Goal: Information Seeking & Learning: Learn about a topic

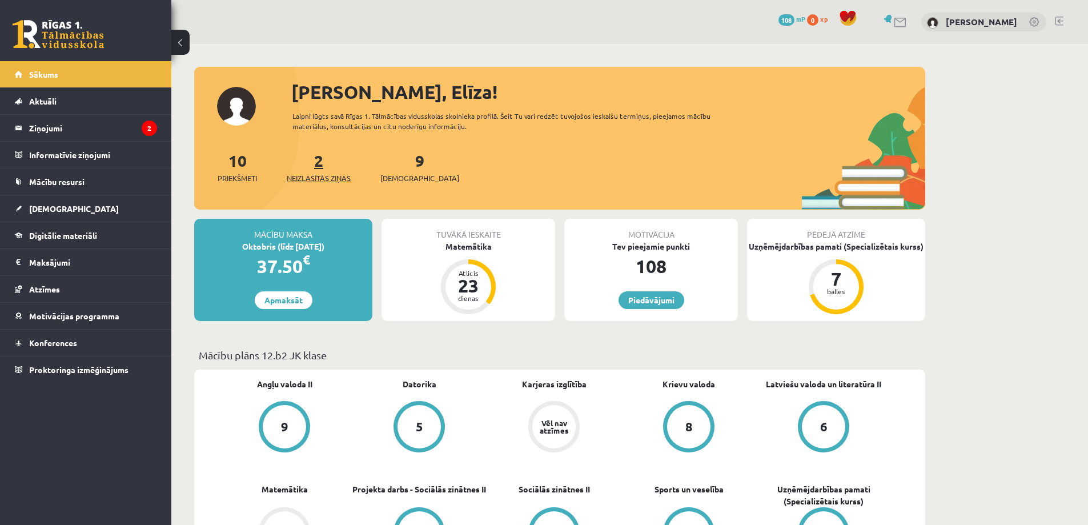
click at [336, 176] on span "Neizlasītās ziņas" at bounding box center [319, 177] width 64 height 11
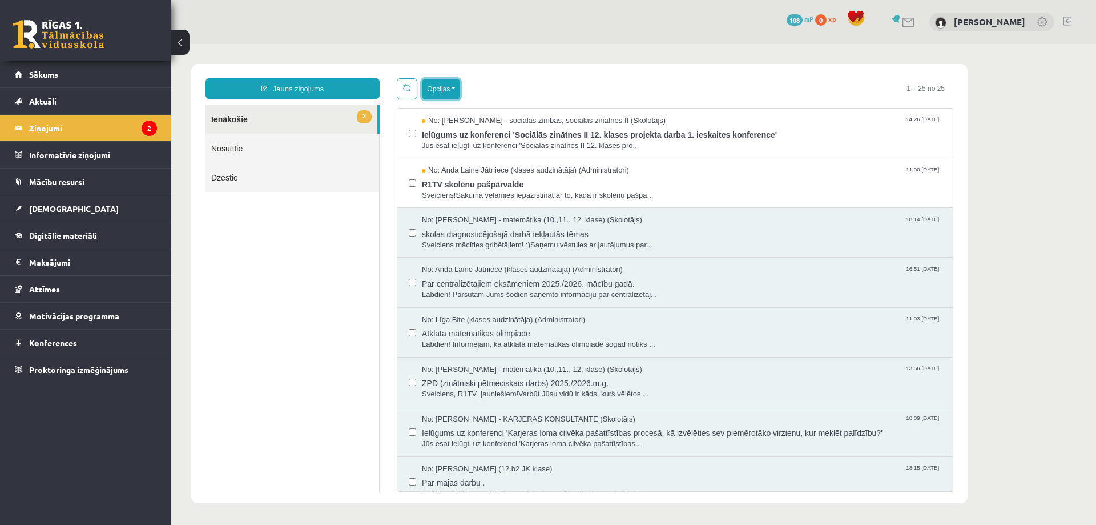
click at [454, 85] on button "Opcijas" at bounding box center [441, 89] width 38 height 21
click at [471, 116] on link "Atzīmēt visus ziņojumus" at bounding box center [511, 113] width 150 height 11
click at [453, 96] on button "Opcijas" at bounding box center [441, 89] width 38 height 21
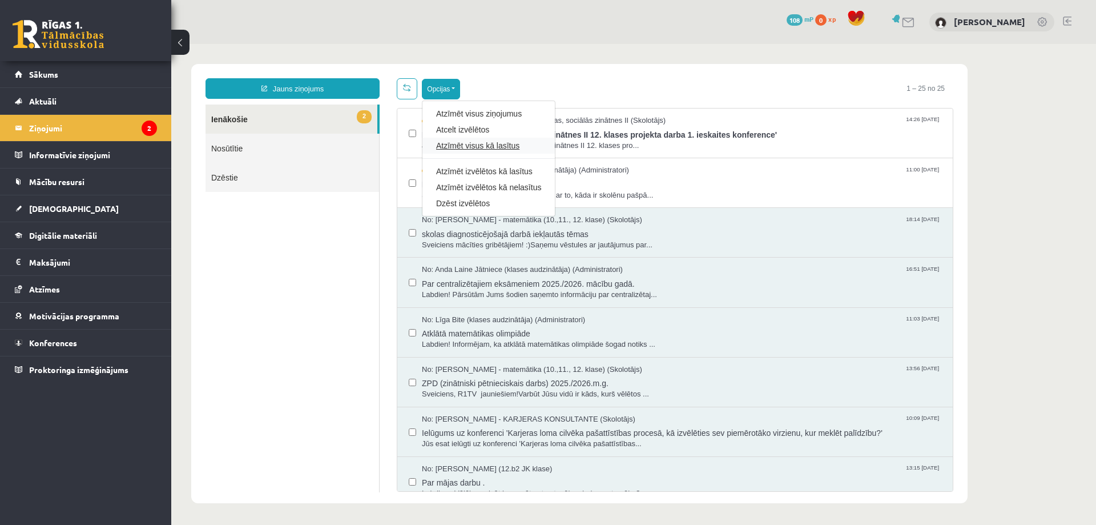
click at [458, 149] on link "Atzīmēt visus kā lasītus" at bounding box center [488, 145] width 105 height 11
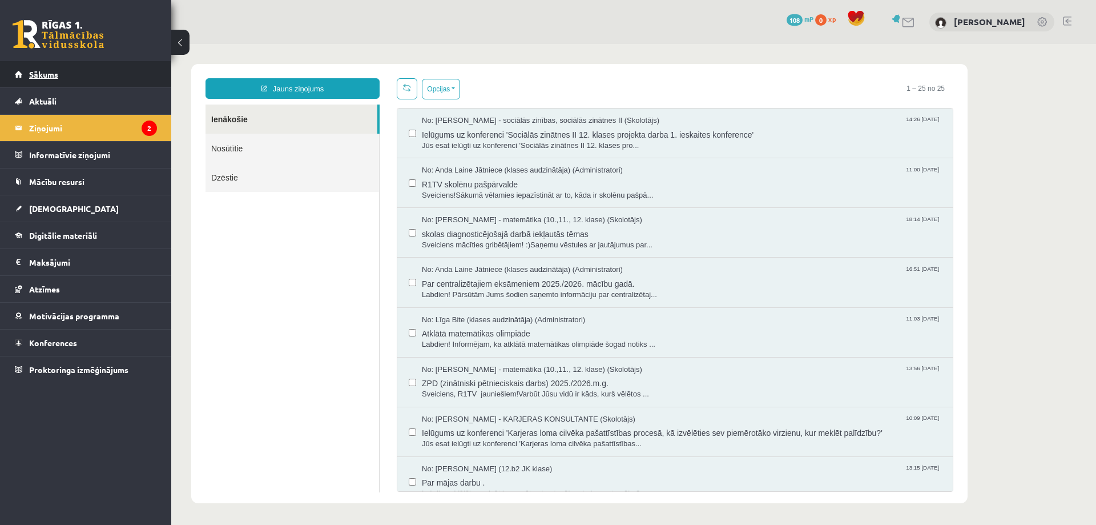
click at [120, 77] on link "Sākums" at bounding box center [86, 74] width 142 height 26
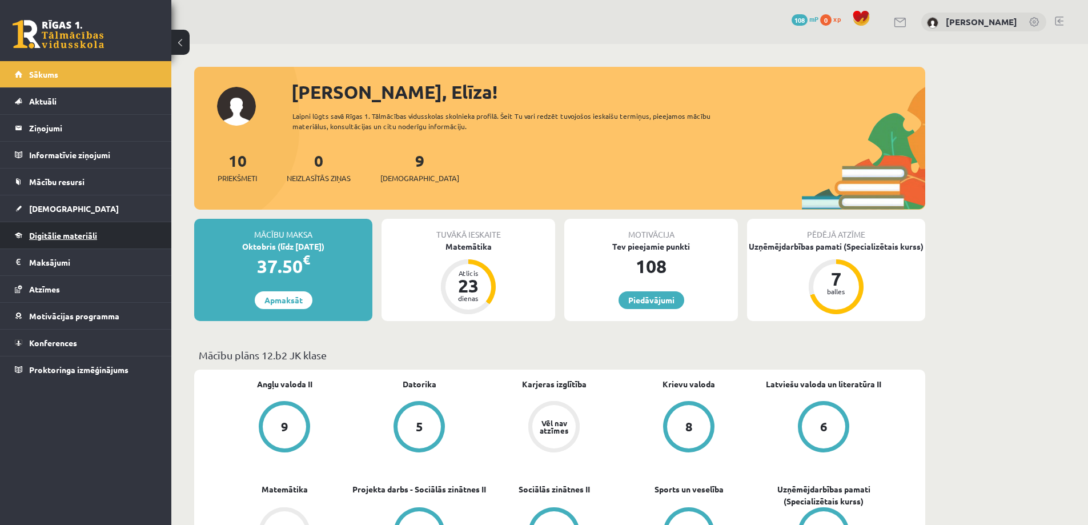
click at [81, 246] on link "Digitālie materiāli" at bounding box center [86, 235] width 142 height 26
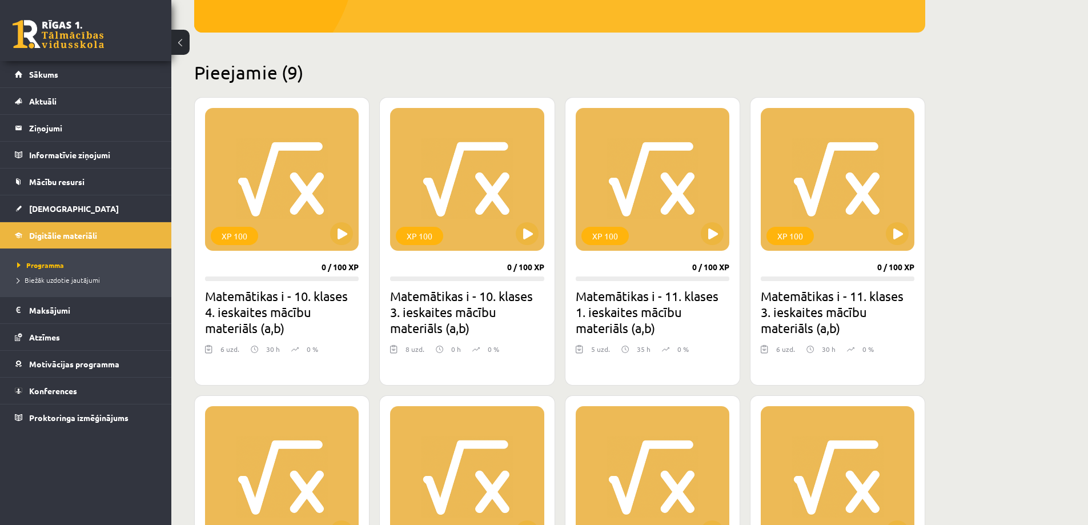
scroll to position [457, 0]
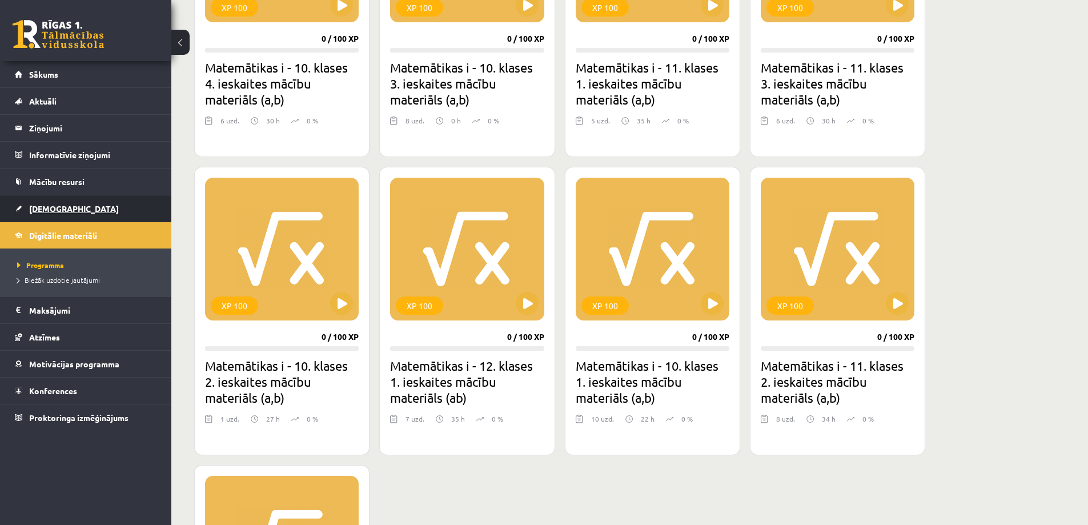
click at [112, 215] on link "[DEMOGRAPHIC_DATA]" at bounding box center [86, 208] width 142 height 26
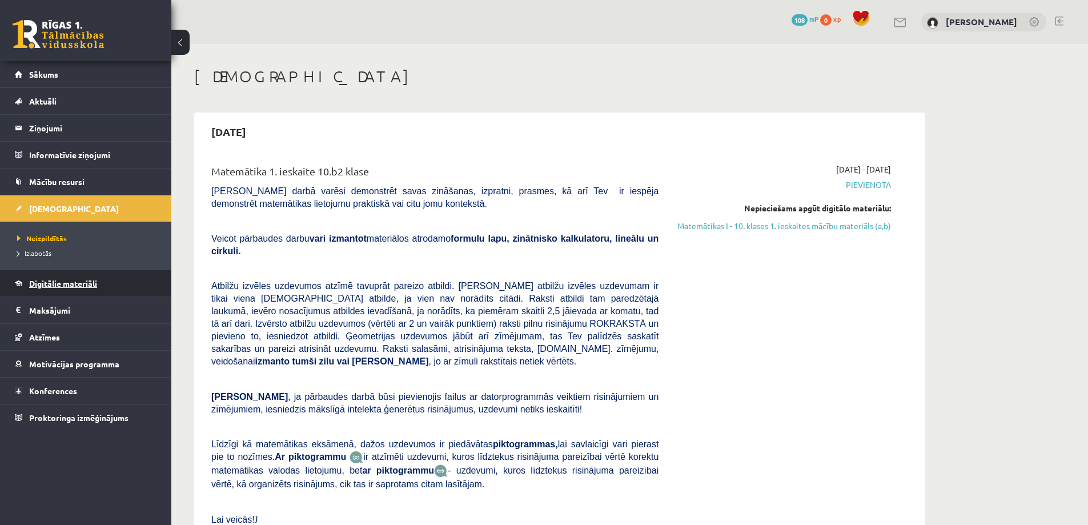
click at [130, 291] on link "Digitālie materiāli" at bounding box center [86, 283] width 142 height 26
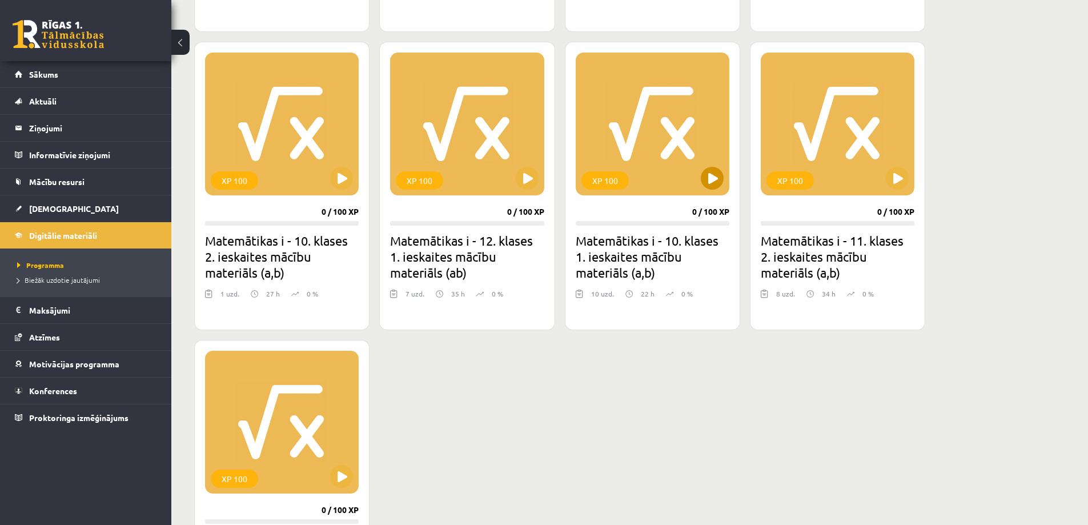
scroll to position [628, 0]
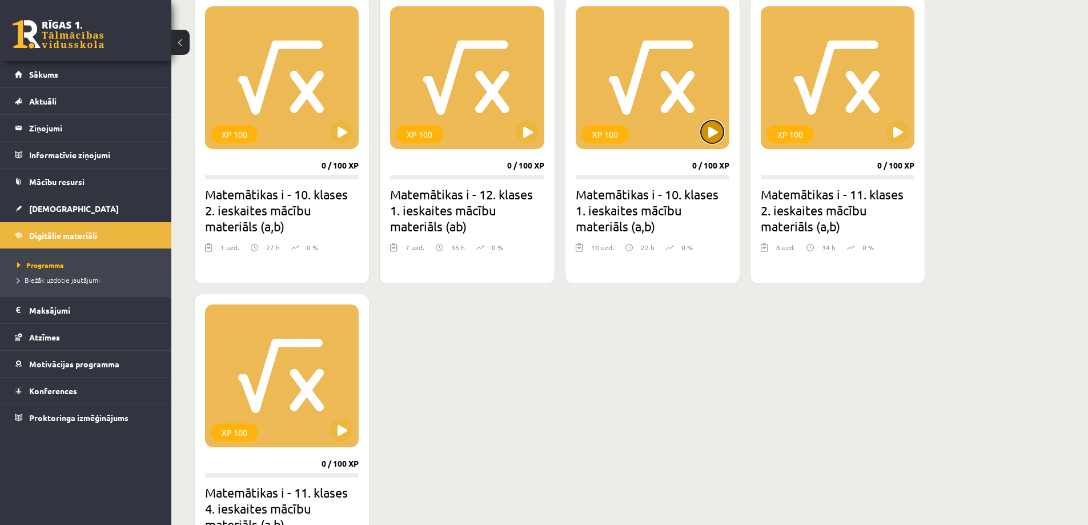
click at [711, 136] on button at bounding box center [711, 131] width 23 height 23
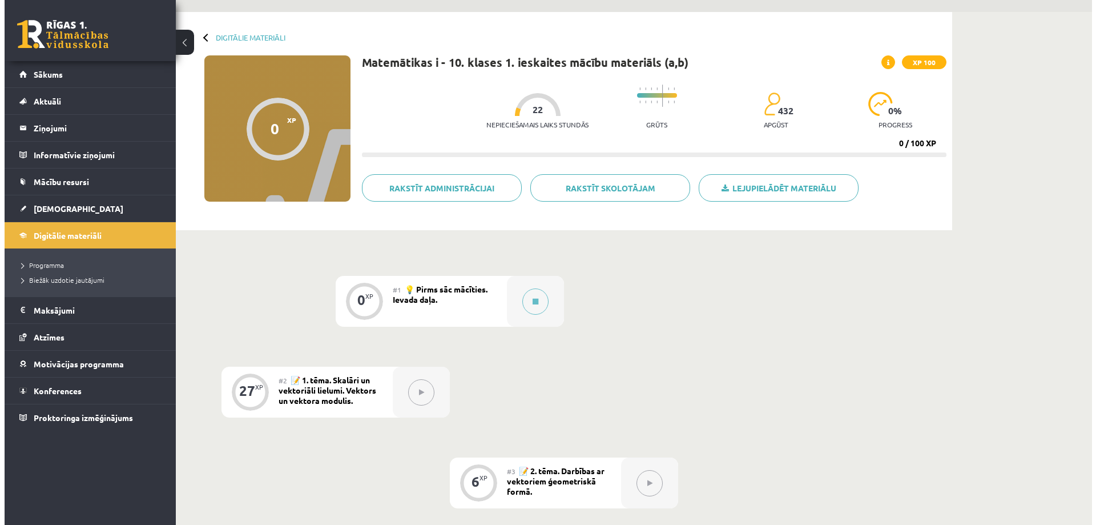
scroll to position [57, 0]
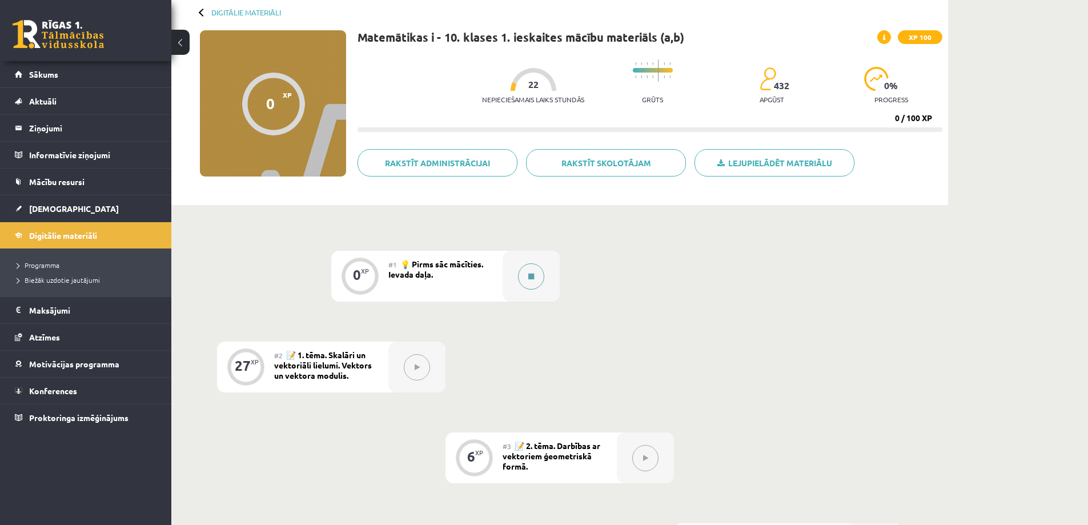
click at [535, 287] on button at bounding box center [531, 276] width 26 height 26
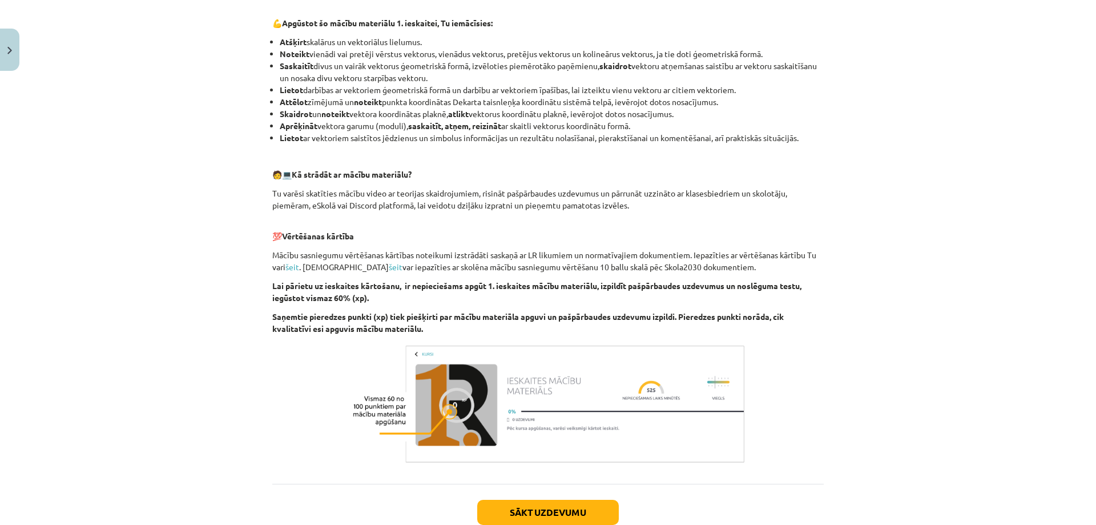
scroll to position [493, 0]
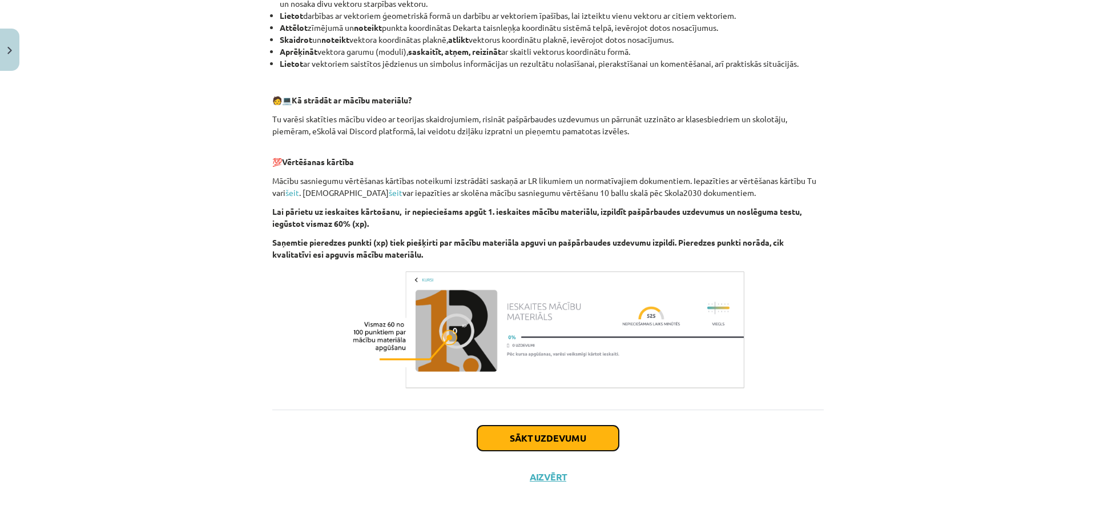
click at [578, 435] on button "Sākt uzdevumu" at bounding box center [548, 437] width 142 height 25
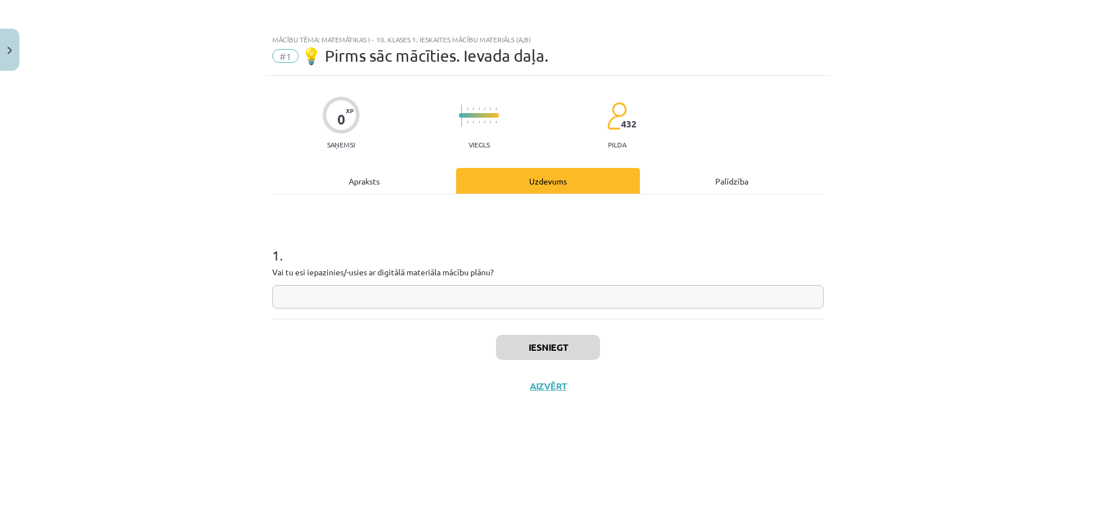
scroll to position [0, 0]
click at [419, 292] on input "text" at bounding box center [547, 296] width 551 height 23
type input "**"
click at [566, 340] on button "Iesniegt" at bounding box center [548, 347] width 104 height 25
click at [583, 387] on button "Nākamā nodarbība" at bounding box center [548, 393] width 112 height 26
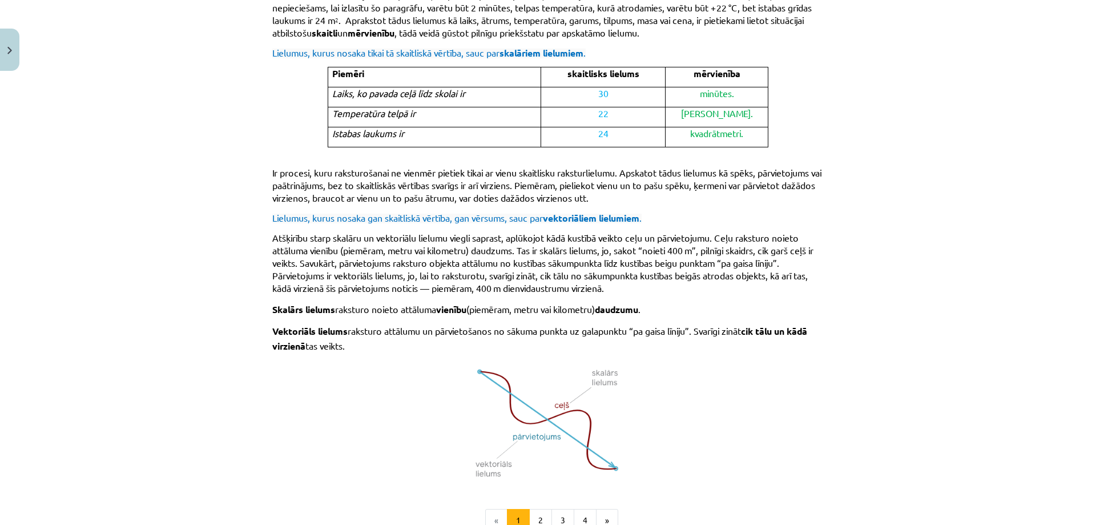
scroll to position [650, 0]
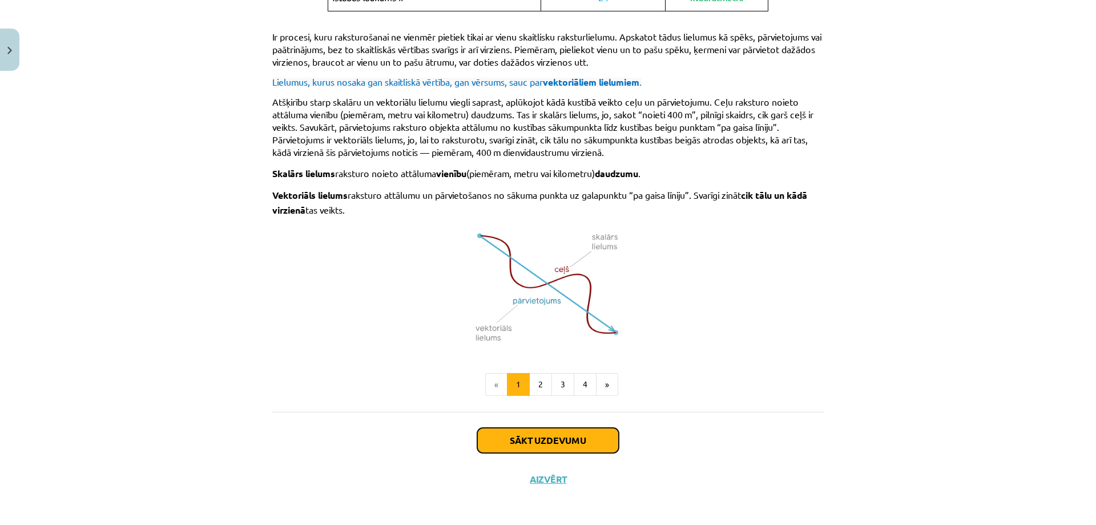
click at [551, 434] on button "Sākt uzdevumu" at bounding box center [548, 440] width 142 height 25
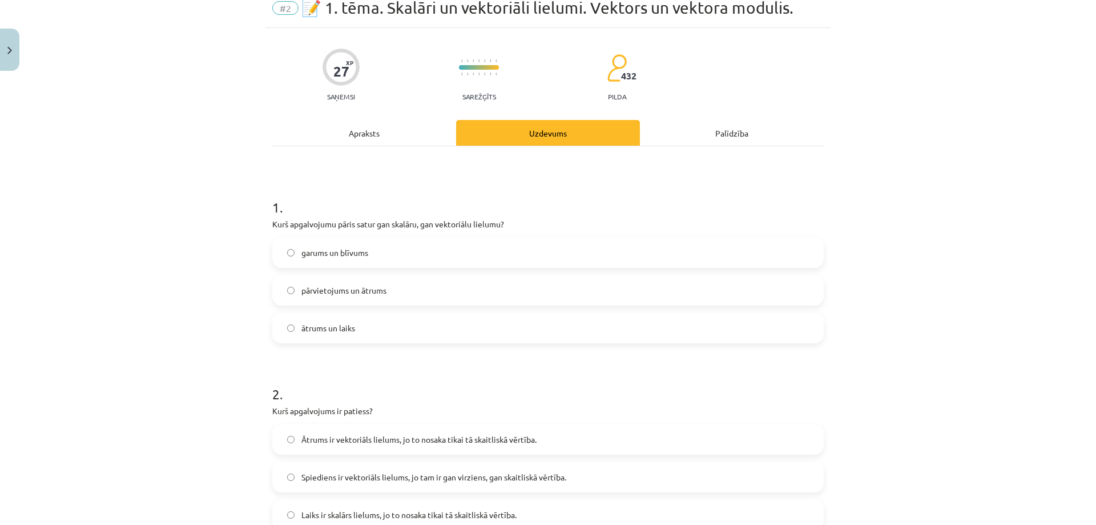
scroll to position [29, 0]
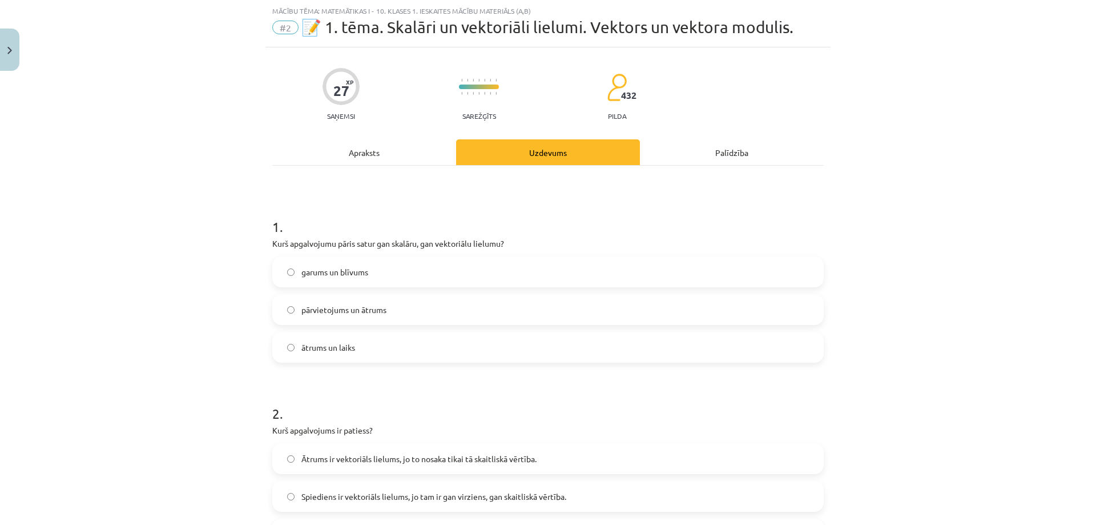
click at [354, 296] on label "pārvietojums un ātrums" at bounding box center [547, 309] width 549 height 29
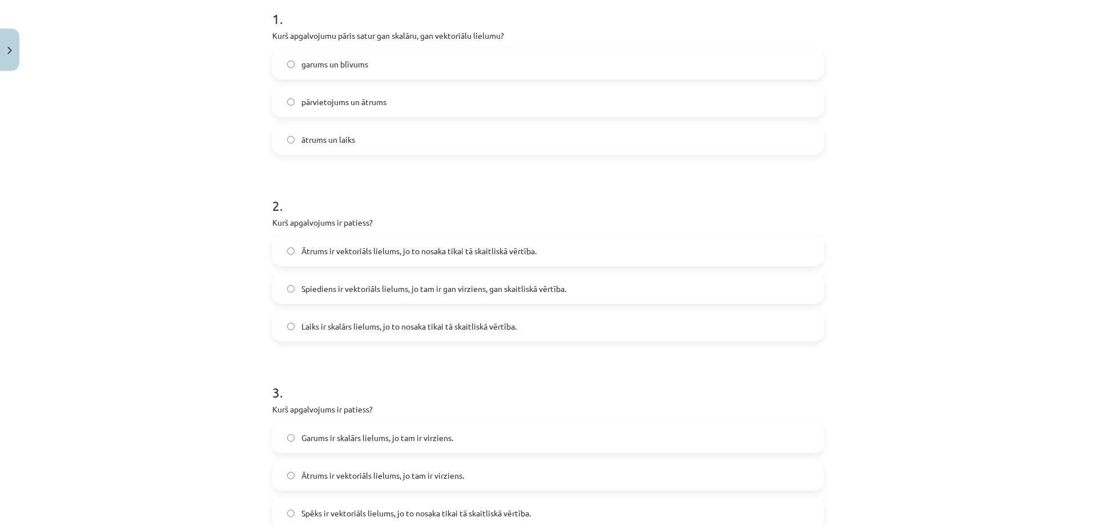
scroll to position [257, 0]
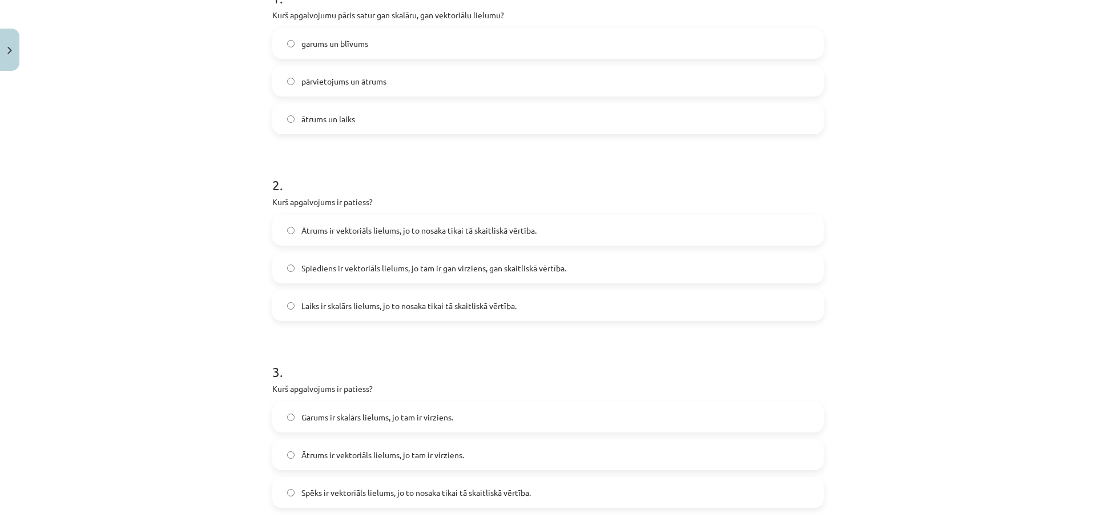
click at [563, 225] on label "Ātrums ir vektoriāls lielums, jo to nosaka tikai tā skaitliskā vērtība." at bounding box center [547, 230] width 549 height 29
click at [451, 311] on span "Laiks ir skalārs lielums, jo to nosaka tikai tā skaitliskā vērtība." at bounding box center [408, 306] width 215 height 12
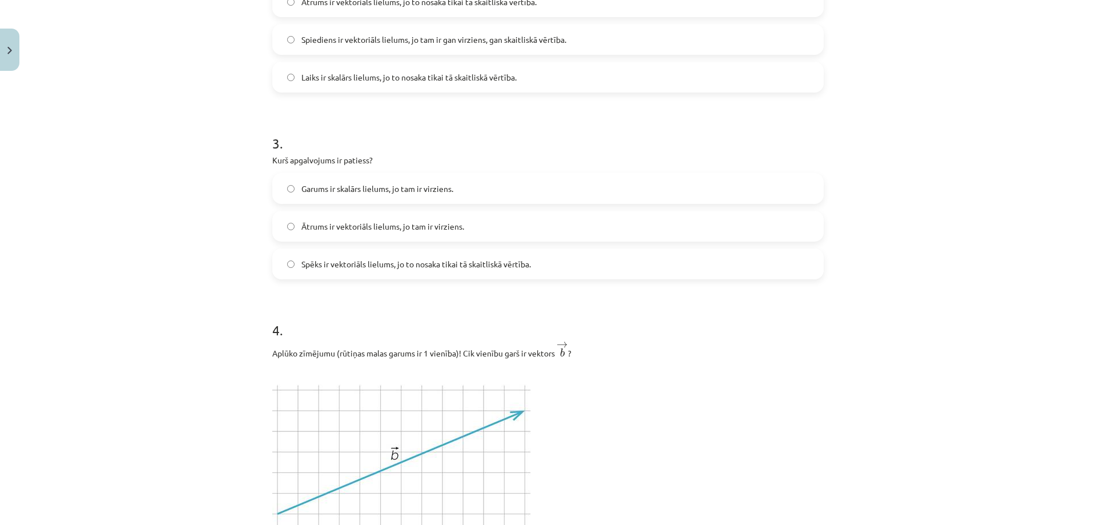
click at [473, 220] on label "Ātrums ir vektoriāls lielums, jo tam ir virziens." at bounding box center [547, 226] width 549 height 29
click at [331, 274] on label "Spēks ir vektoriāls lielums, jo to nosaka tikai tā skaitliskā vērtība." at bounding box center [547, 263] width 549 height 29
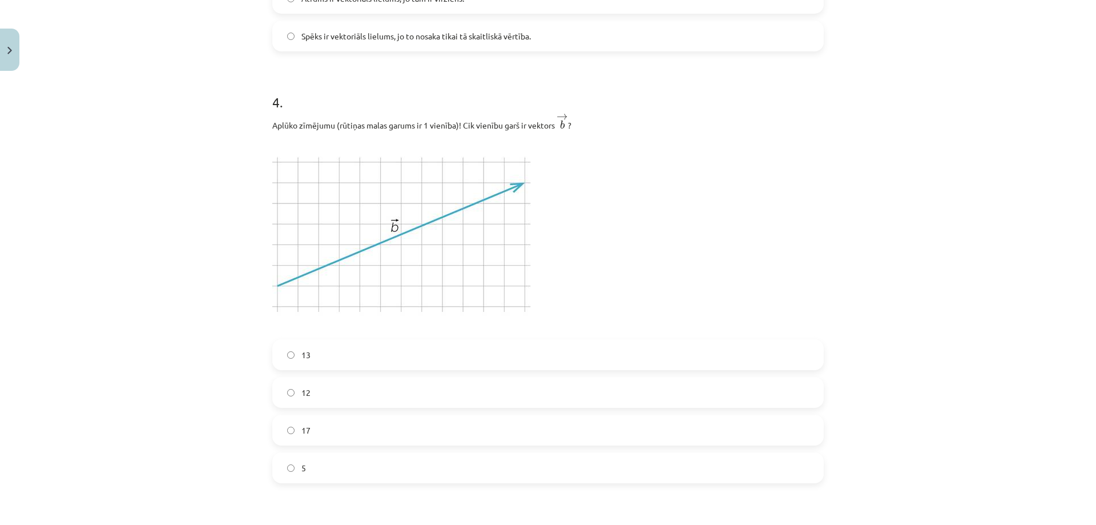
scroll to position [714, 0]
click at [323, 386] on label "12" at bounding box center [547, 391] width 549 height 29
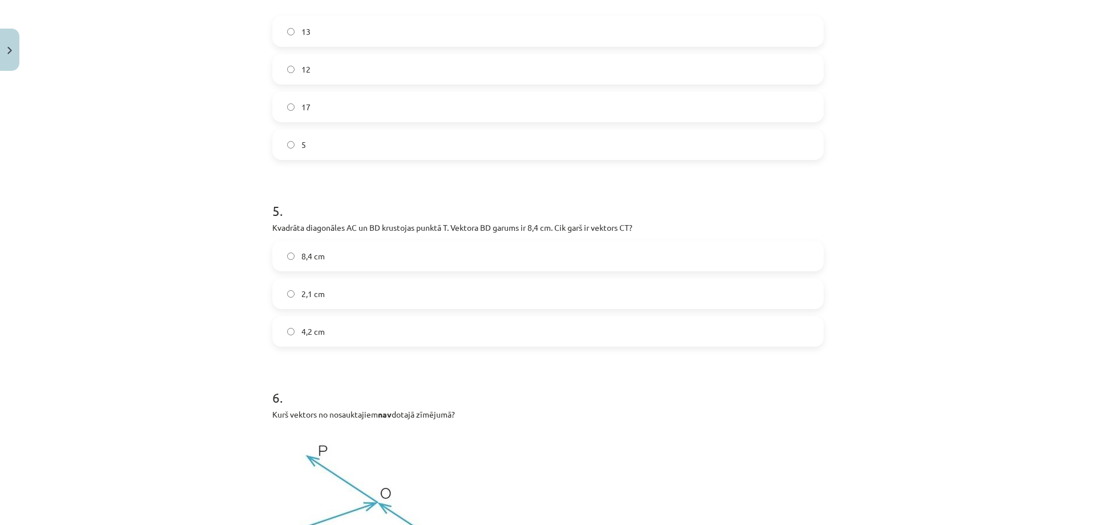
scroll to position [1056, 0]
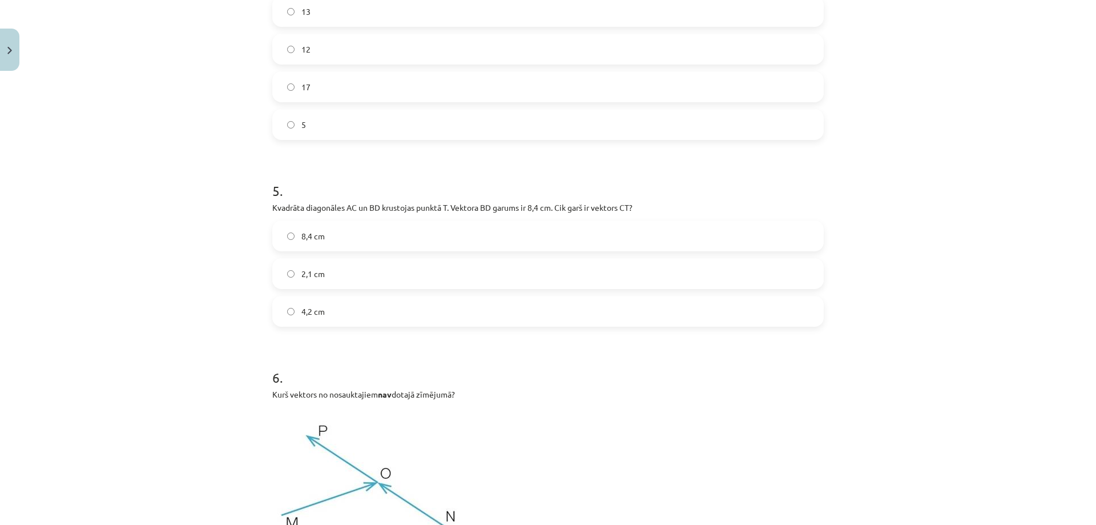
click at [336, 315] on label "4,2 cm" at bounding box center [547, 311] width 549 height 29
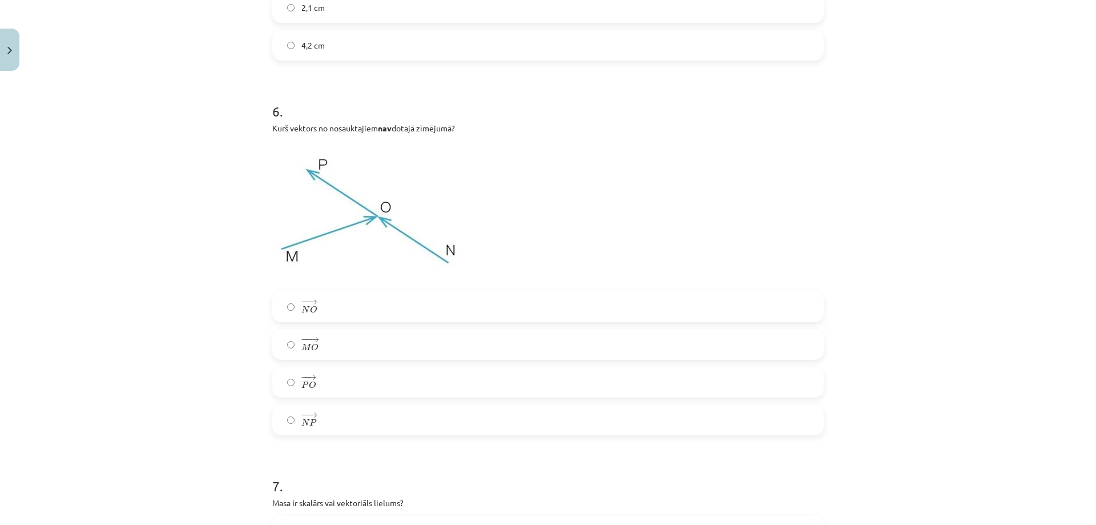
scroll to position [1342, 0]
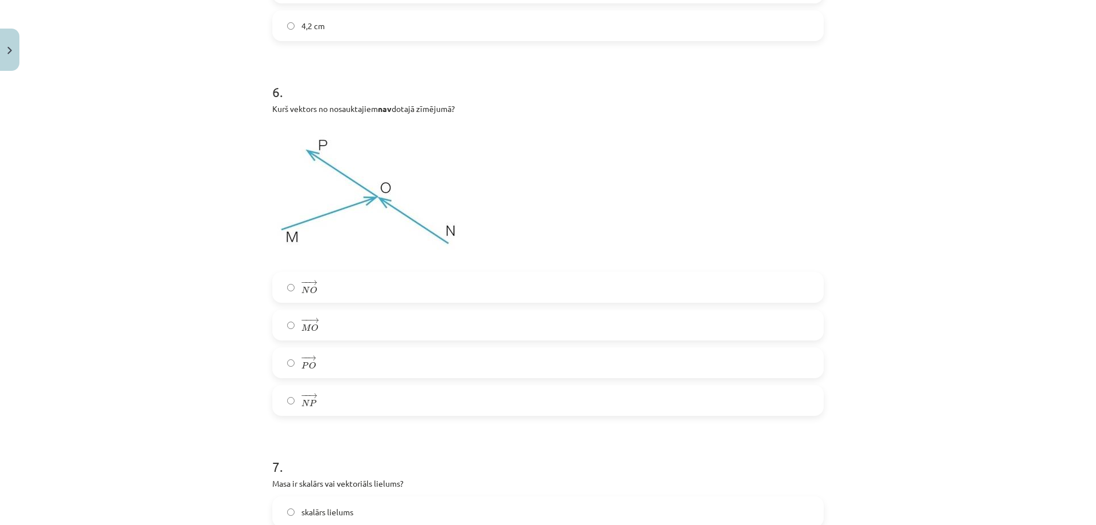
click at [321, 358] on label "− − → P O P O →" at bounding box center [547, 362] width 549 height 29
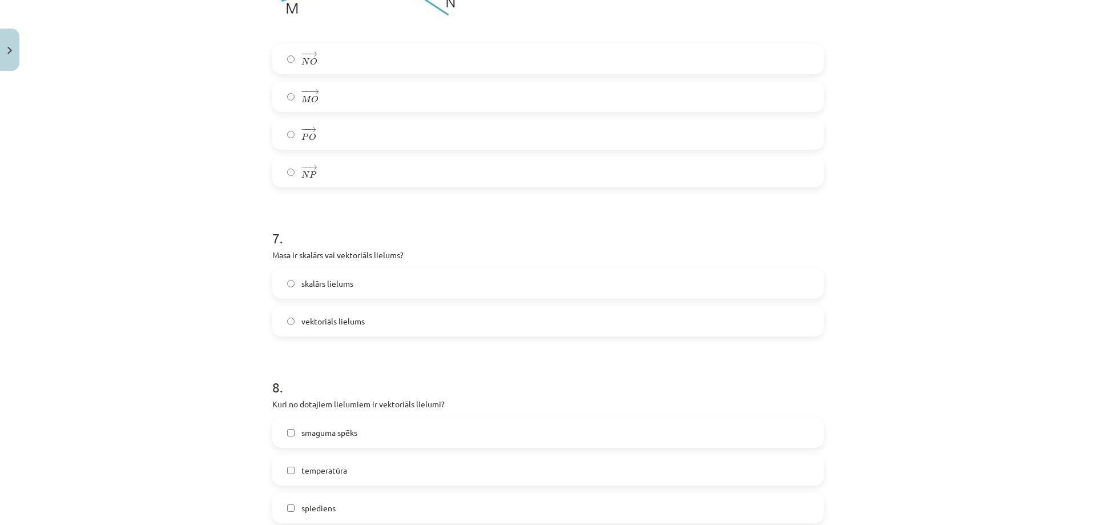
scroll to position [1627, 0]
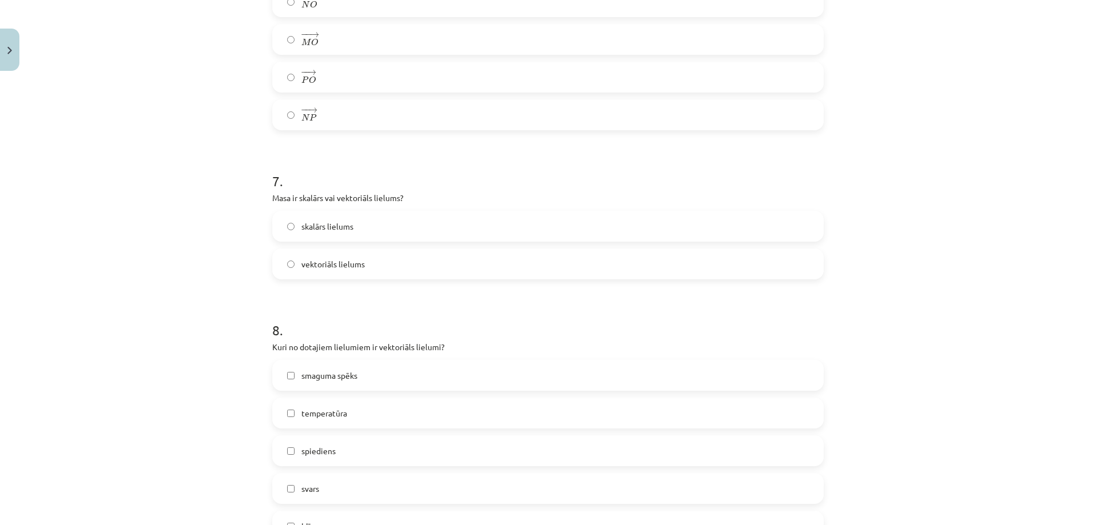
click at [357, 273] on label "vektoriāls lielums" at bounding box center [547, 263] width 549 height 29
click at [385, 232] on label "skalārs lielums" at bounding box center [547, 226] width 549 height 29
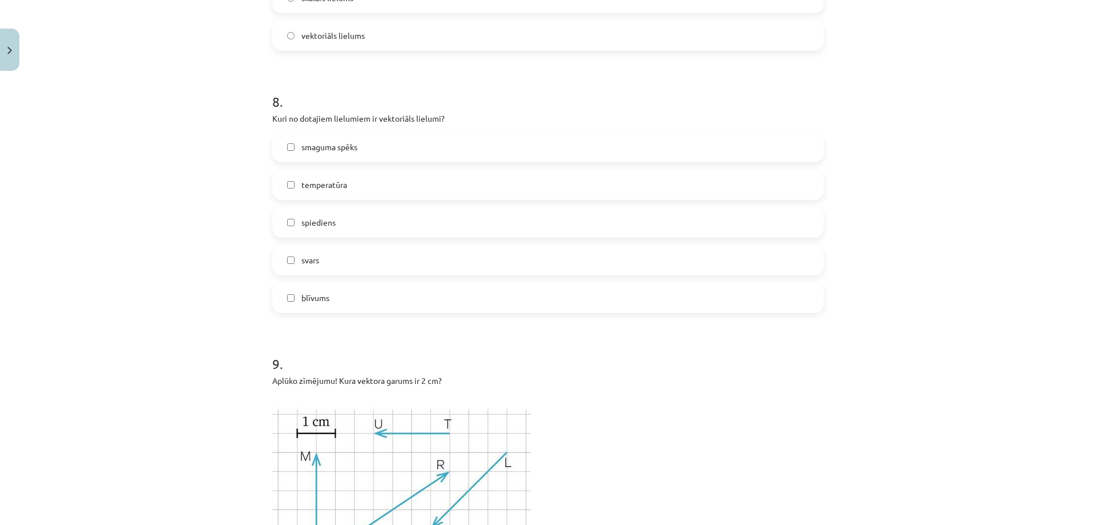
scroll to position [1798, 0]
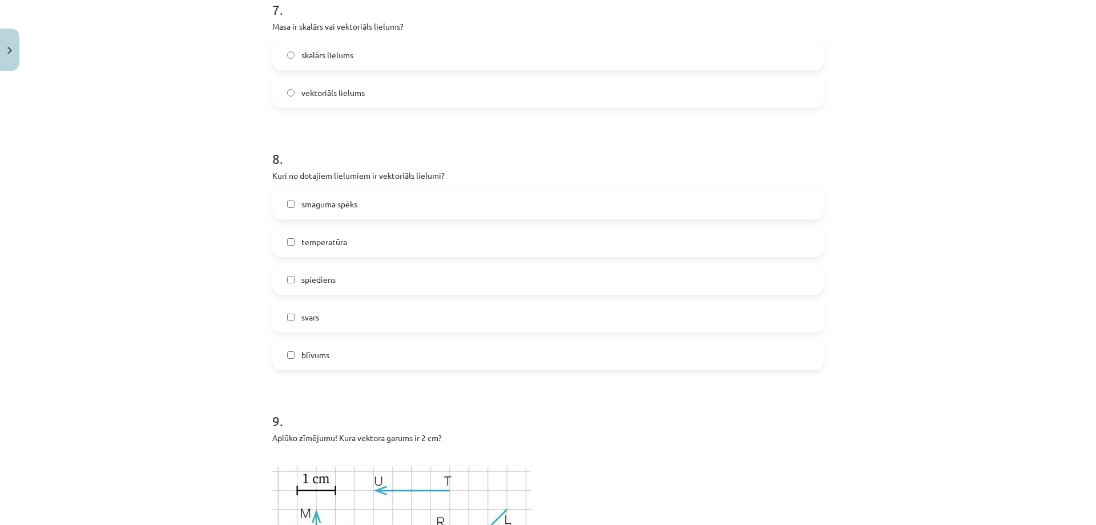
click at [454, 215] on label "smaguma spēks" at bounding box center [547, 204] width 549 height 29
click at [360, 352] on label "blīvums" at bounding box center [547, 354] width 549 height 29
click at [331, 354] on label "blīvums" at bounding box center [547, 354] width 549 height 29
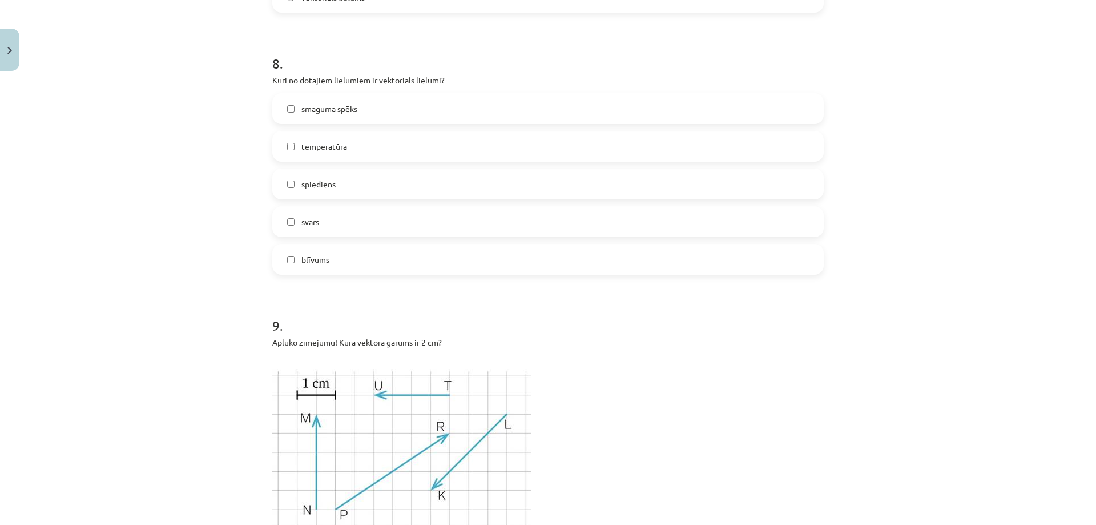
scroll to position [1912, 0]
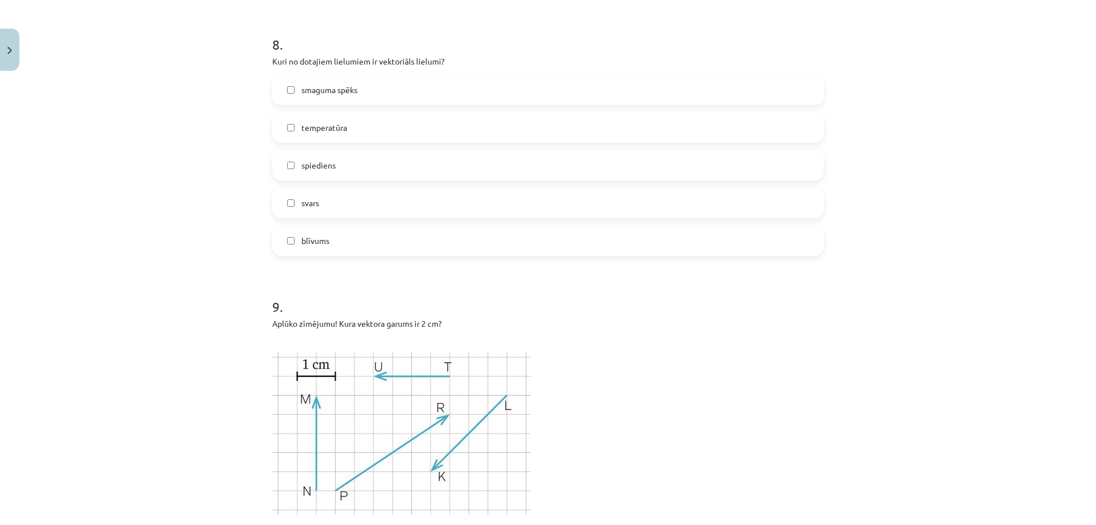
click at [432, 234] on label "blīvums" at bounding box center [547, 240] width 549 height 29
click at [516, 231] on label "blīvums" at bounding box center [547, 240] width 549 height 29
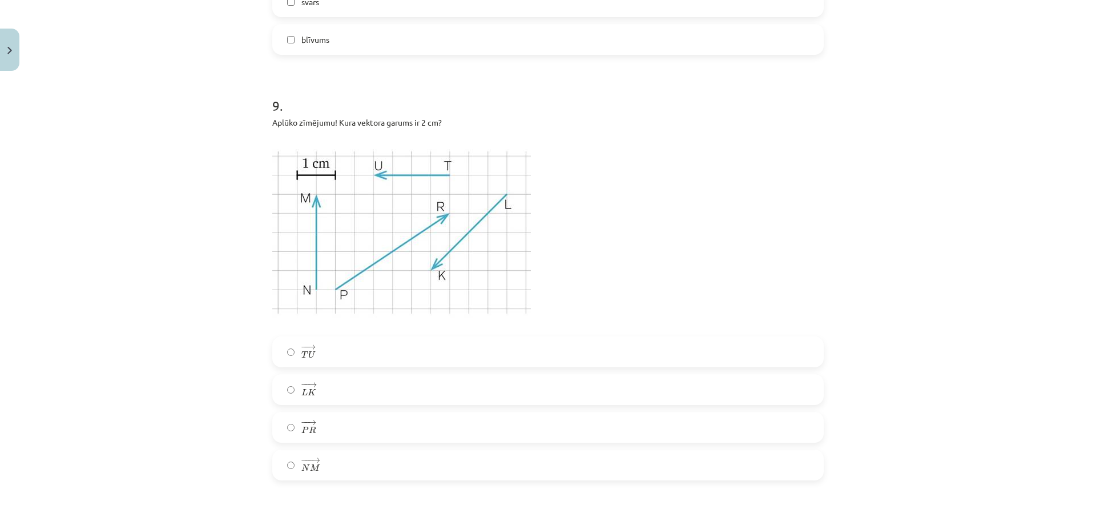
scroll to position [2141, 0]
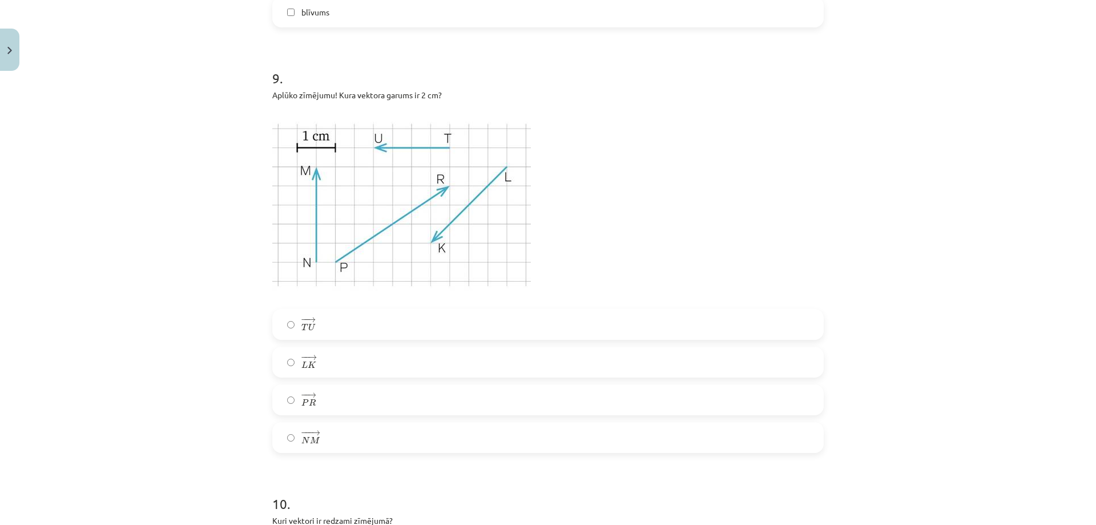
click at [309, 323] on span "U" at bounding box center [311, 326] width 7 height 7
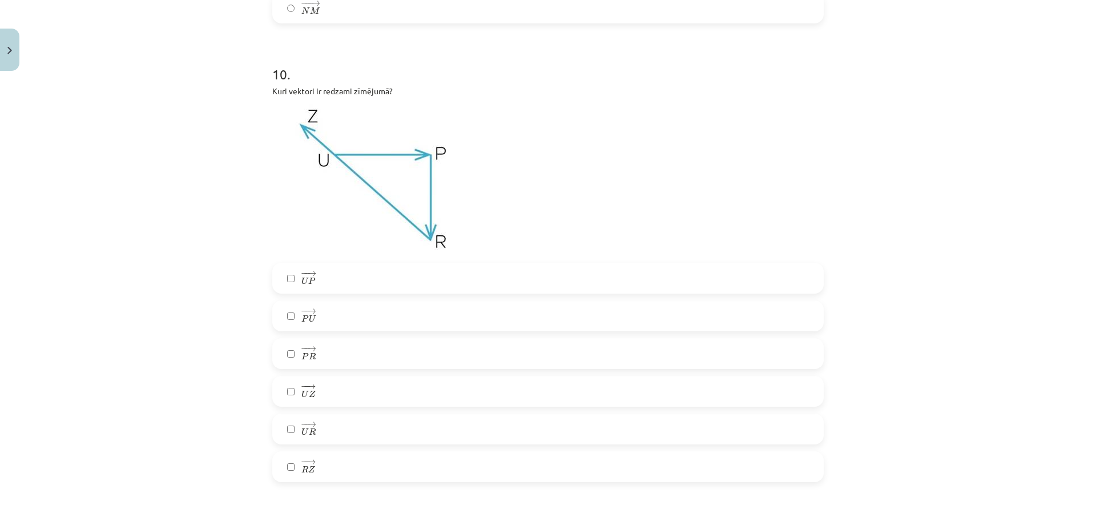
scroll to position [2598, 0]
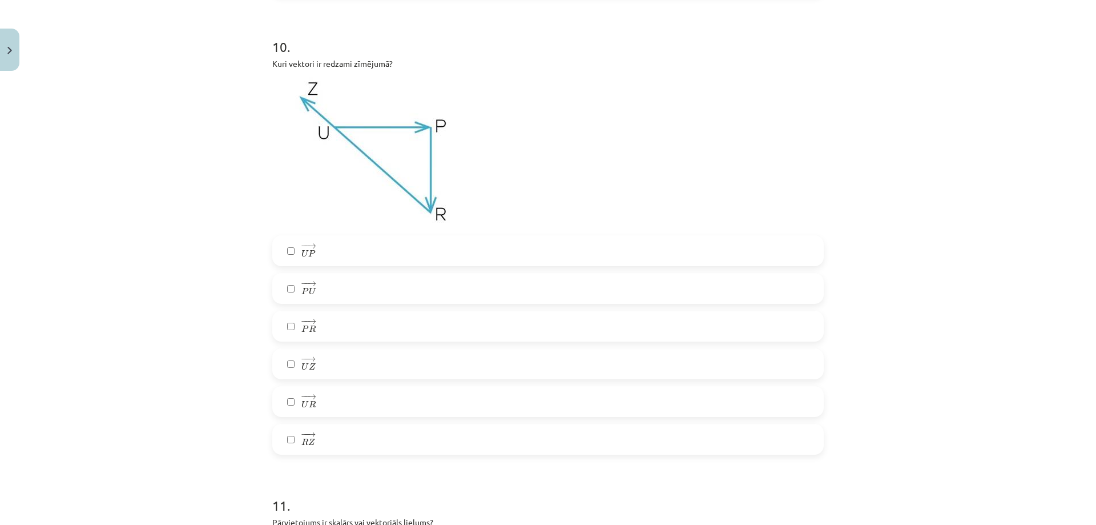
click at [337, 251] on label "− − → U P U P →" at bounding box center [547, 250] width 549 height 29
click at [324, 335] on label "− − → P R P R →" at bounding box center [547, 326] width 549 height 29
click at [319, 440] on label "− − → R Z R Z →" at bounding box center [547, 439] width 549 height 29
click at [303, 366] on span "U" at bounding box center [304, 366] width 7 height 7
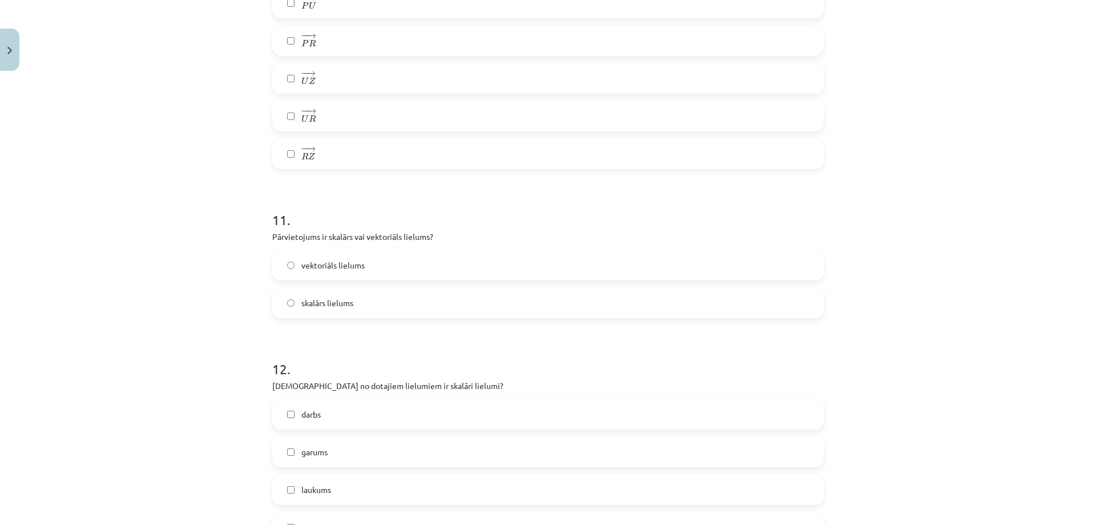
scroll to position [2940, 0]
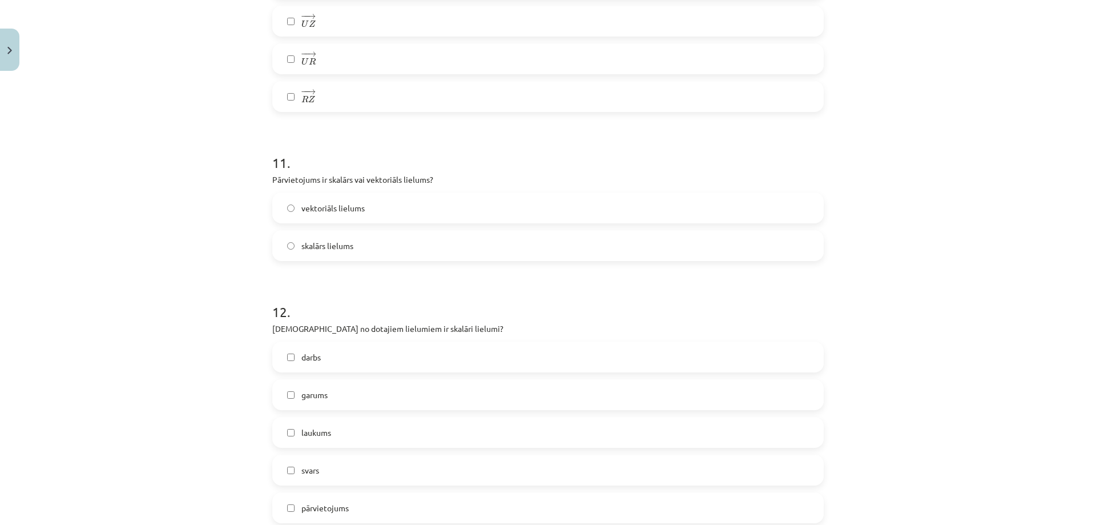
click at [409, 200] on label "vektoriāls lielums" at bounding box center [547, 208] width 549 height 29
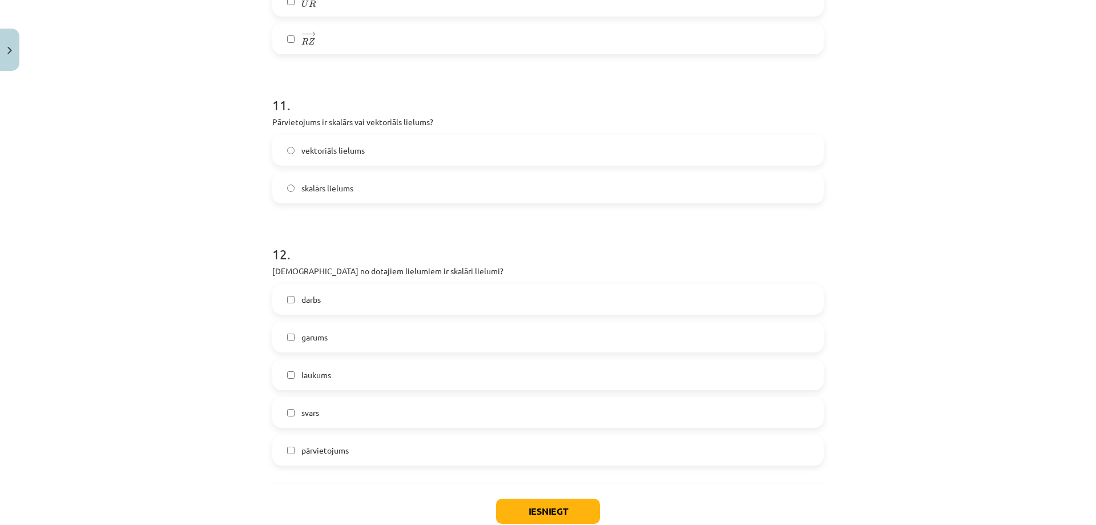
scroll to position [3054, 0]
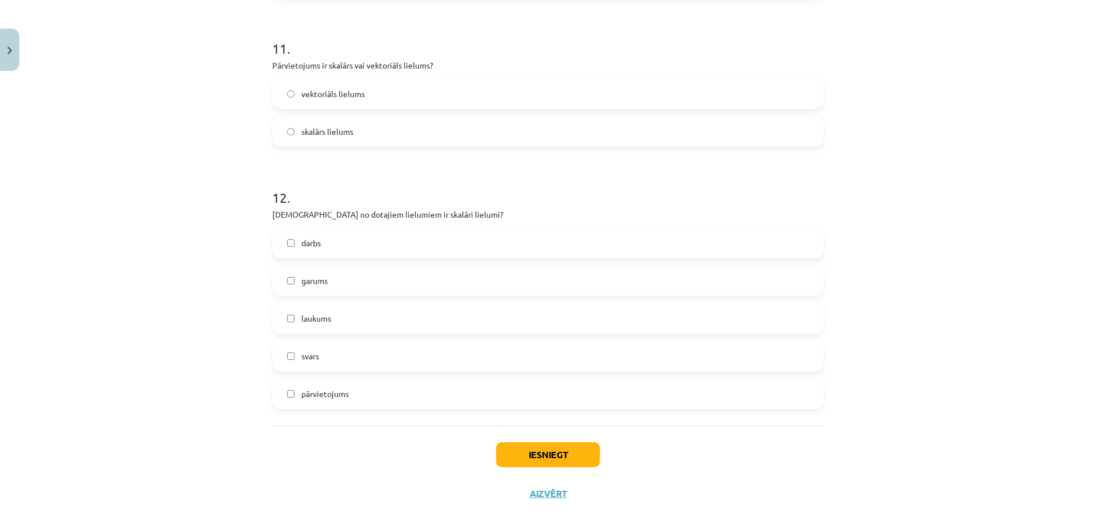
click at [435, 244] on label "darbs" at bounding box center [547, 242] width 549 height 29
click at [326, 233] on label "darbs" at bounding box center [547, 242] width 549 height 29
click at [328, 260] on div "darbs garums laukums svars pārvietojums" at bounding box center [547, 318] width 551 height 182
click at [328, 249] on label "darbs" at bounding box center [547, 242] width 549 height 29
click at [340, 316] on label "laukums" at bounding box center [547, 318] width 549 height 29
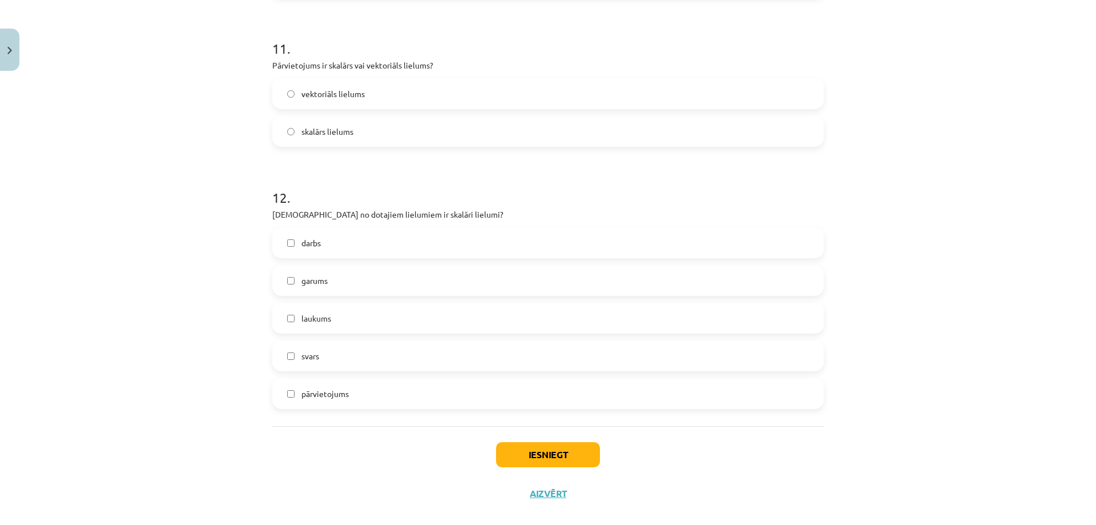
click at [341, 287] on label "garums" at bounding box center [547, 280] width 549 height 29
click at [339, 350] on label "svars" at bounding box center [547, 355] width 549 height 29
click at [553, 456] on button "Iesniegt" at bounding box center [548, 454] width 104 height 25
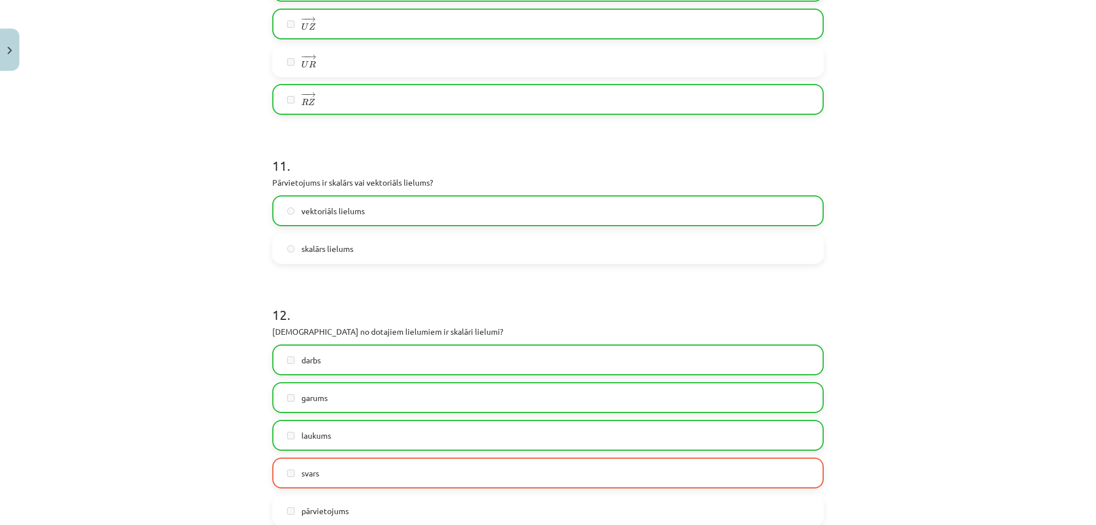
scroll to position [3083, 0]
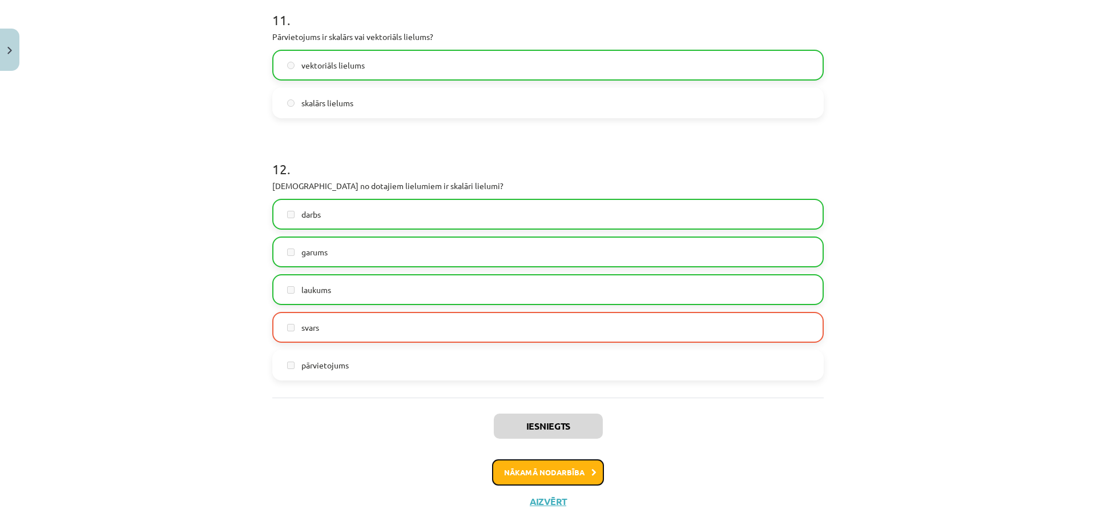
click at [557, 479] on button "Nākamā nodarbība" at bounding box center [548, 472] width 112 height 26
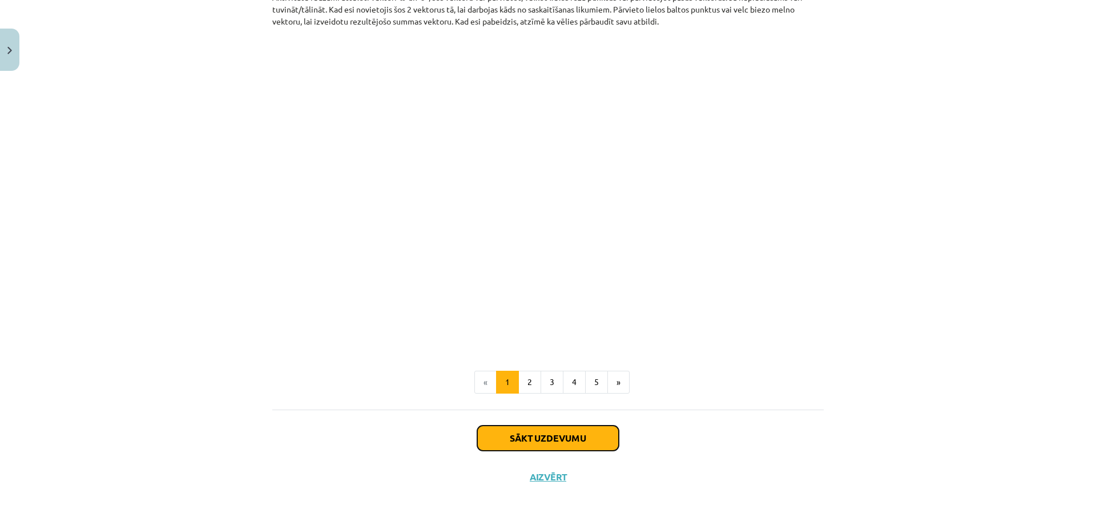
click at [573, 433] on button "Sākt uzdevumu" at bounding box center [548, 437] width 142 height 25
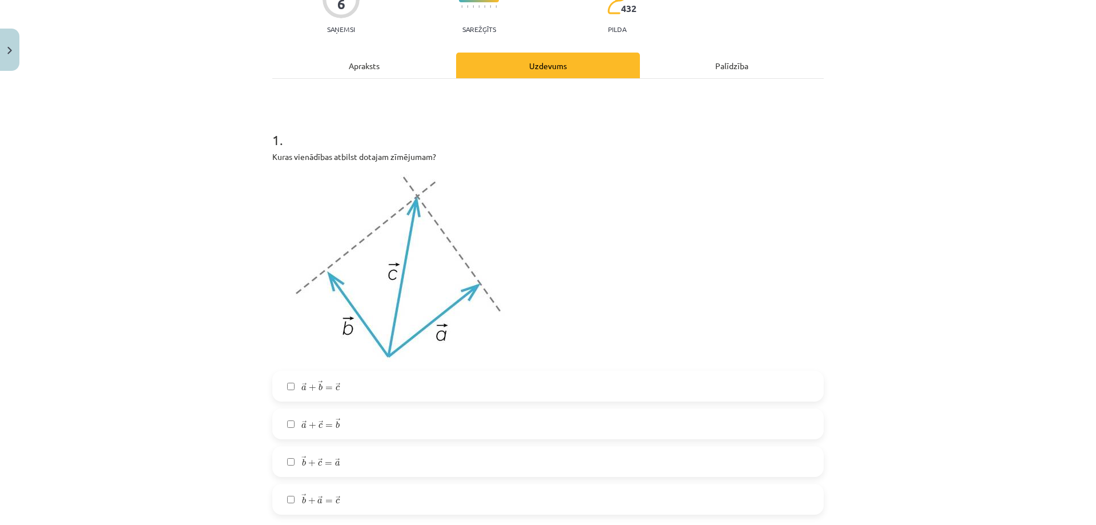
scroll to position [200, 0]
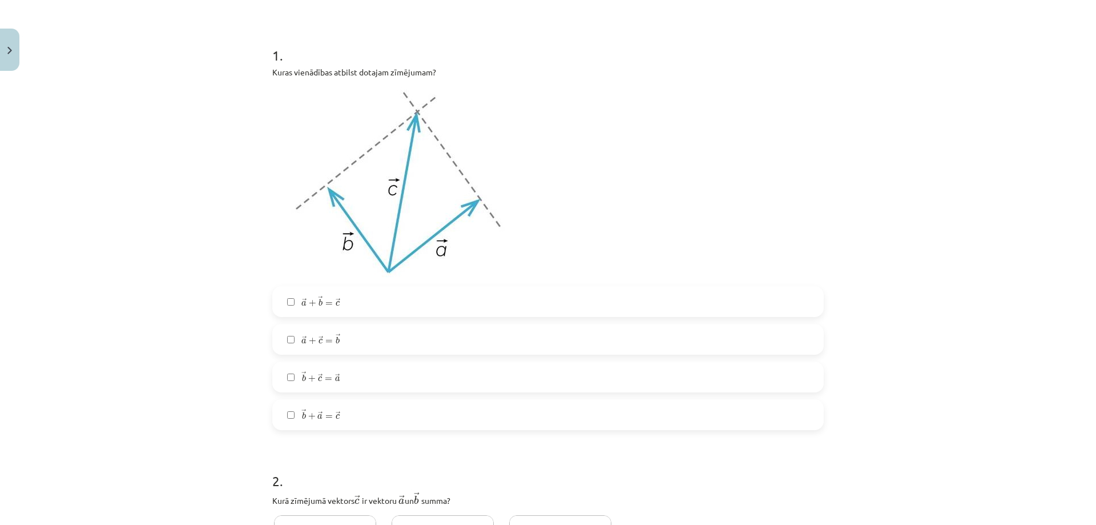
click at [435, 305] on label "→ a + → b = → c a → + b → = c →" at bounding box center [547, 301] width 549 height 29
click at [382, 419] on label "→ b + → a = → c b → + a → = c →" at bounding box center [547, 414] width 549 height 29
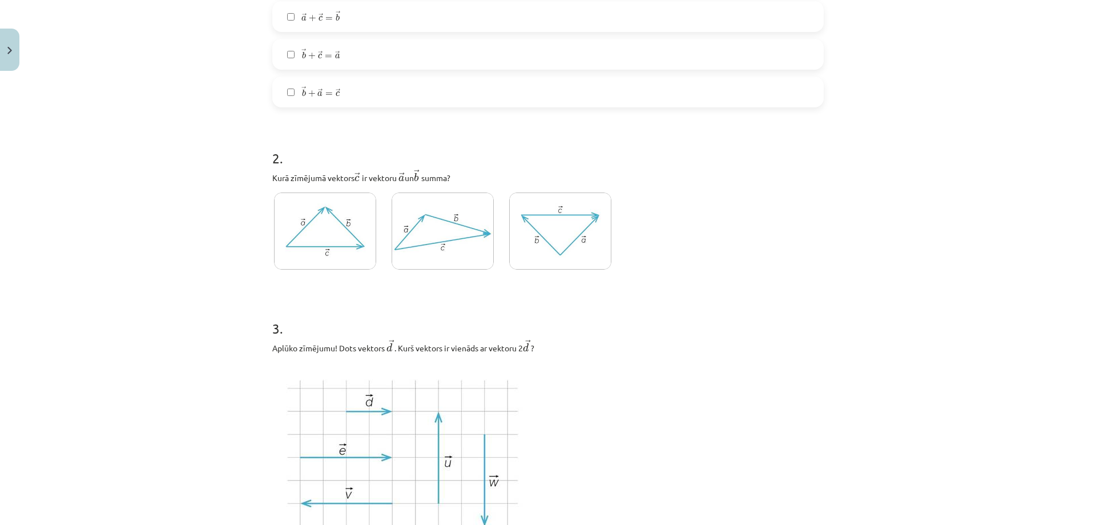
scroll to position [542, 0]
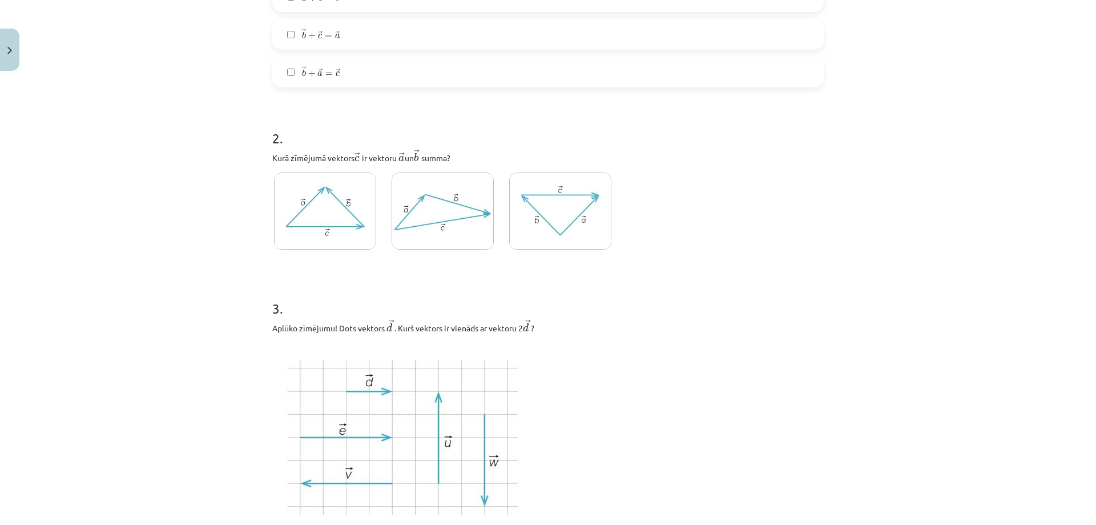
click at [445, 228] on img at bounding box center [443, 210] width 102 height 77
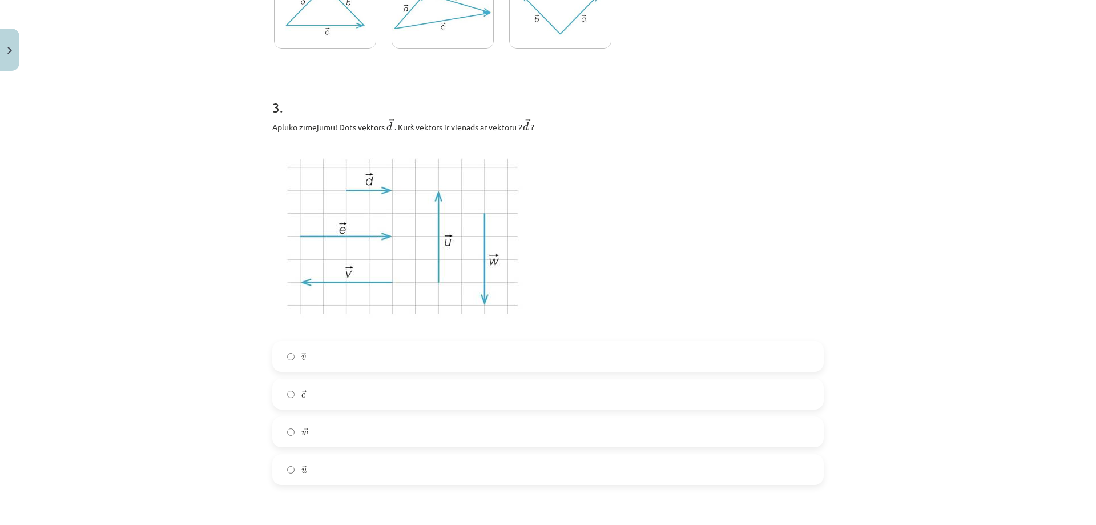
scroll to position [771, 0]
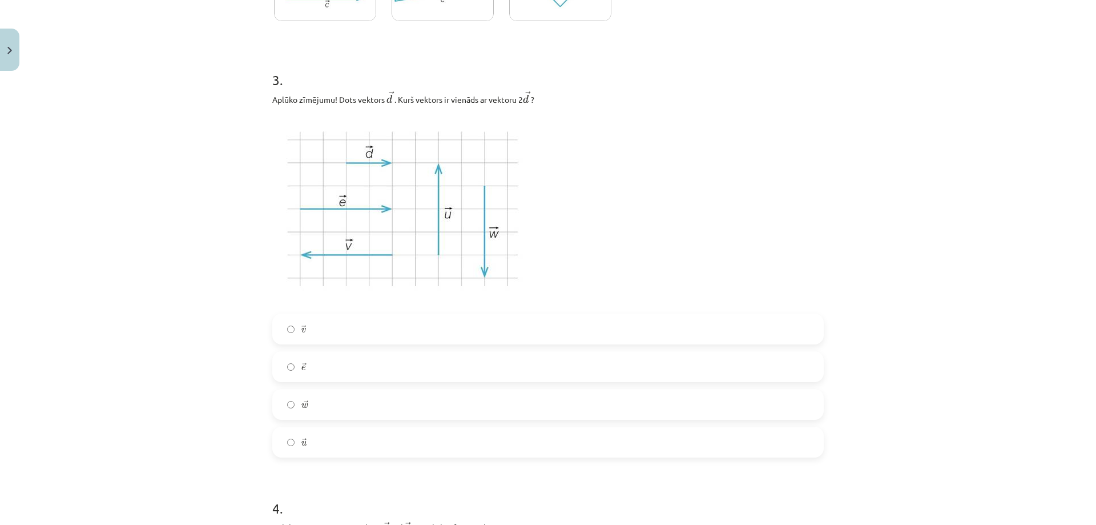
click at [309, 363] on label "→ e e →" at bounding box center [547, 366] width 549 height 29
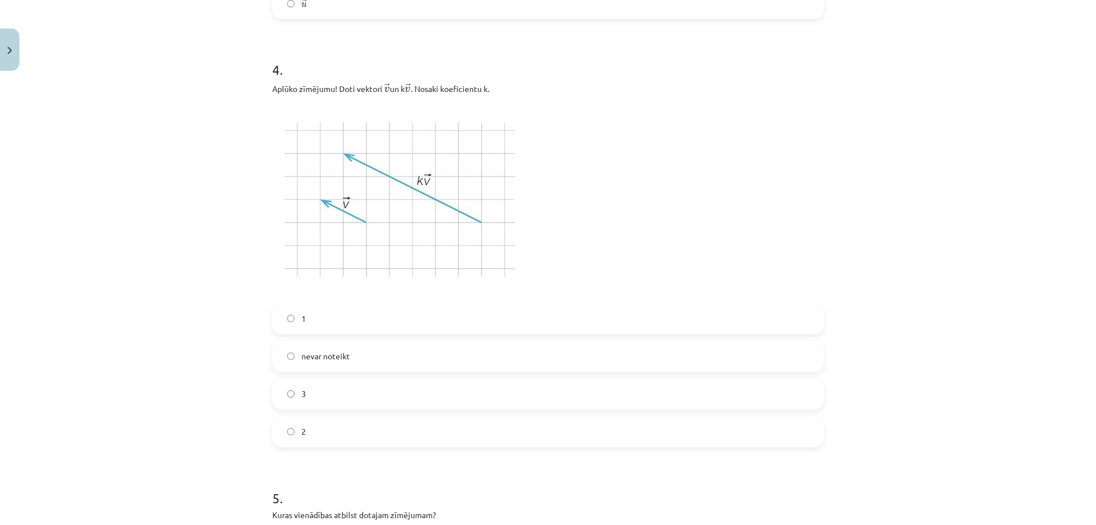
scroll to position [1227, 0]
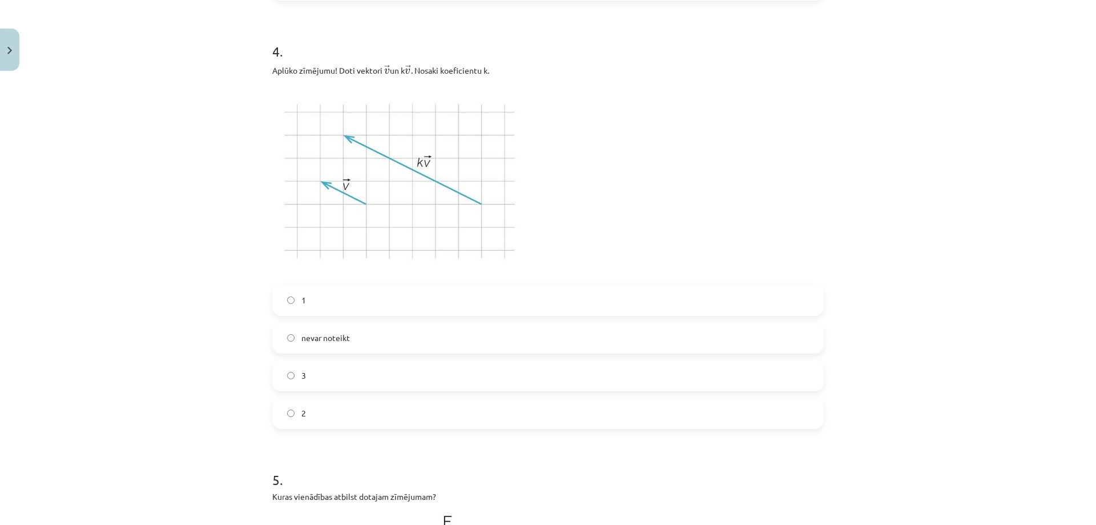
click at [303, 404] on label "2" at bounding box center [547, 413] width 549 height 29
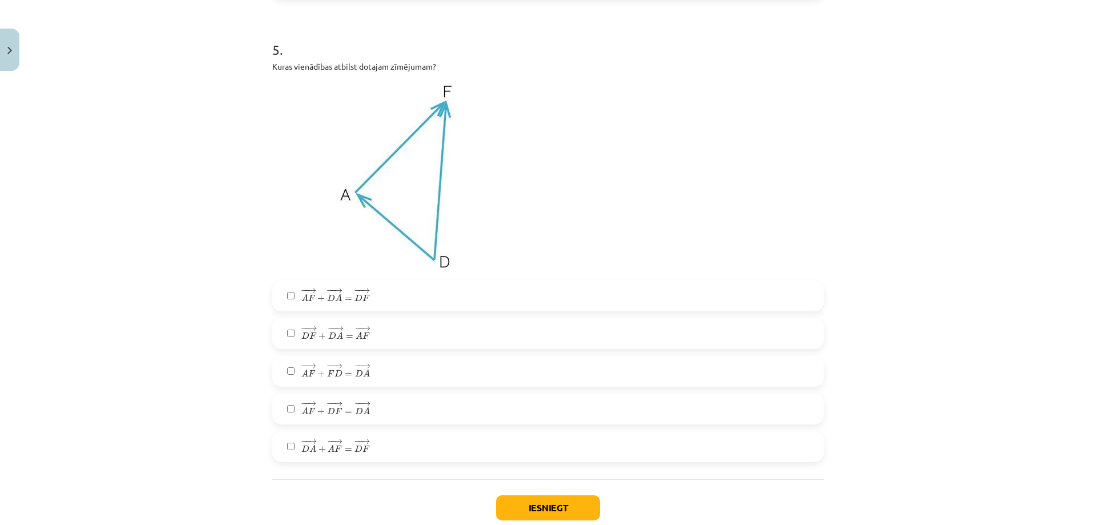
scroll to position [1684, 0]
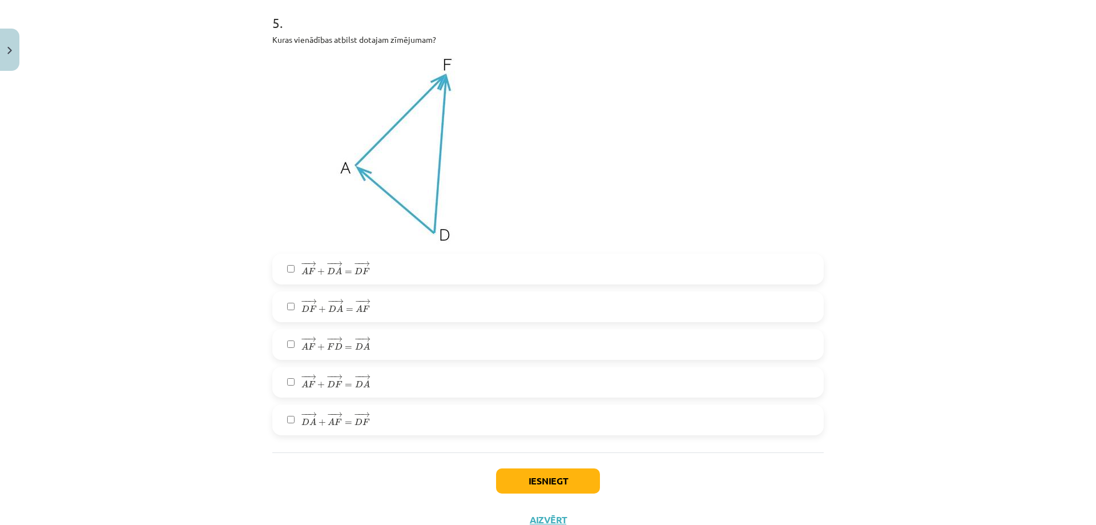
click at [466, 273] on label "− − → A F + − − → D A = − − → D F A F → + D A → = D F →" at bounding box center [547, 269] width 549 height 29
click at [389, 416] on label "− − → D A + − − → A F = − − → D F D A → + A F → = D F →" at bounding box center [547, 419] width 549 height 29
click at [574, 474] on button "Iesniegt" at bounding box center [548, 480] width 104 height 25
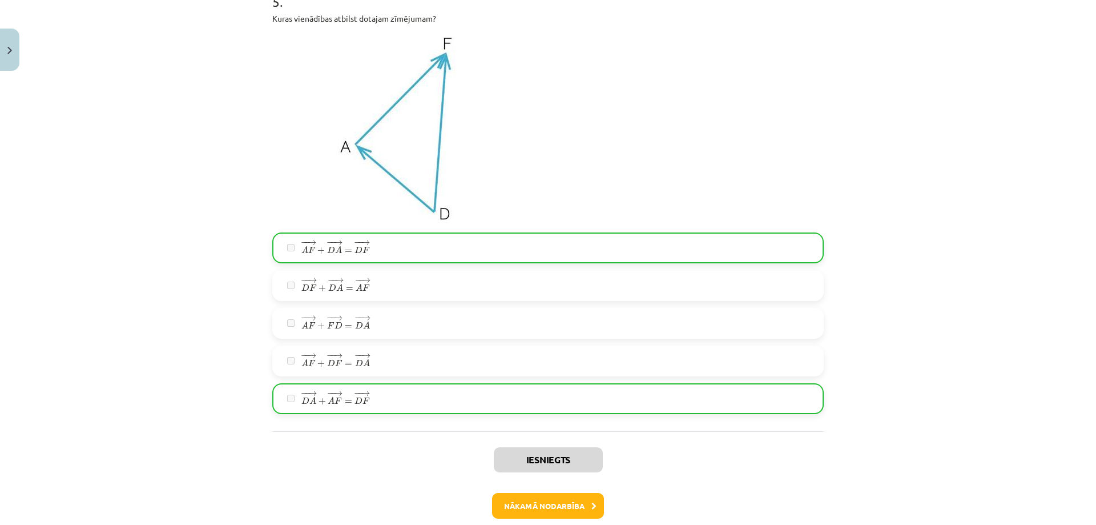
scroll to position [1765, 0]
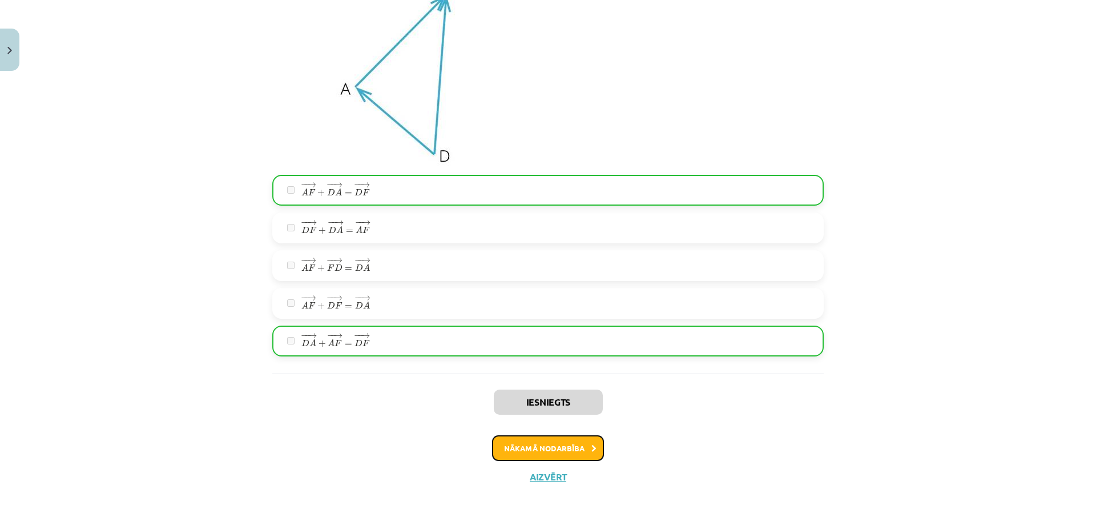
click at [565, 450] on button "Nākamā nodarbība" at bounding box center [548, 448] width 112 height 26
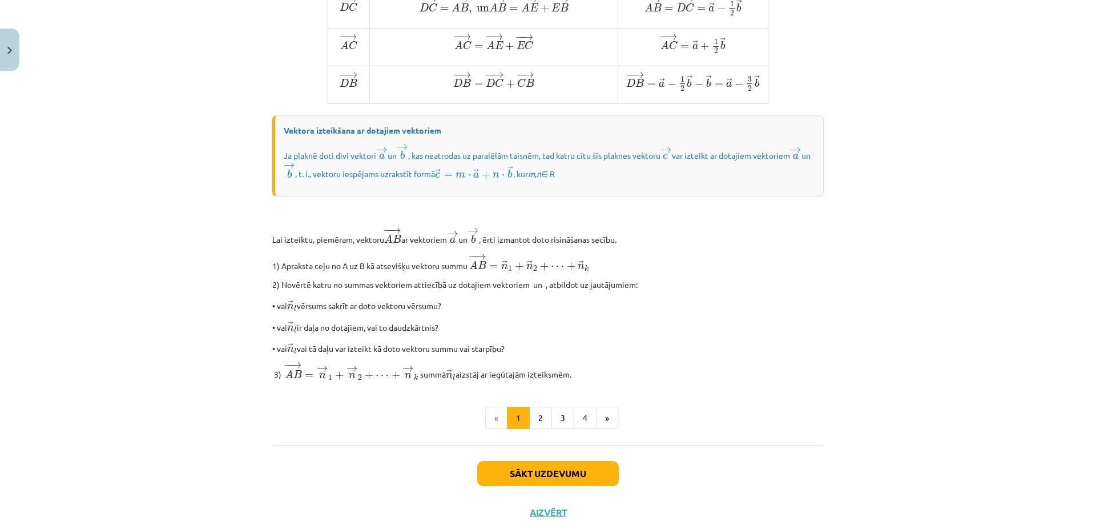
scroll to position [844, 0]
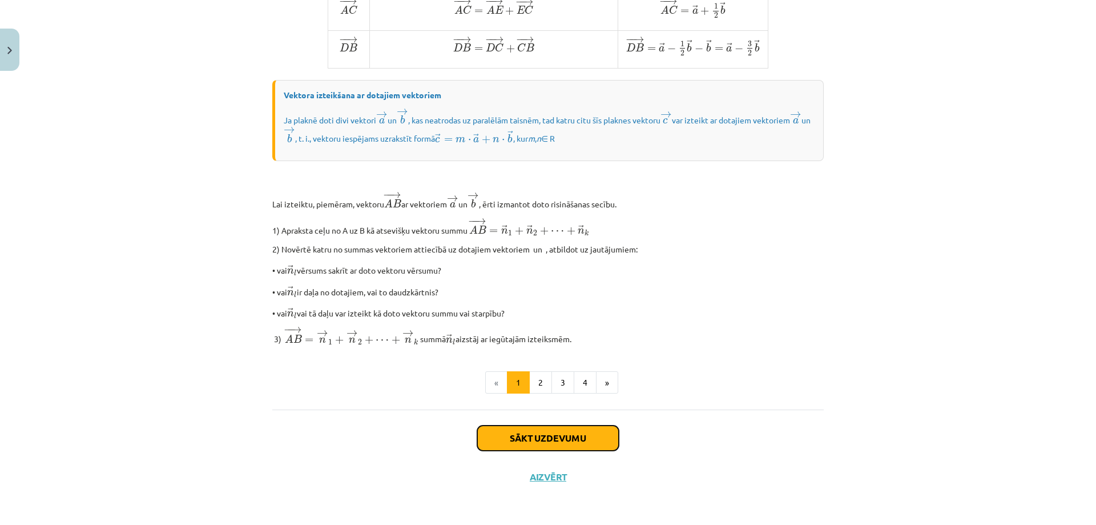
click at [563, 433] on button "Sākt uzdevumu" at bounding box center [548, 437] width 142 height 25
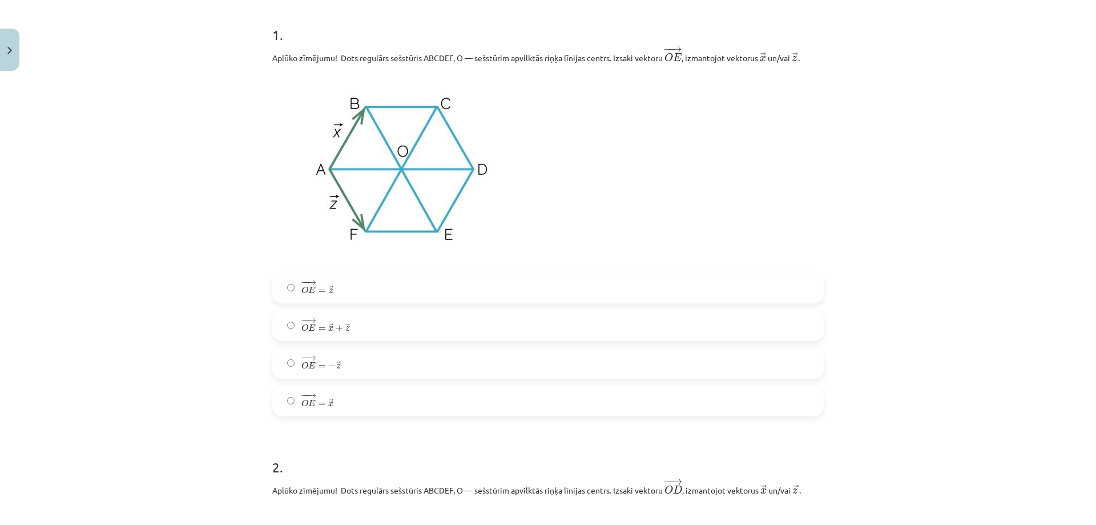
scroll to position [200, 0]
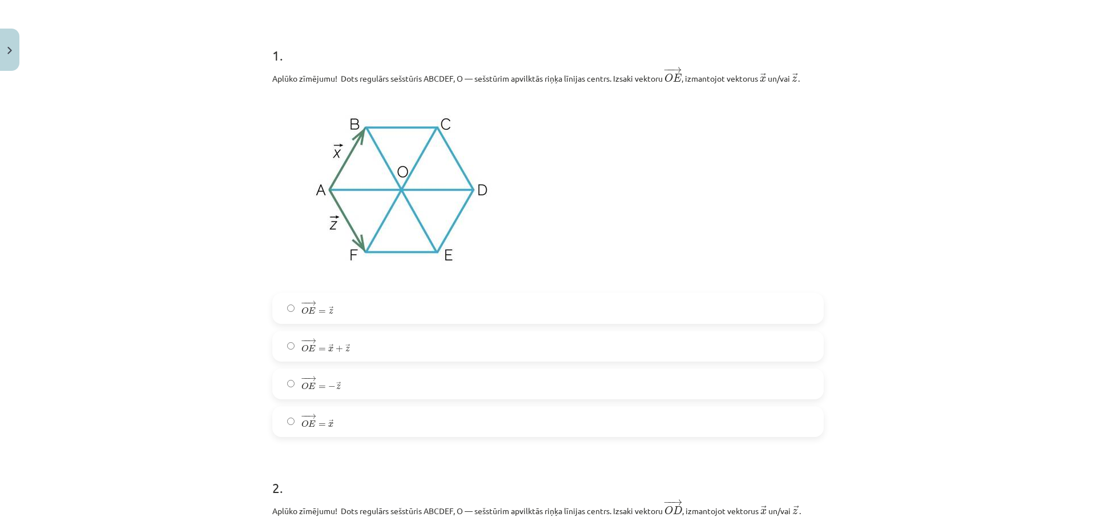
click at [365, 315] on label "− − → O E = → z O E → = z →" at bounding box center [547, 308] width 549 height 29
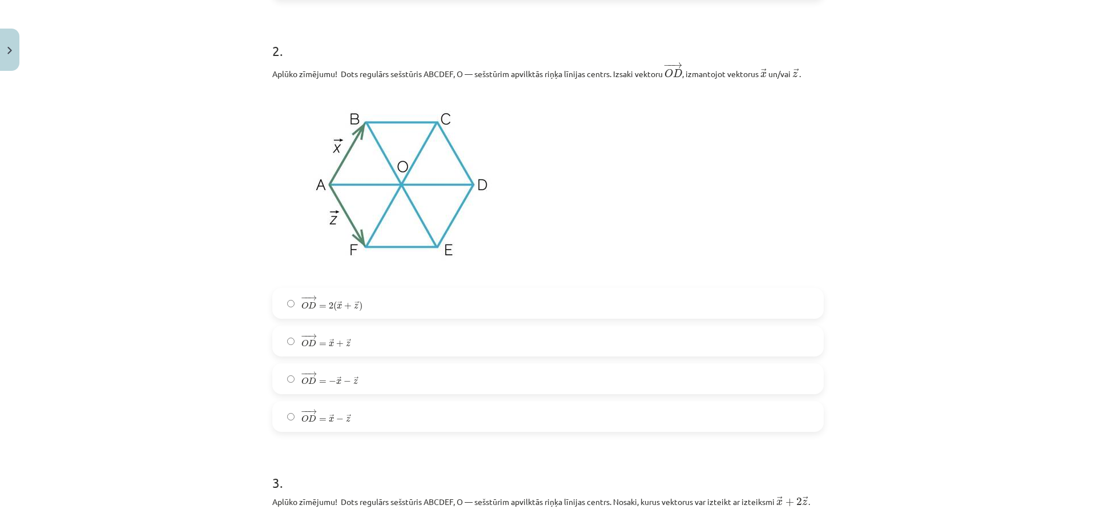
scroll to position [657, 0]
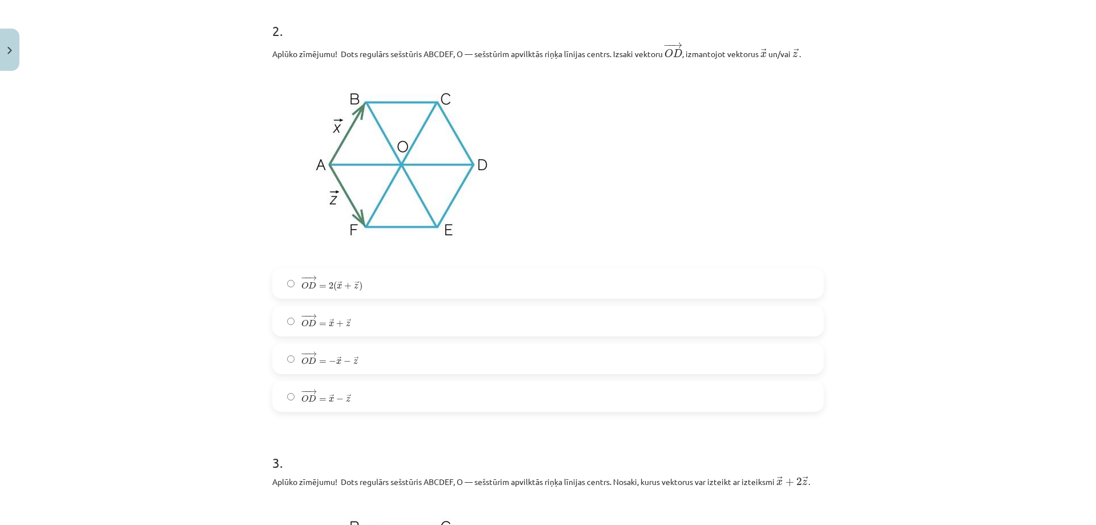
click at [363, 329] on label "− − → O D = → x + → z O D → = x → + z →" at bounding box center [547, 321] width 549 height 29
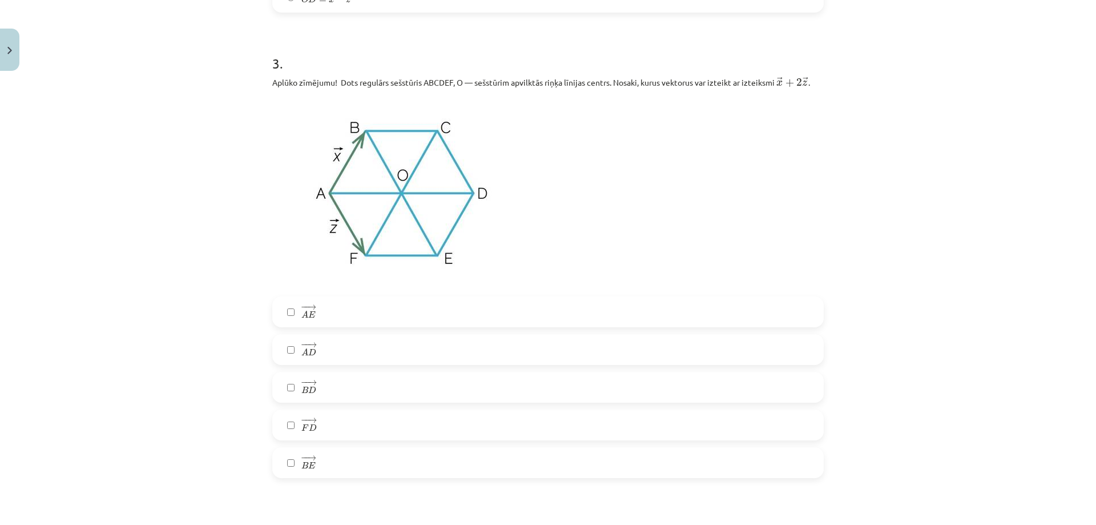
scroll to position [1056, 0]
click at [324, 352] on label "− − → A D A D →" at bounding box center [547, 349] width 549 height 29
click at [327, 457] on label "− − → B E B E →" at bounding box center [547, 462] width 549 height 29
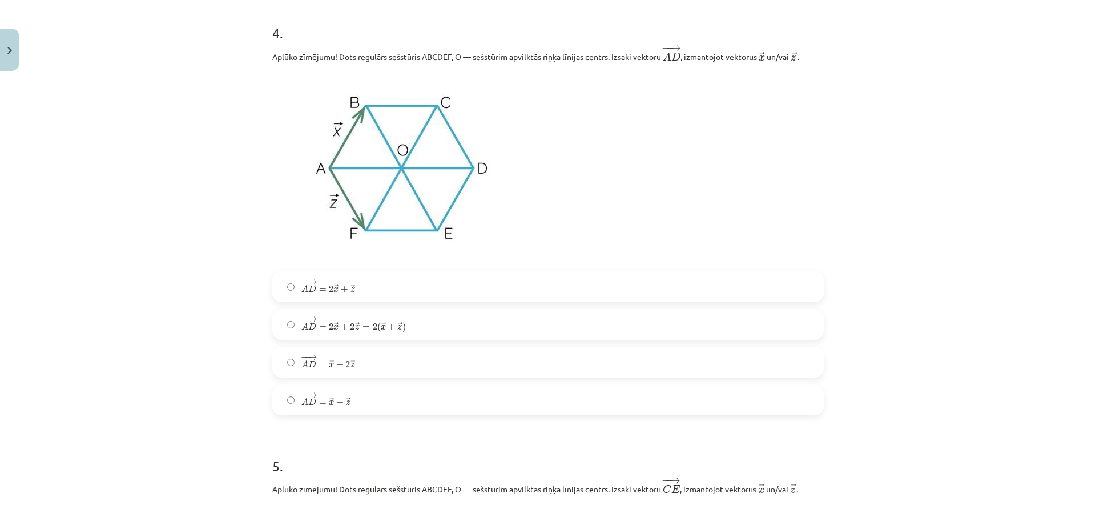
scroll to position [1570, 0]
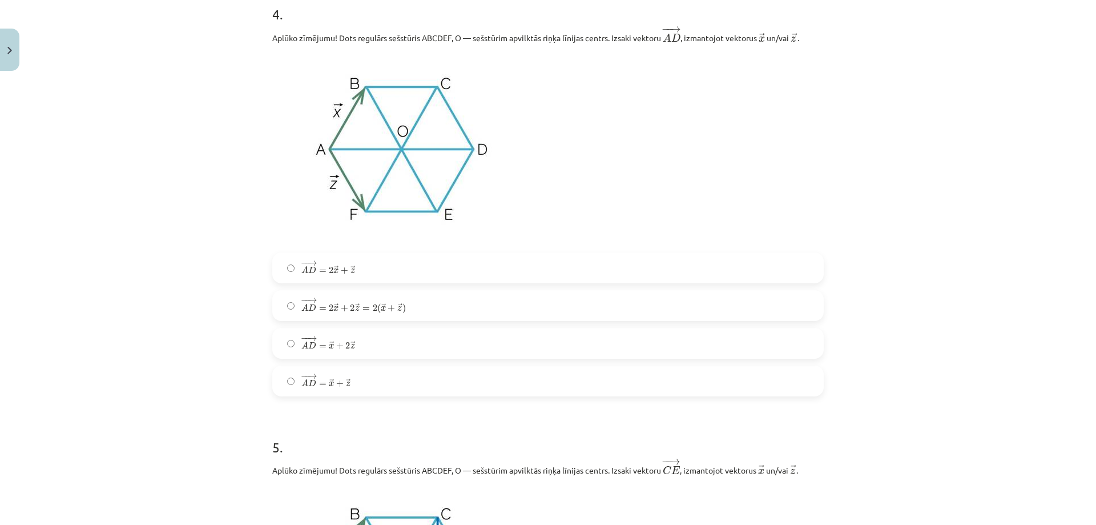
click at [323, 382] on span "− − → A D = → x + → z" at bounding box center [325, 380] width 49 height 14
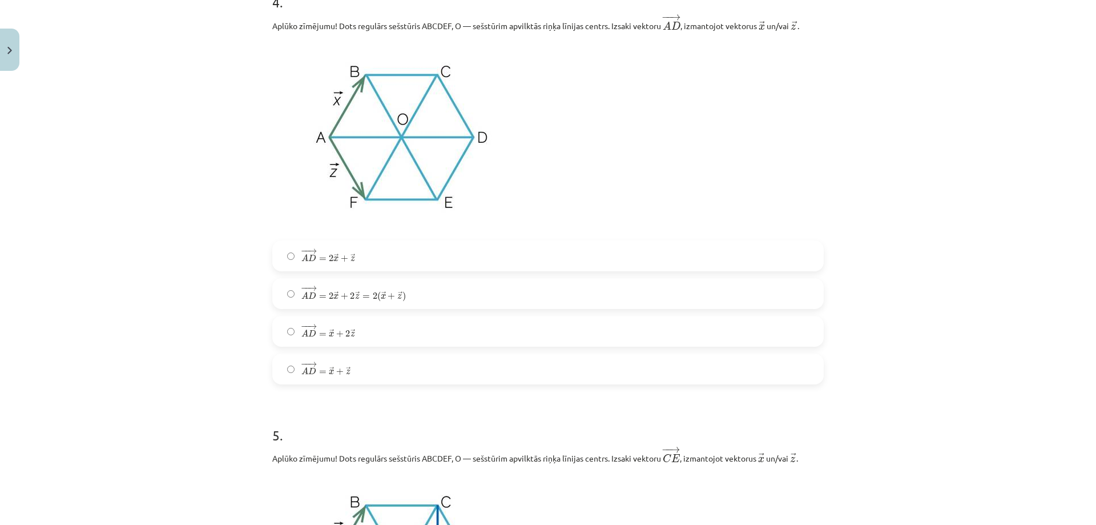
scroll to position [1552, 0]
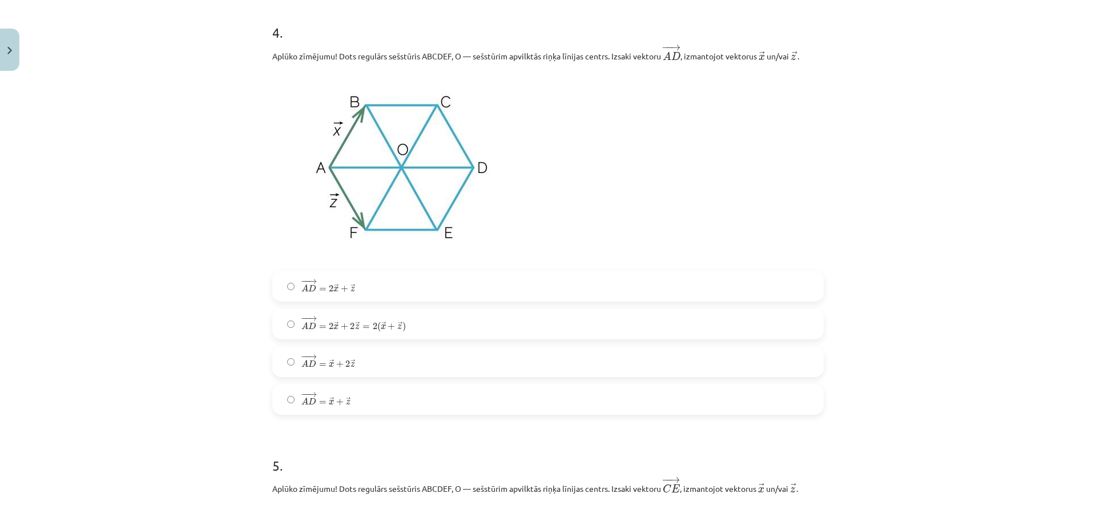
click at [355, 328] on span "z" at bounding box center [357, 326] width 5 height 5
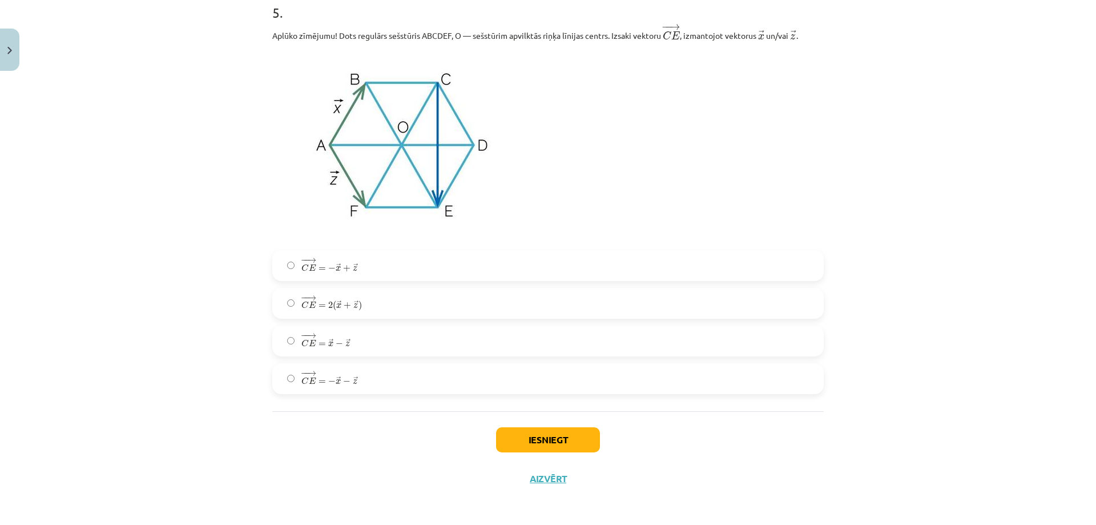
scroll to position [2008, 0]
click at [353, 264] on span "z" at bounding box center [355, 266] width 5 height 5
click at [497, 435] on button "Iesniegt" at bounding box center [548, 437] width 104 height 25
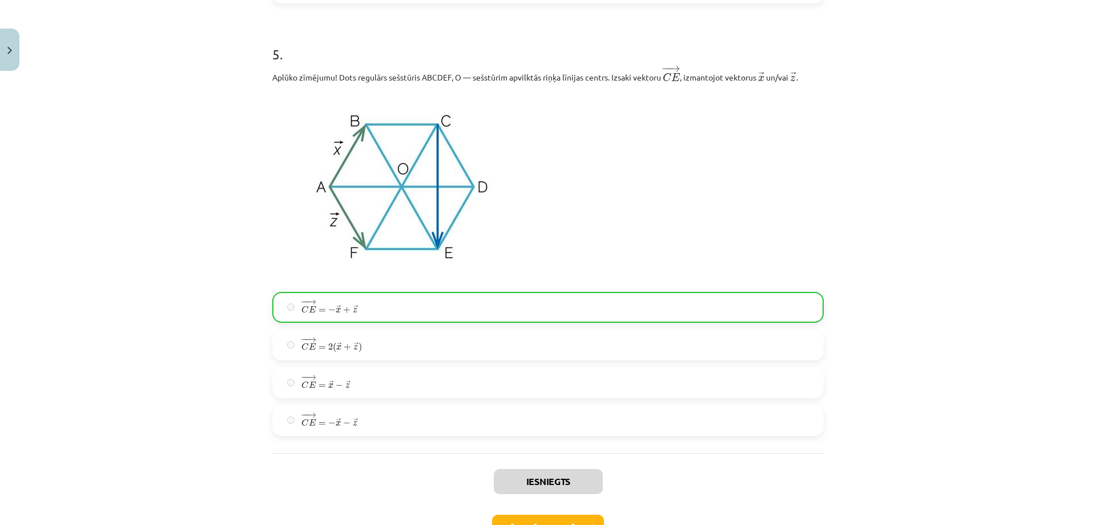
scroll to position [2044, 0]
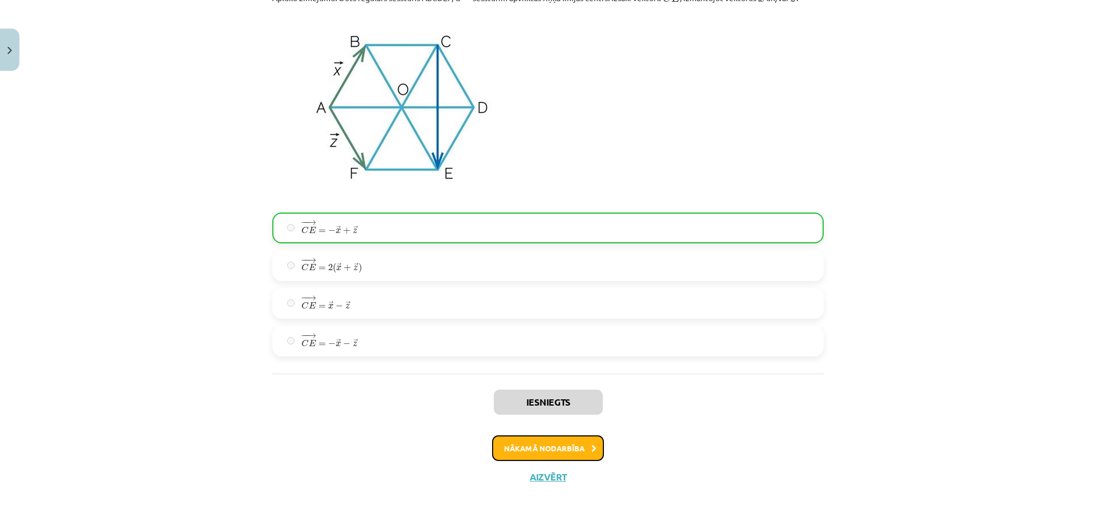
click at [550, 440] on button "Nākamā nodarbība" at bounding box center [548, 448] width 112 height 26
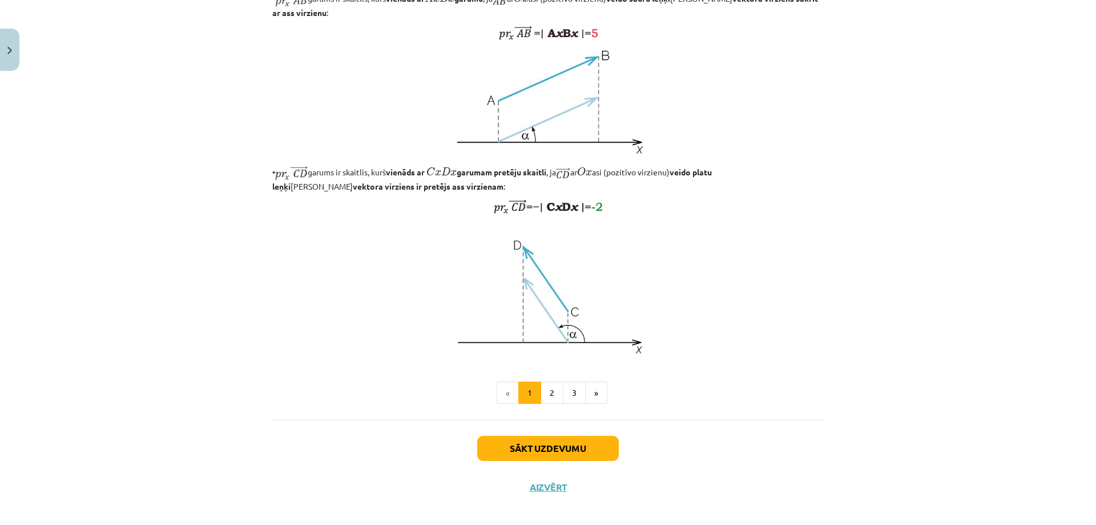
scroll to position [831, 0]
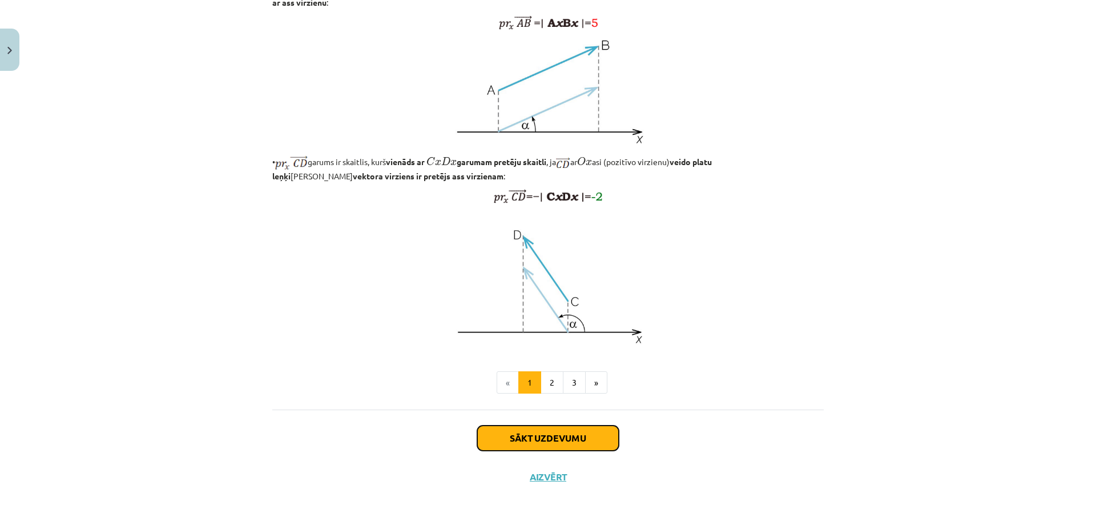
click at [529, 440] on button "Sākt uzdevumu" at bounding box center [548, 437] width 142 height 25
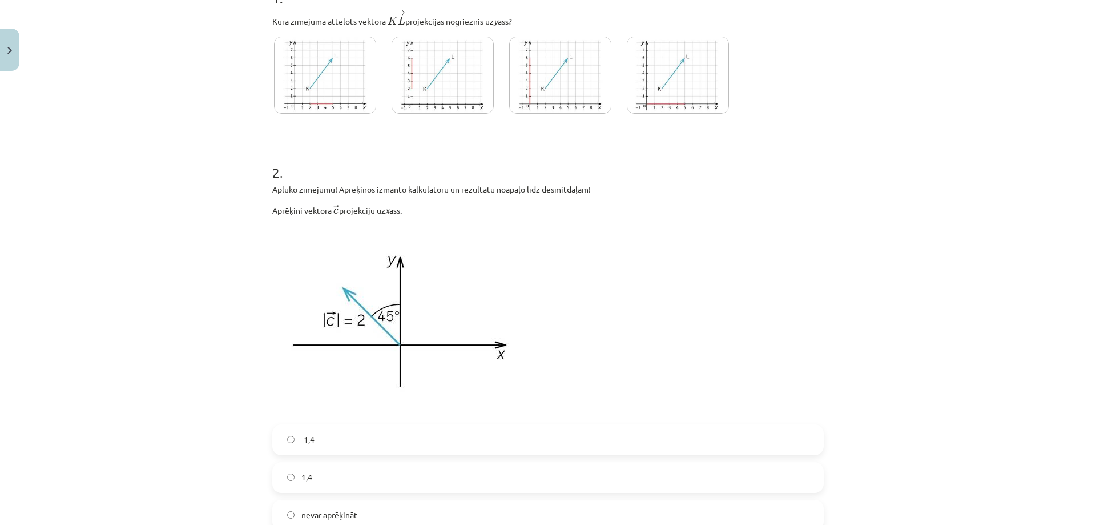
scroll to position [200, 0]
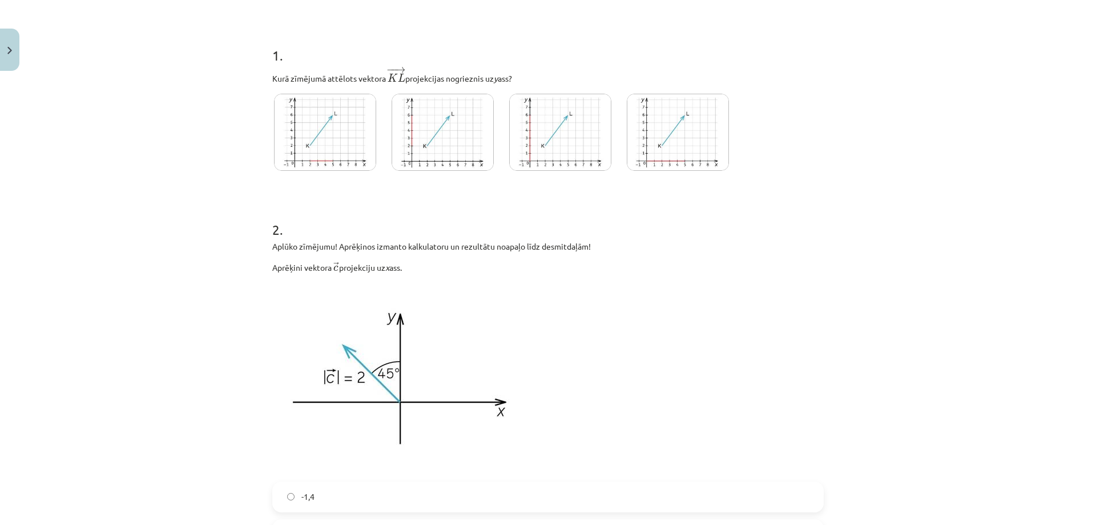
click at [451, 150] on img at bounding box center [443, 132] width 102 height 77
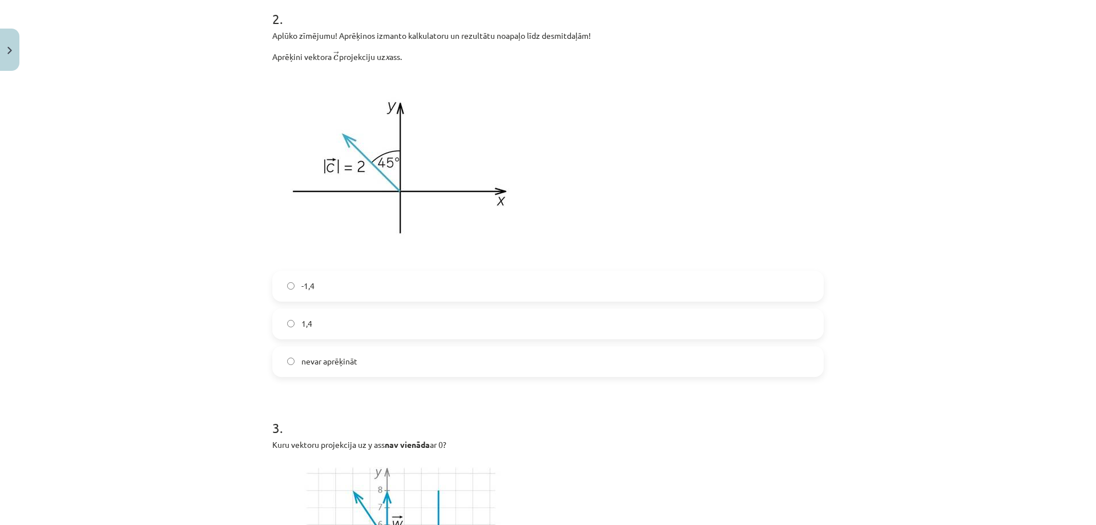
scroll to position [428, 0]
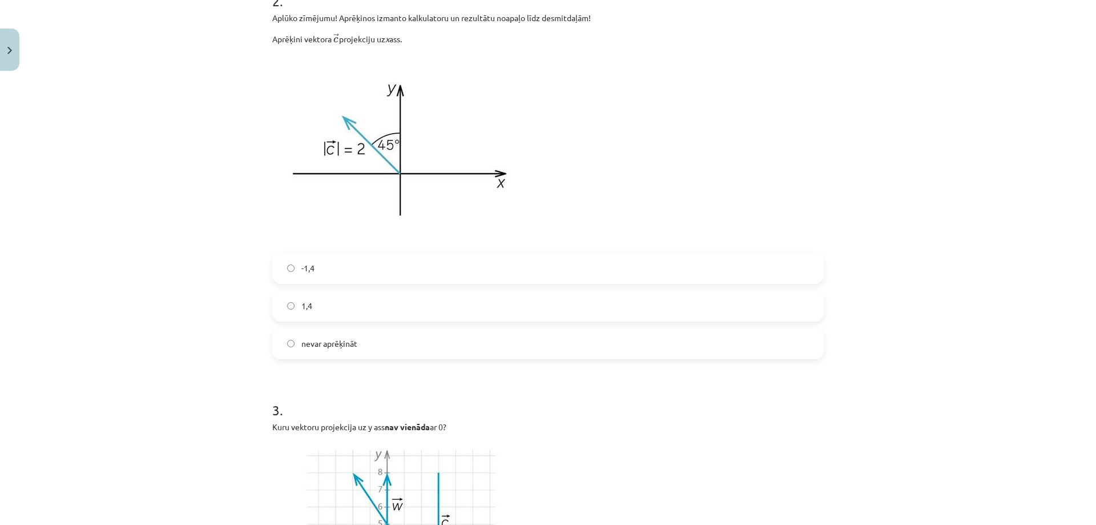
click at [398, 299] on label "1,4" at bounding box center [547, 306] width 549 height 29
click at [402, 266] on label "-1,4" at bounding box center [547, 268] width 549 height 29
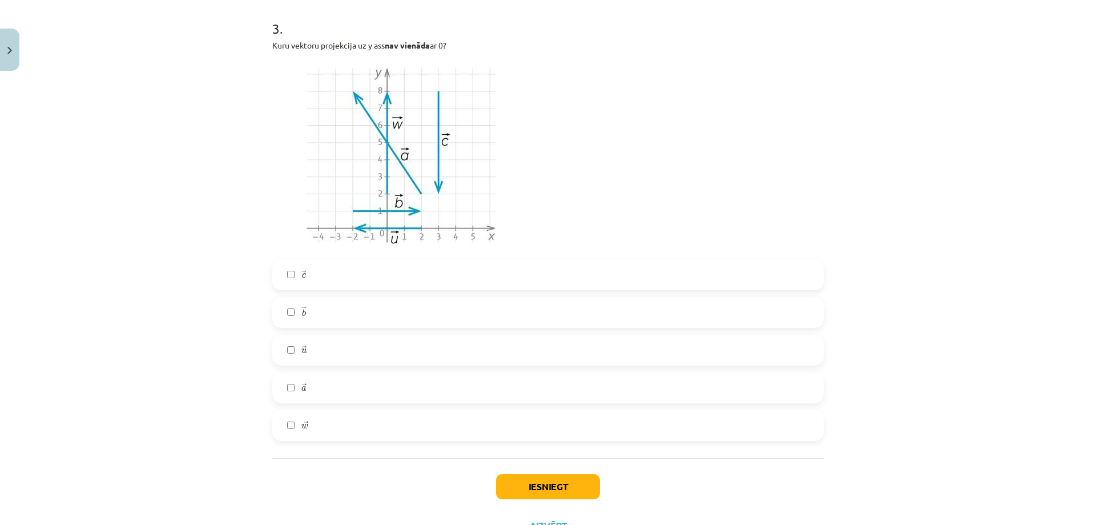
scroll to position [828, 0]
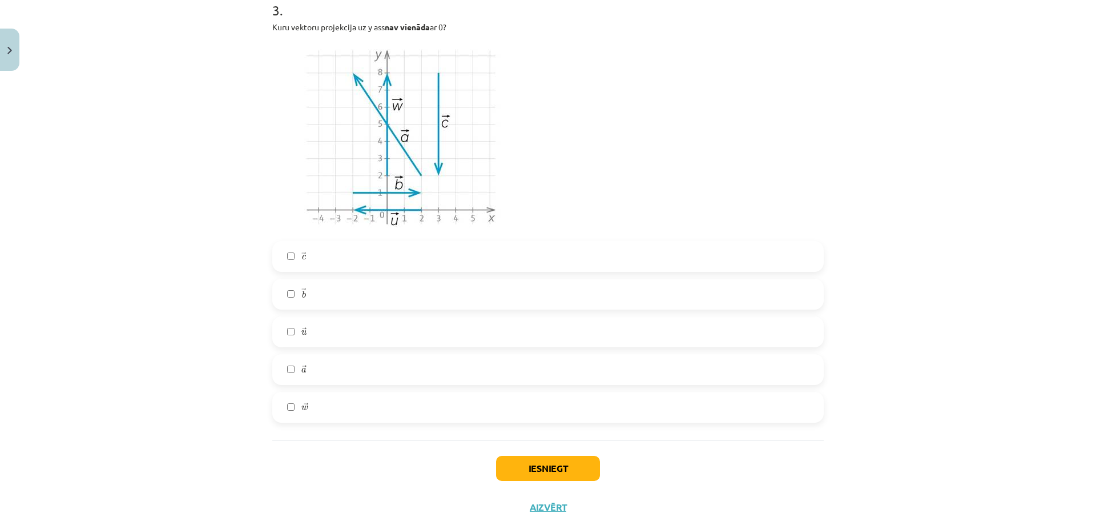
click at [296, 293] on label "→ b b →" at bounding box center [547, 294] width 549 height 29
click at [313, 261] on label "→ c c →" at bounding box center [547, 256] width 549 height 29
click at [309, 364] on label "→ a a →" at bounding box center [547, 369] width 549 height 29
click at [339, 291] on label "→ b b →" at bounding box center [547, 294] width 549 height 29
click at [319, 401] on label "→ w w →" at bounding box center [547, 407] width 549 height 29
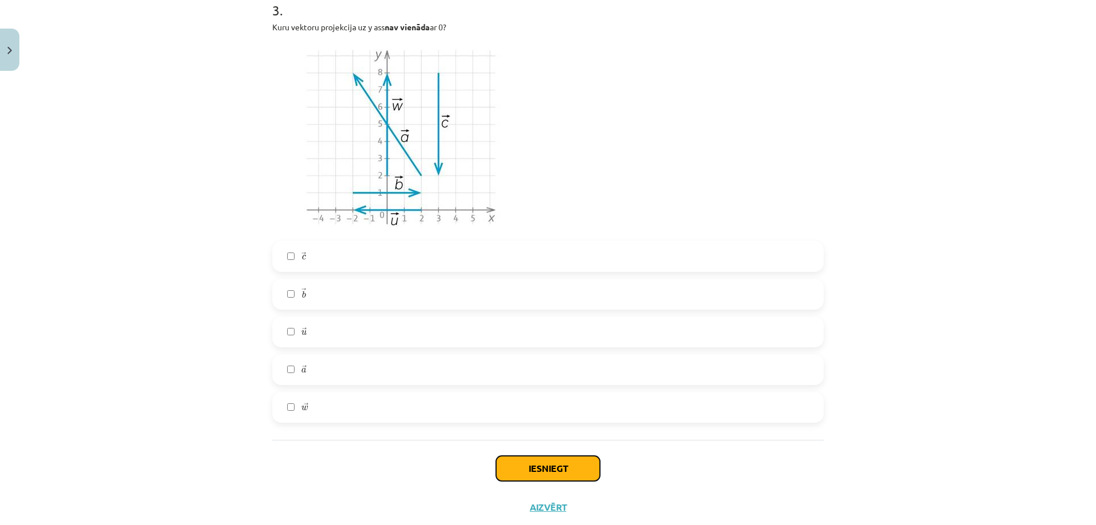
click at [496, 469] on button "Iesniegt" at bounding box center [548, 468] width 104 height 25
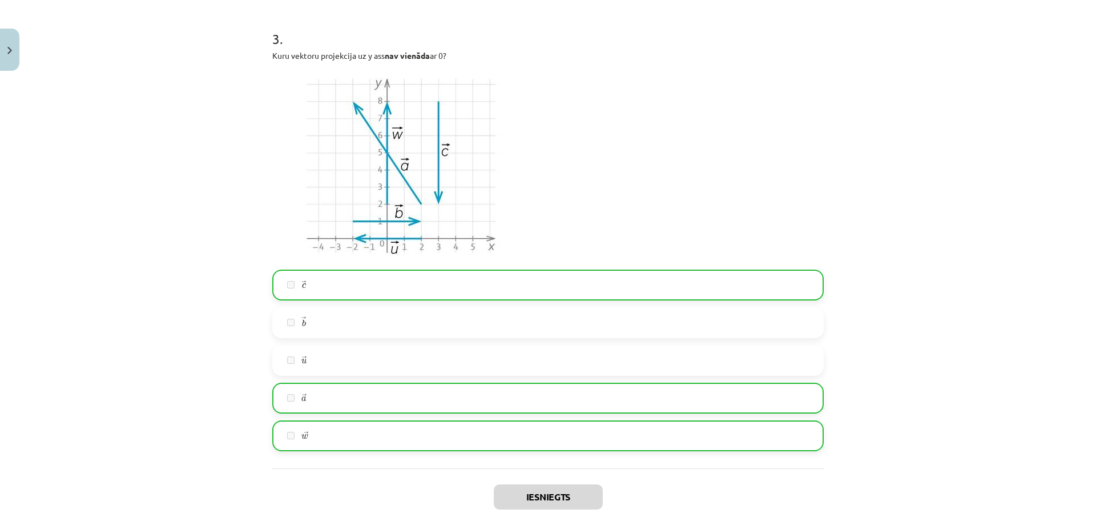
scroll to position [895, 0]
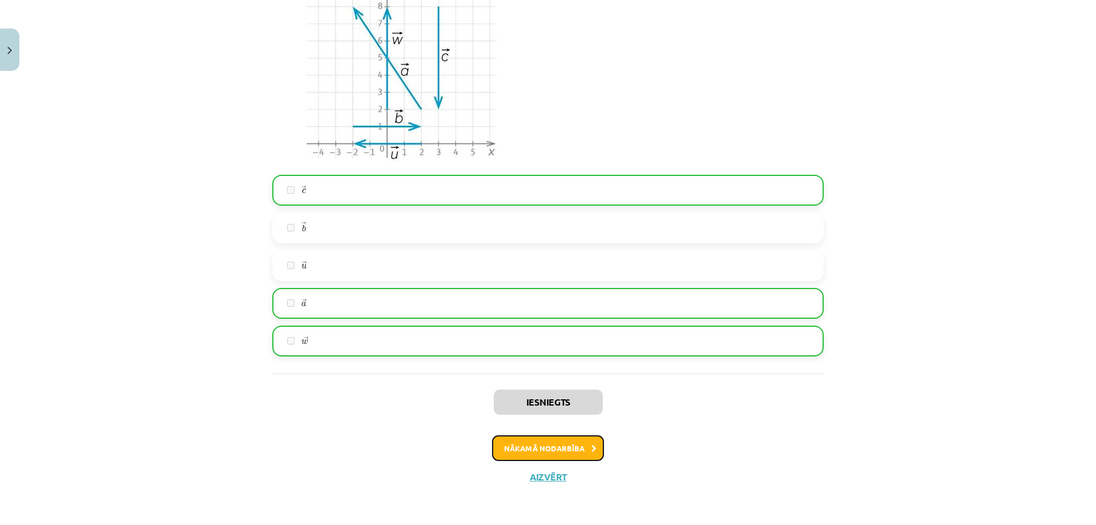
click at [549, 447] on button "Nākamā nodarbība" at bounding box center [548, 448] width 112 height 26
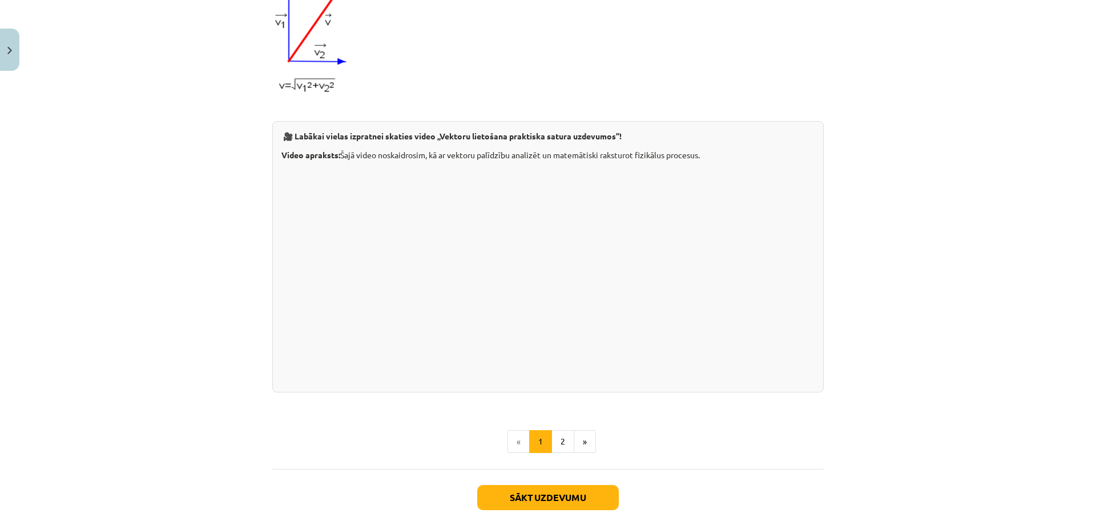
scroll to position [1085, 0]
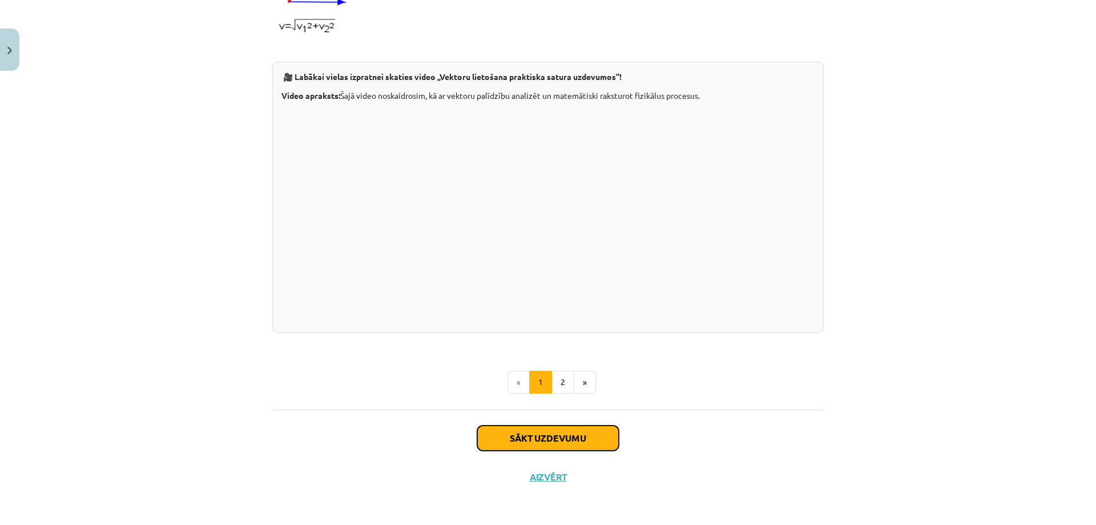
click at [535, 434] on button "Sākt uzdevumu" at bounding box center [548, 437] width 142 height 25
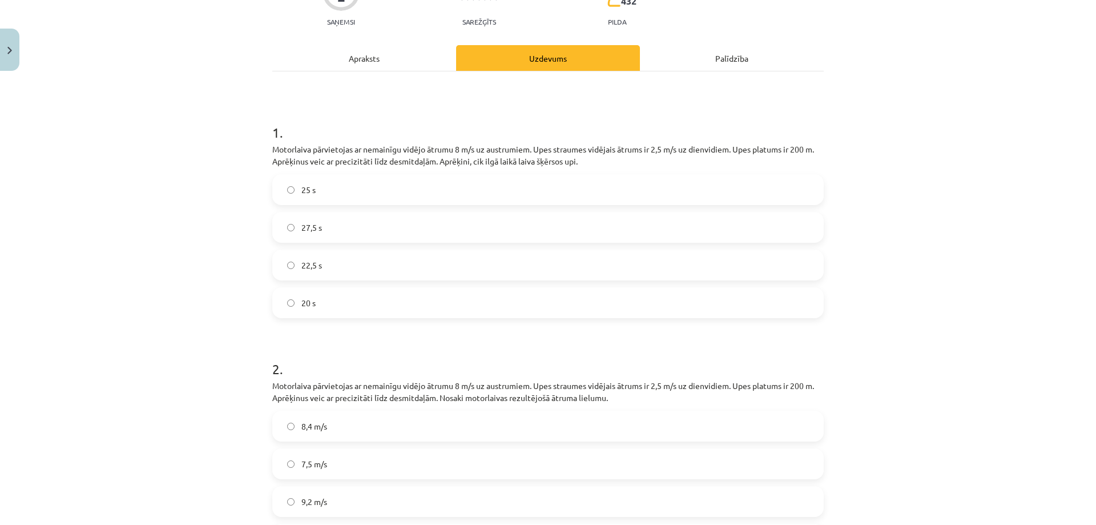
scroll to position [143, 0]
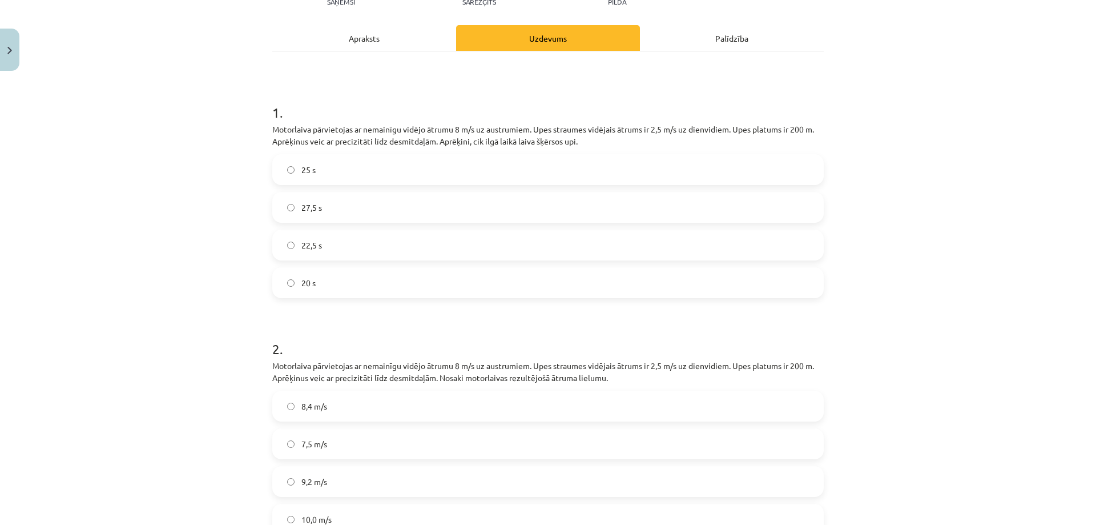
click at [364, 168] on label "25 s" at bounding box center [547, 169] width 549 height 29
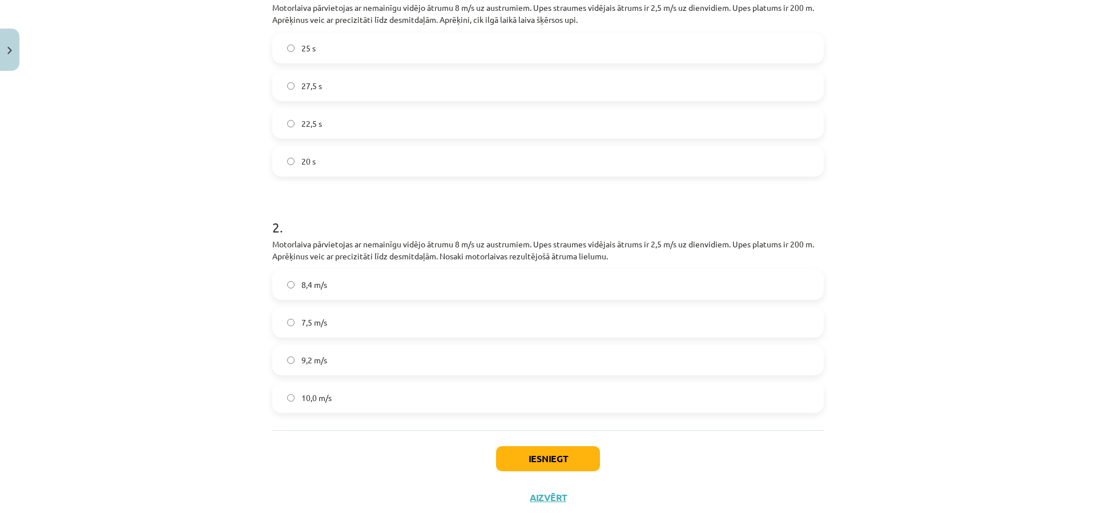
scroll to position [285, 0]
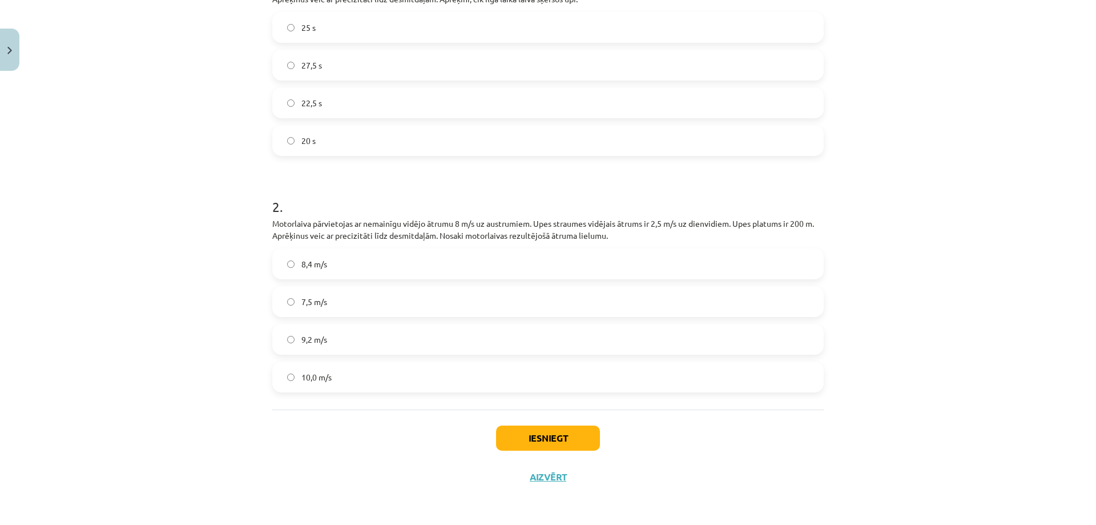
click at [344, 274] on label "8,4 m/s" at bounding box center [547, 263] width 549 height 29
click at [535, 432] on button "Iesniegt" at bounding box center [548, 437] width 104 height 25
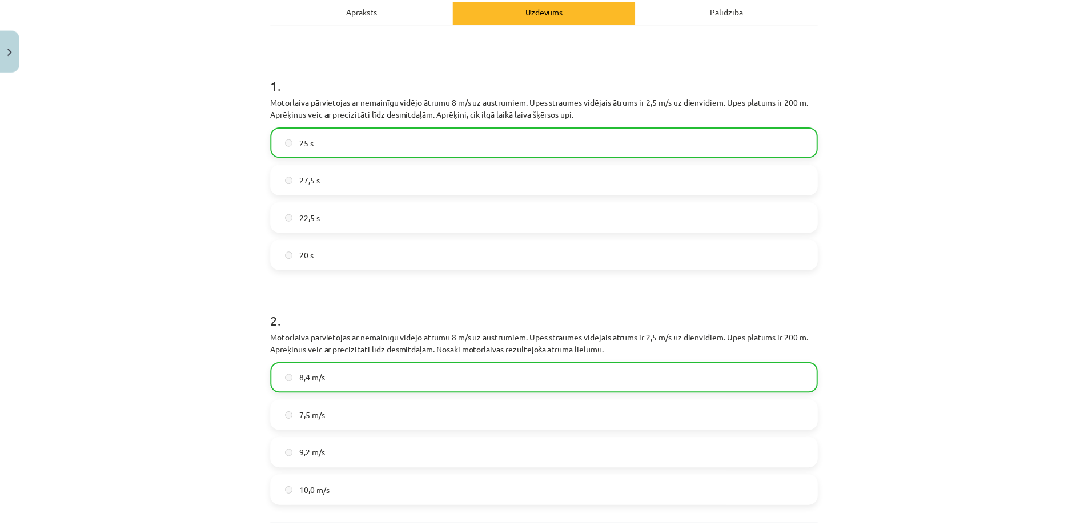
scroll to position [321, 0]
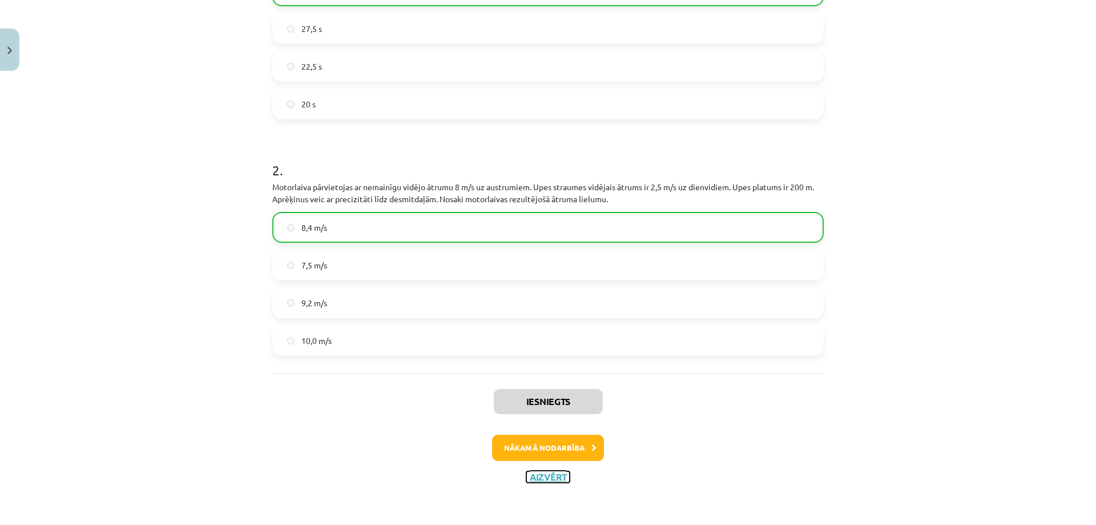
click at [543, 478] on button "Aizvērt" at bounding box center [547, 476] width 43 height 11
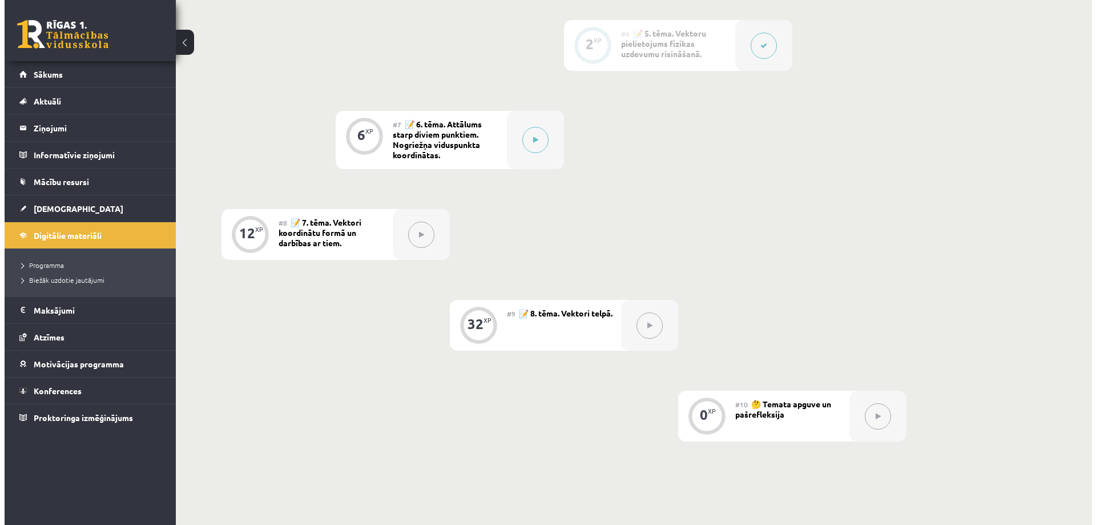
scroll to position [742, 0]
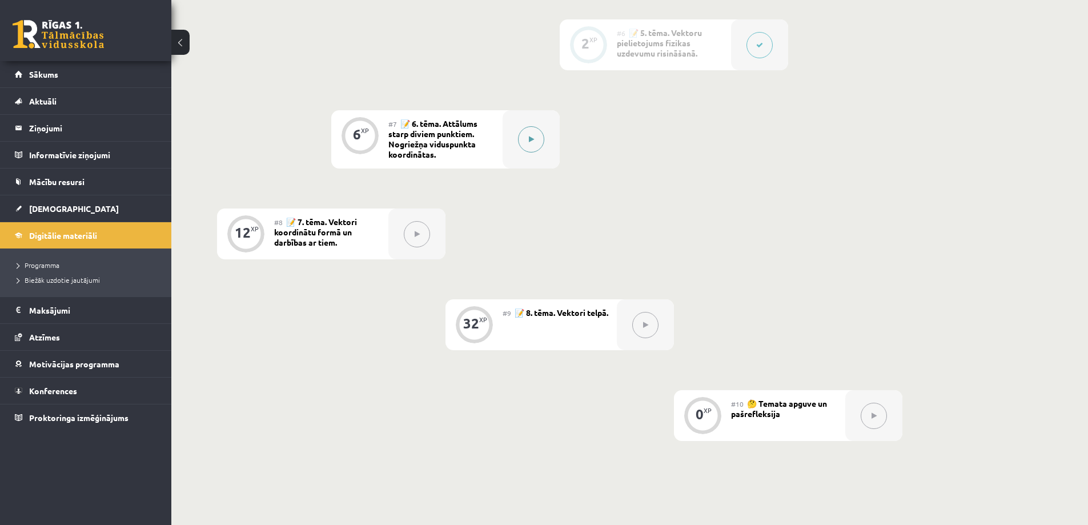
click at [531, 140] on icon at bounding box center [531, 139] width 5 height 7
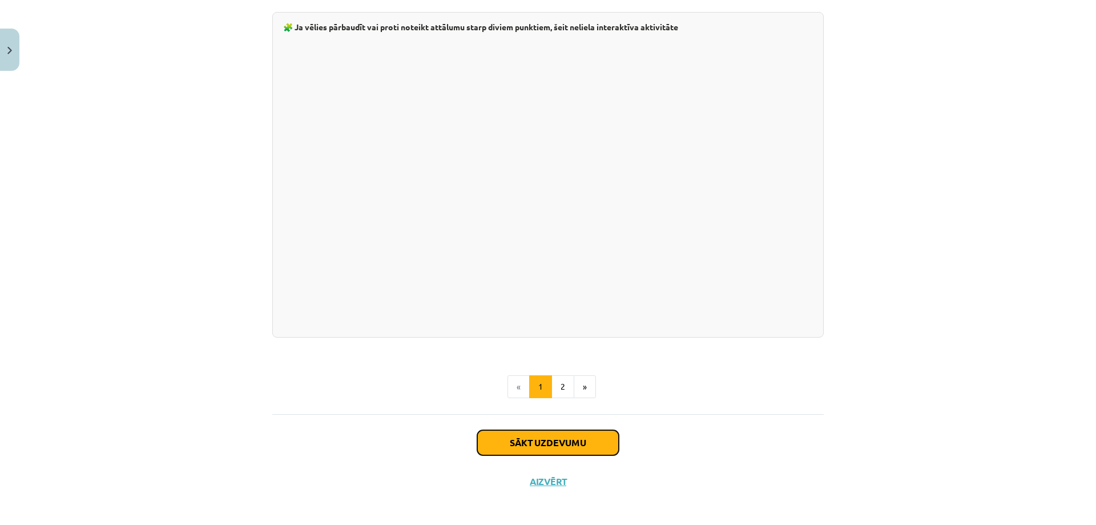
click at [530, 446] on button "Sākt uzdevumu" at bounding box center [548, 442] width 142 height 25
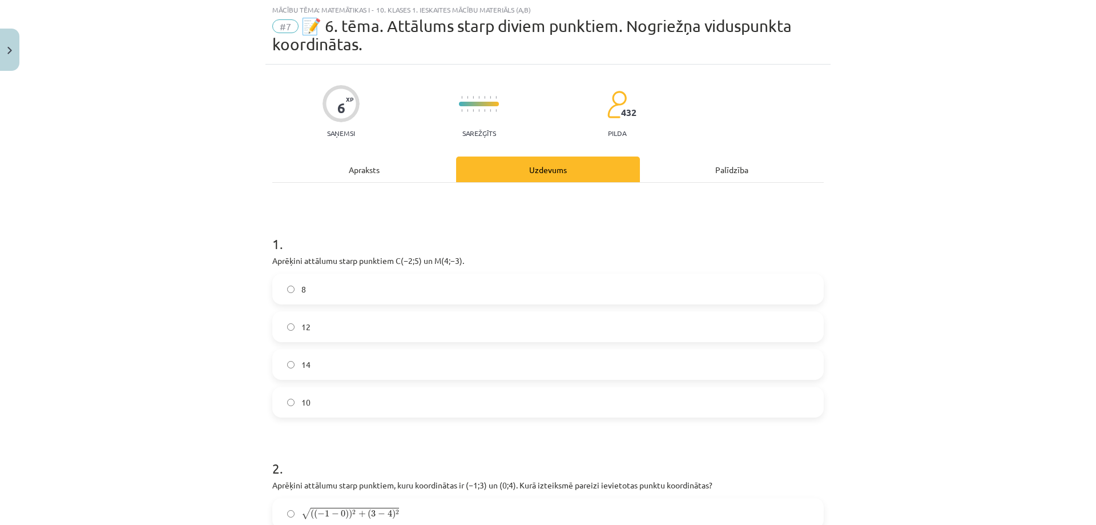
scroll to position [29, 0]
click at [320, 295] on label "8" at bounding box center [547, 290] width 549 height 29
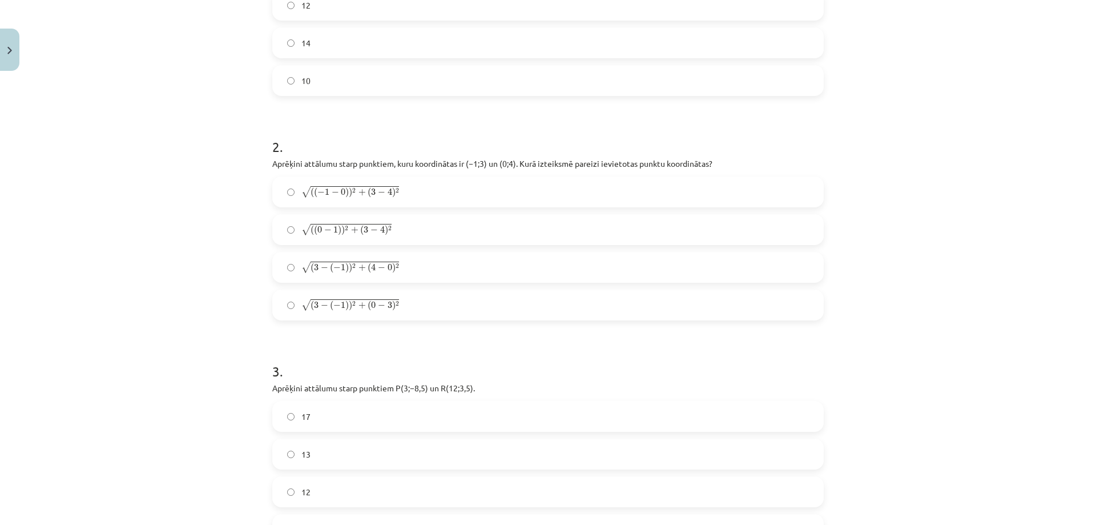
scroll to position [371, 0]
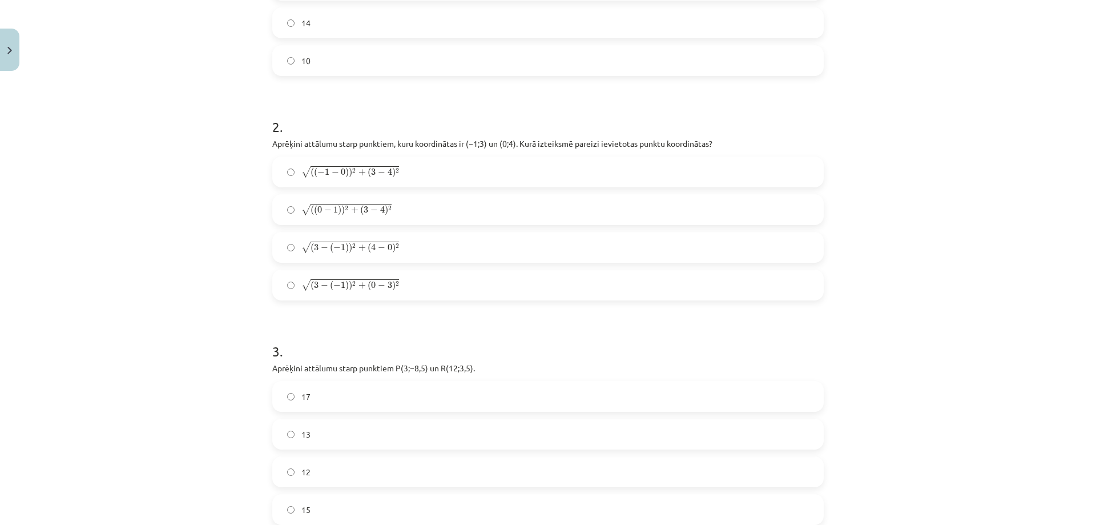
click at [333, 207] on span "1" at bounding box center [335, 209] width 5 height 7
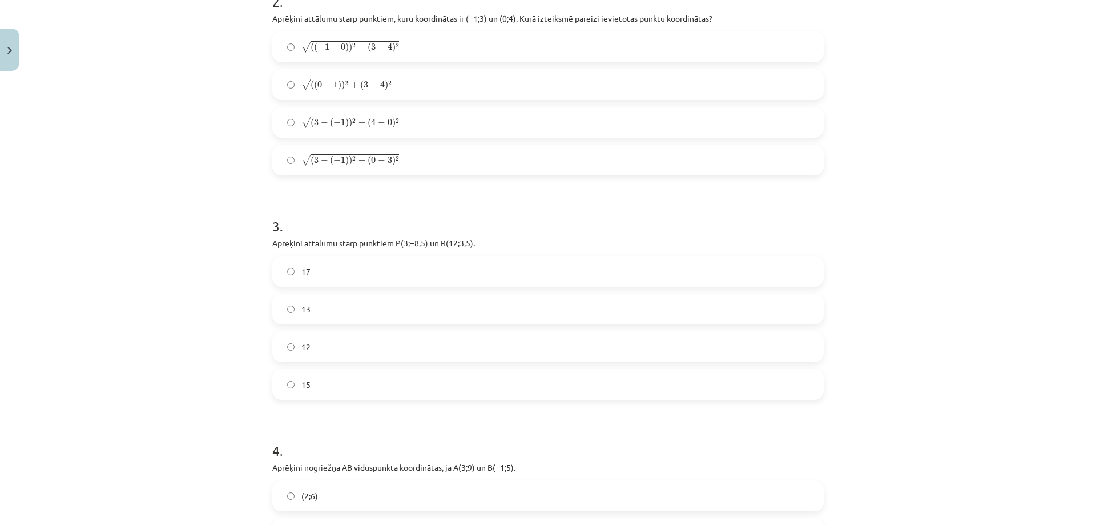
scroll to position [514, 0]
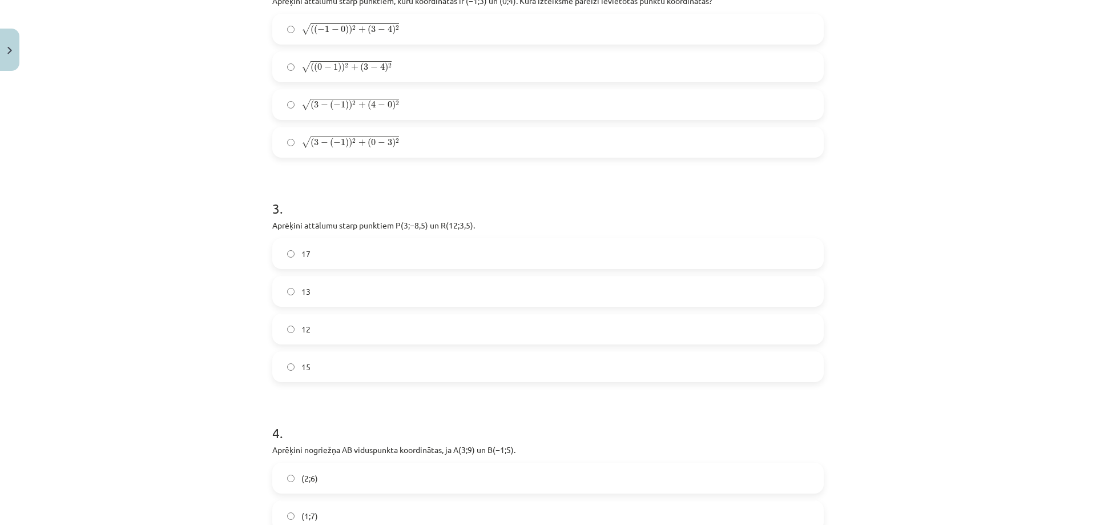
click at [319, 377] on label "15" at bounding box center [547, 366] width 549 height 29
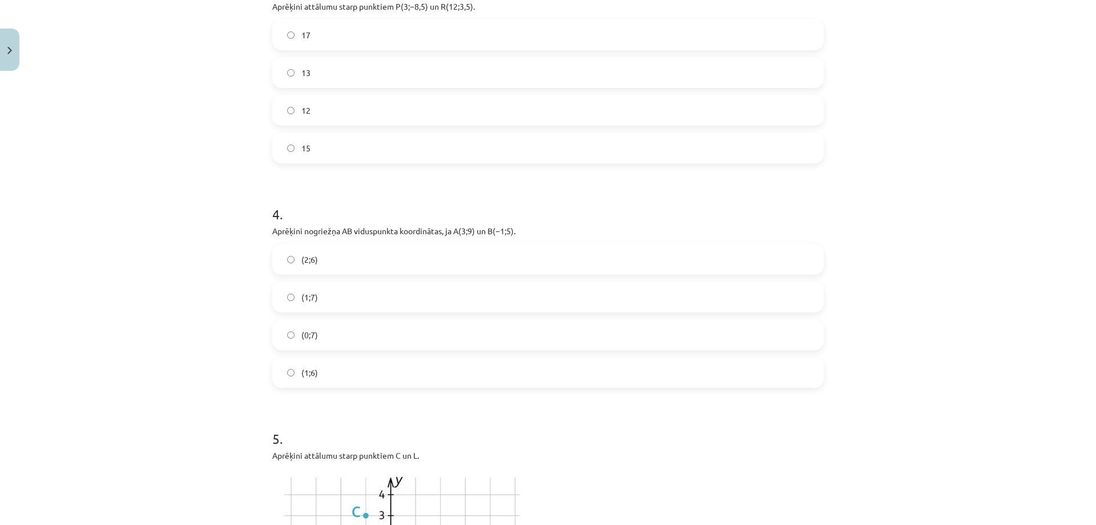
scroll to position [799, 0]
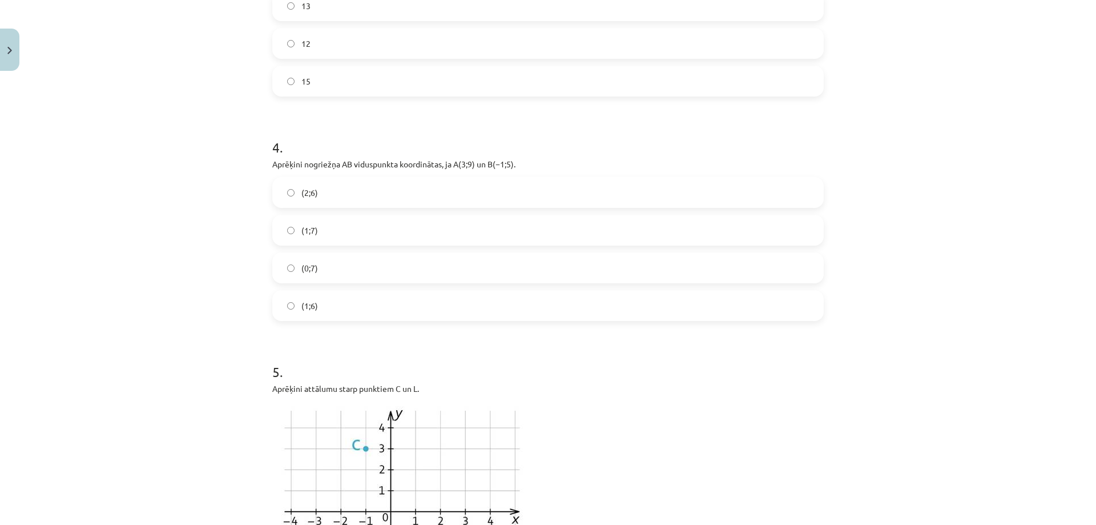
click at [315, 232] on label "(1;7)" at bounding box center [547, 230] width 549 height 29
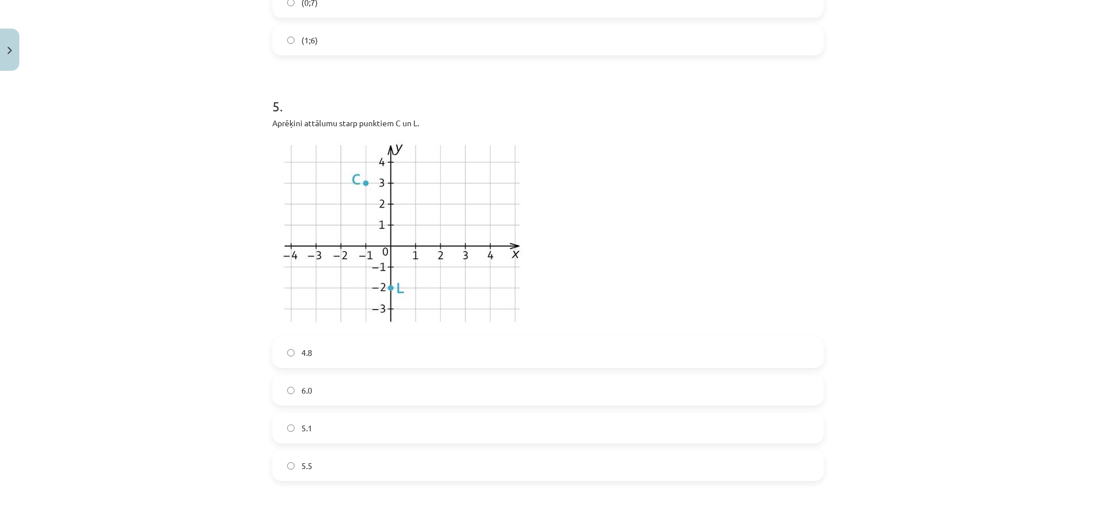
scroll to position [1085, 0]
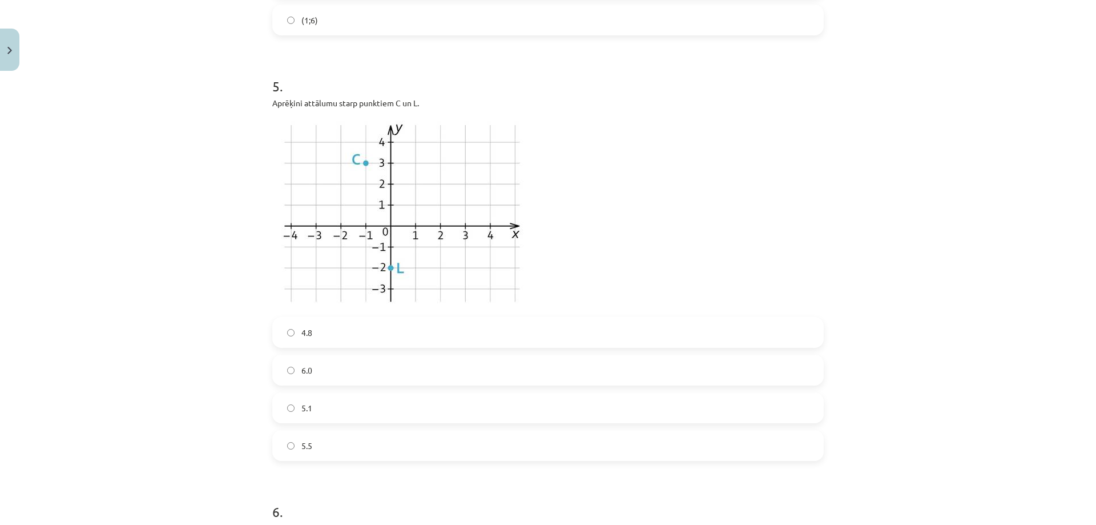
click at [320, 404] on label "5.1" at bounding box center [547, 407] width 549 height 29
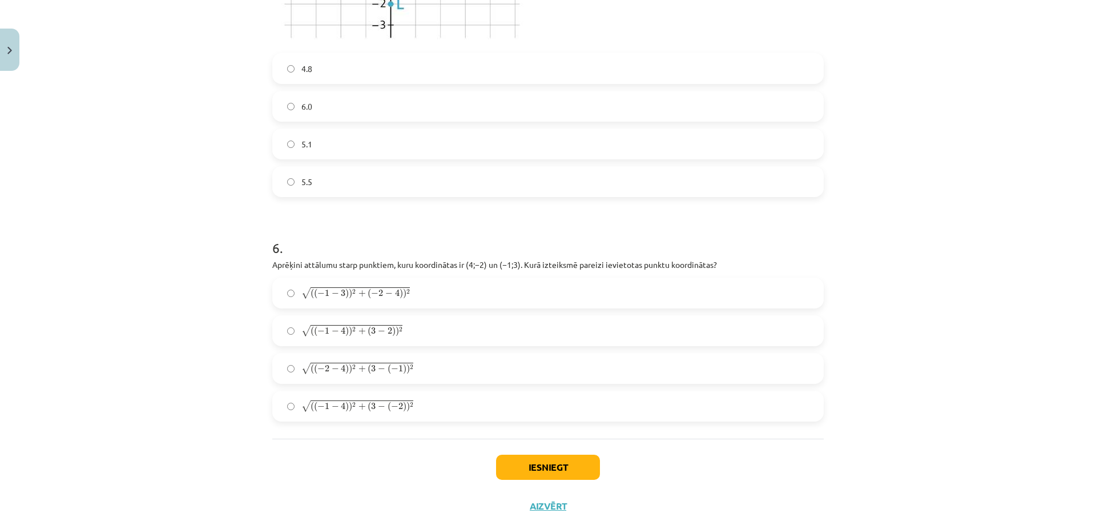
scroll to position [1370, 0]
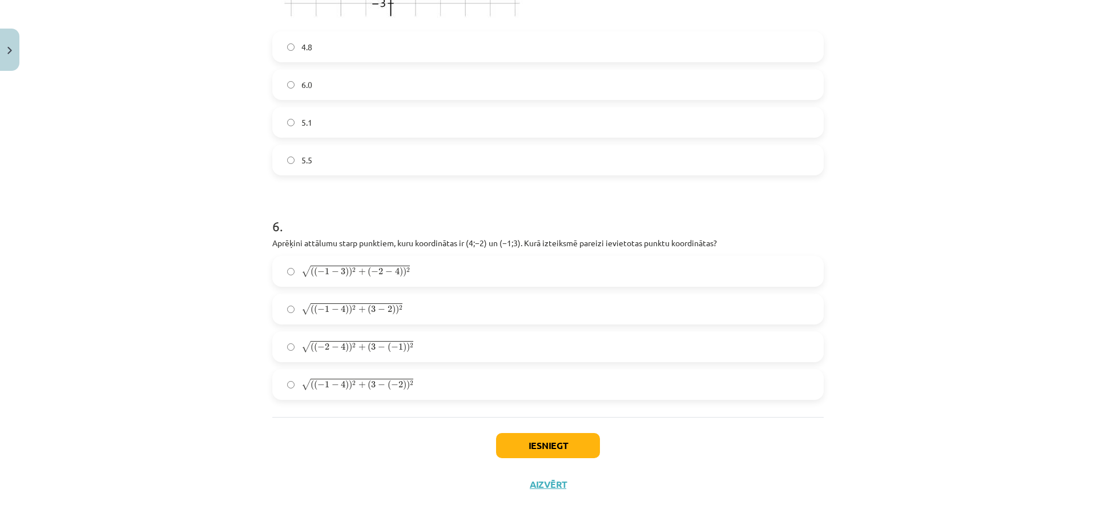
click at [378, 393] on label "√ ( ( − 1 − 4 ) ) 2 + ( 3 − ( − 2 ) ) 2 ( ( − 1 − 4 ) ) 2 + ( 3 − ( − 2 ) ) 2" at bounding box center [547, 384] width 549 height 29
click at [528, 442] on button "Iesniegt" at bounding box center [548, 445] width 104 height 25
click at [549, 446] on button "Iesniegt" at bounding box center [548, 445] width 104 height 25
click at [571, 433] on button "Iesniegt" at bounding box center [548, 445] width 104 height 25
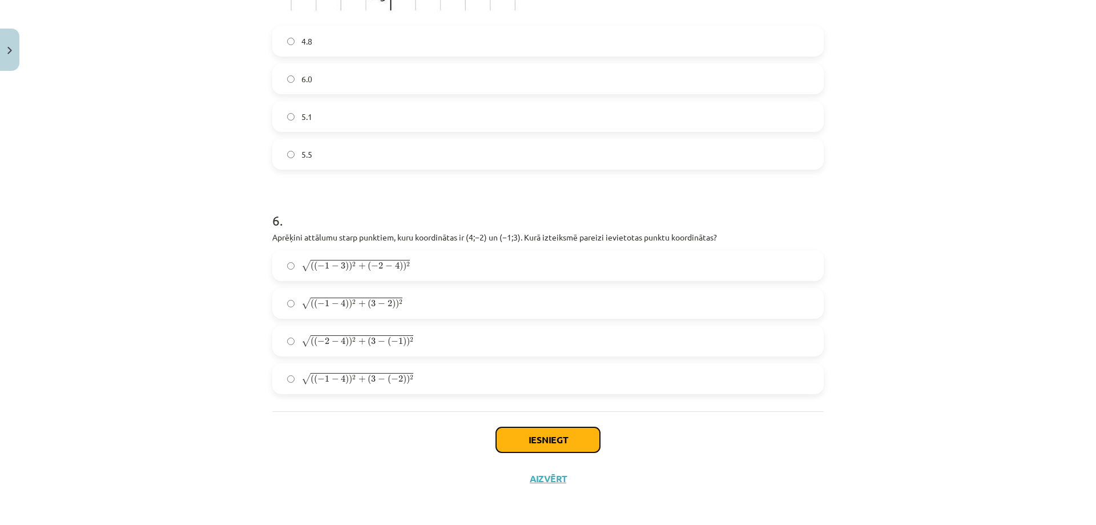
scroll to position [1378, 0]
click at [577, 434] on button "Iesniegt" at bounding box center [548, 437] width 104 height 25
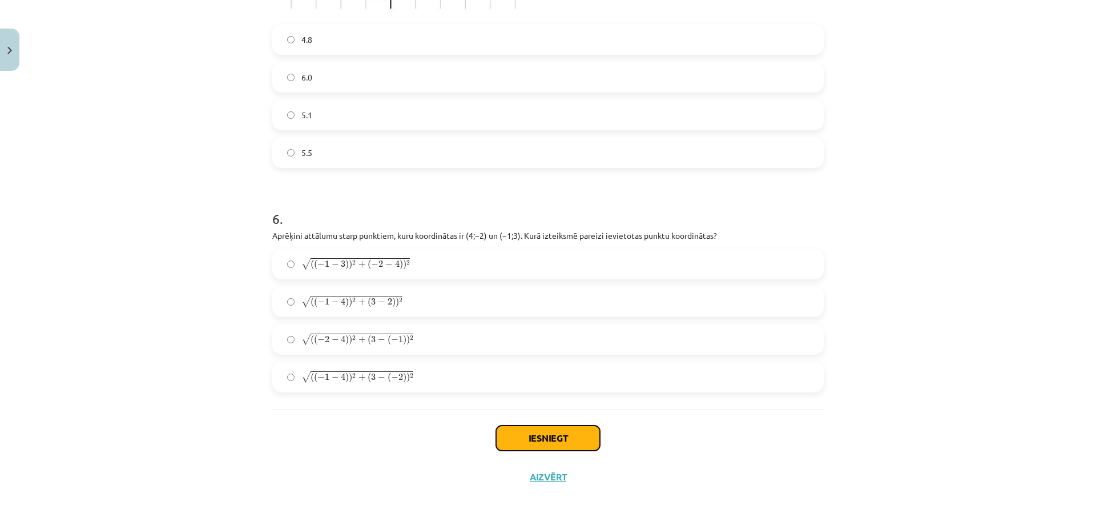
click at [577, 434] on button "Iesniegt" at bounding box center [548, 437] width 104 height 25
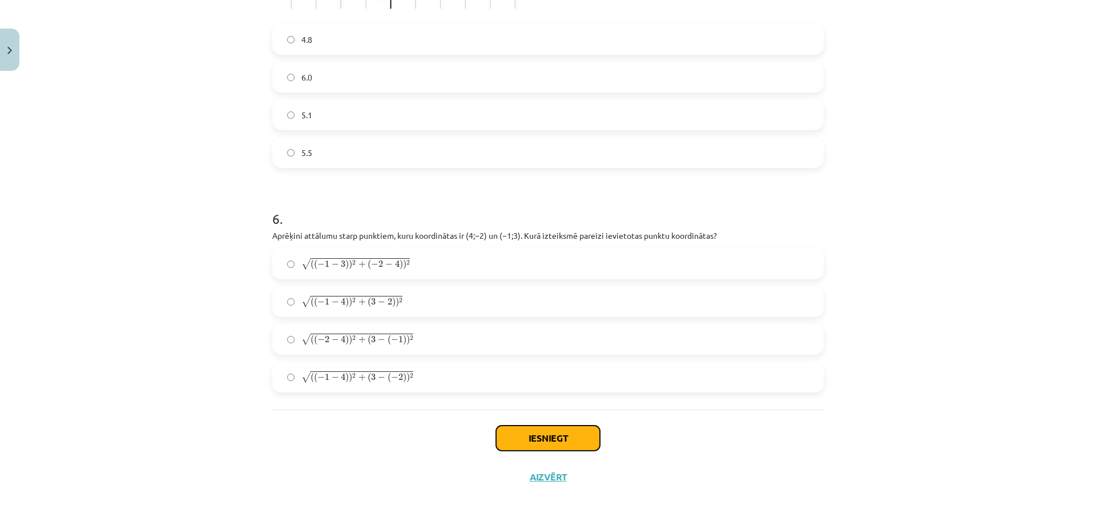
click at [577, 434] on button "Iesniegt" at bounding box center [548, 437] width 104 height 25
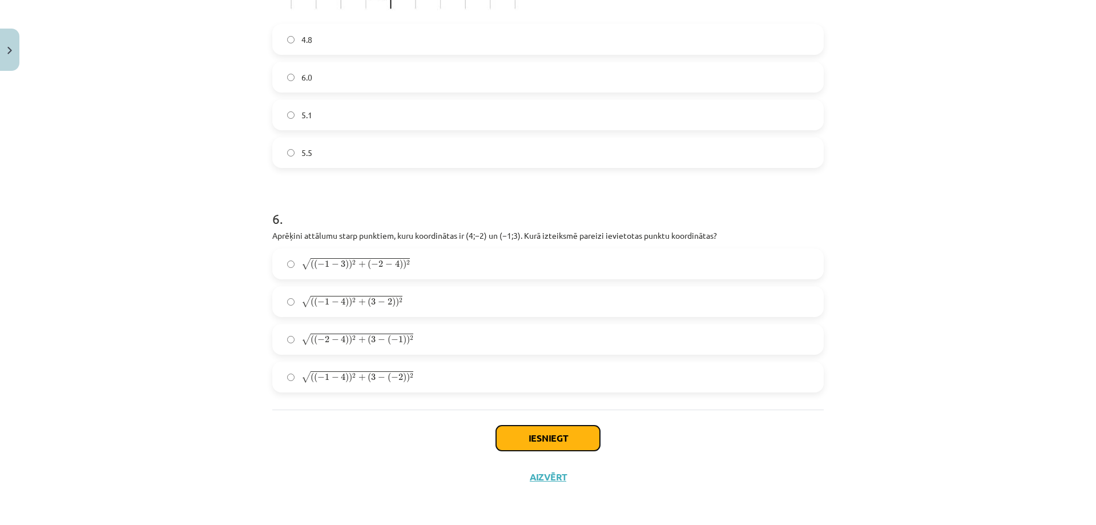
click at [577, 434] on button "Iesniegt" at bounding box center [548, 437] width 104 height 25
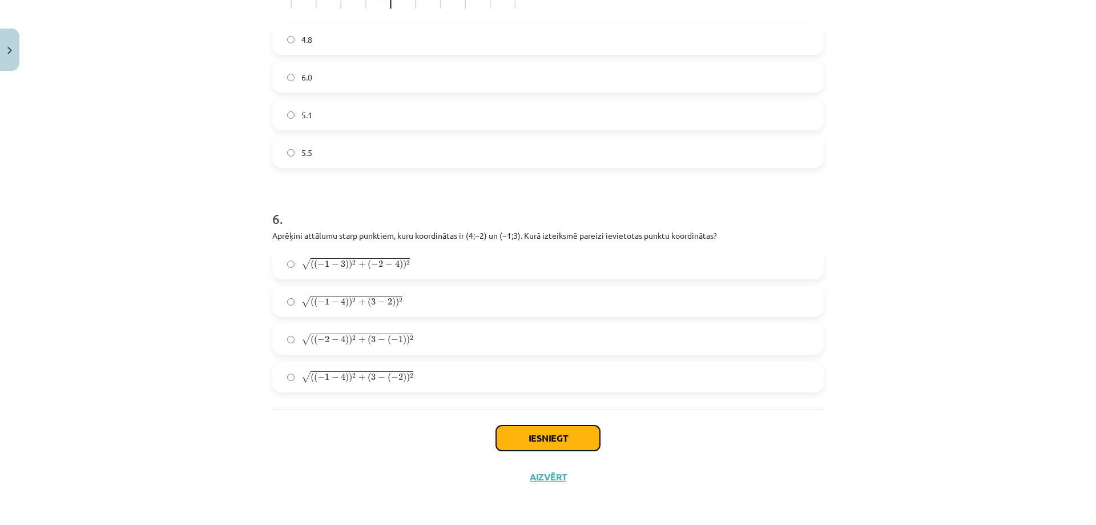
click at [577, 434] on button "Iesniegt" at bounding box center [548, 437] width 104 height 25
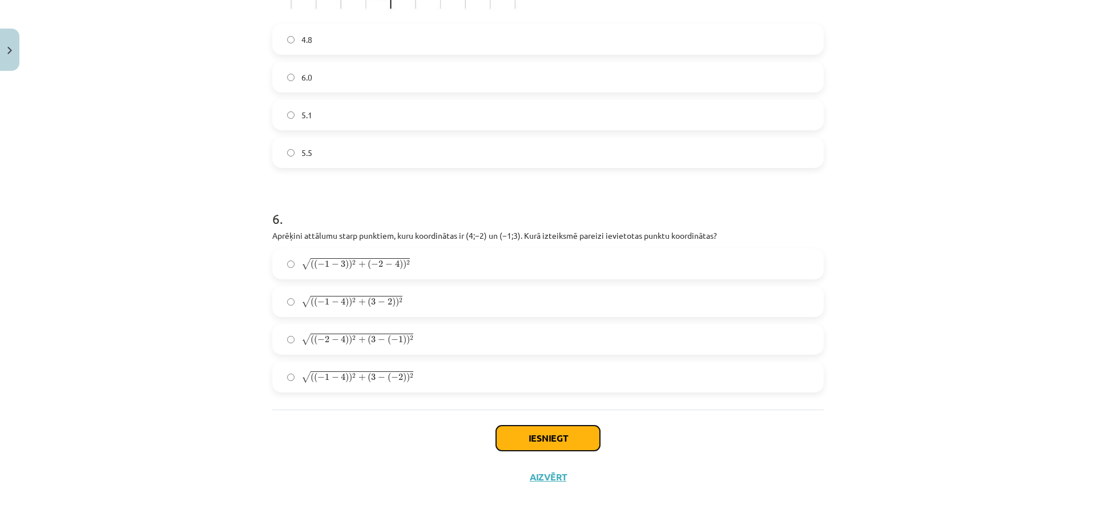
click at [577, 434] on button "Iesniegt" at bounding box center [548, 437] width 104 height 25
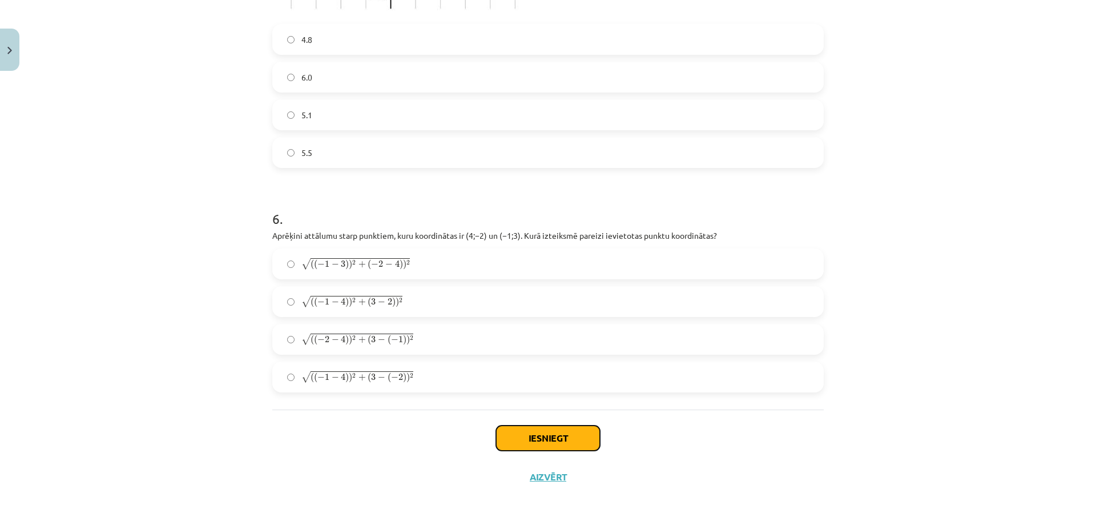
click at [577, 434] on button "Iesniegt" at bounding box center [548, 437] width 104 height 25
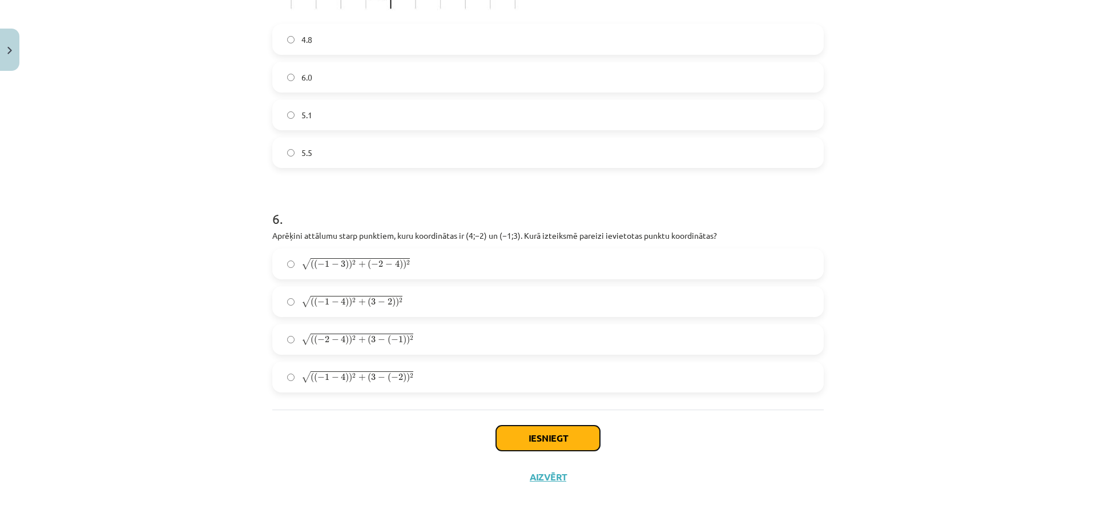
click at [577, 434] on button "Iesniegt" at bounding box center [548, 437] width 104 height 25
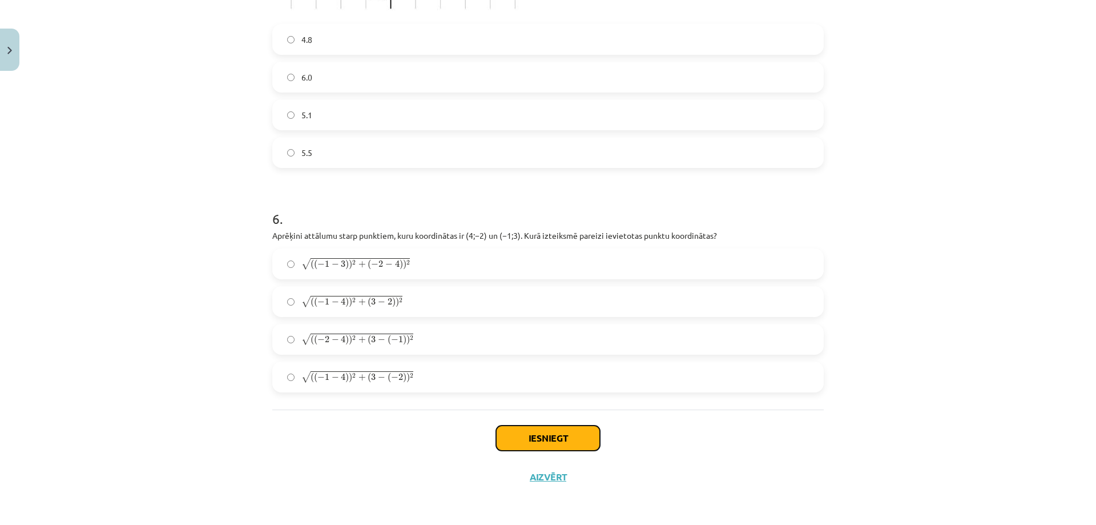
click at [577, 434] on button "Iesniegt" at bounding box center [548, 437] width 104 height 25
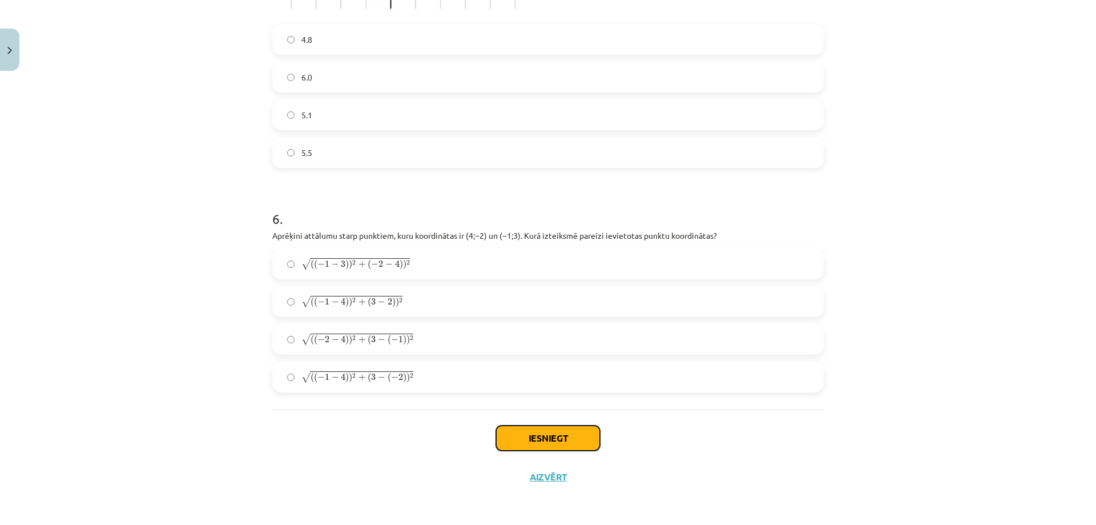
click at [577, 434] on button "Iesniegt" at bounding box center [548, 437] width 104 height 25
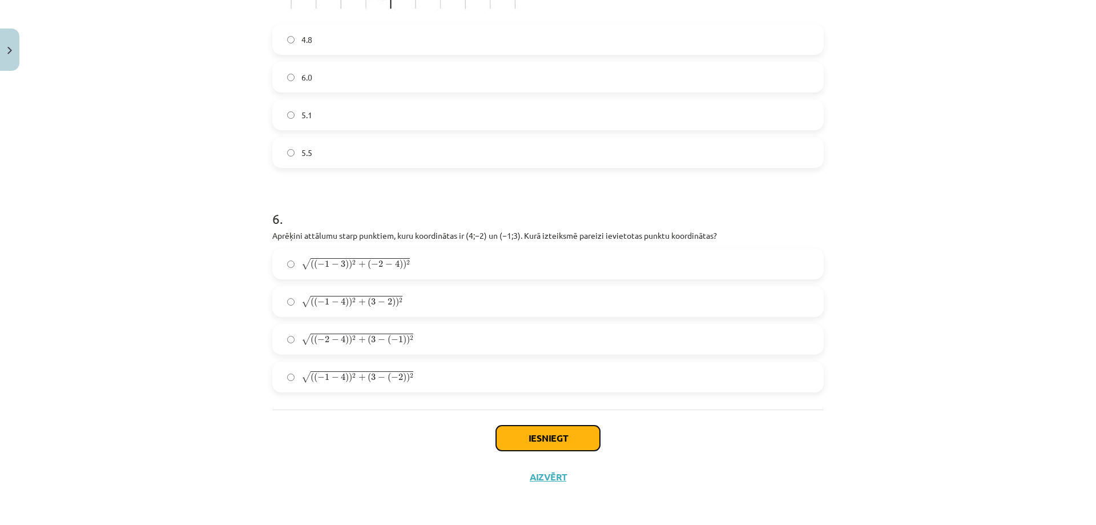
click at [577, 434] on button "Iesniegt" at bounding box center [548, 437] width 104 height 25
click at [549, 439] on button "Iesniegt" at bounding box center [548, 437] width 104 height 25
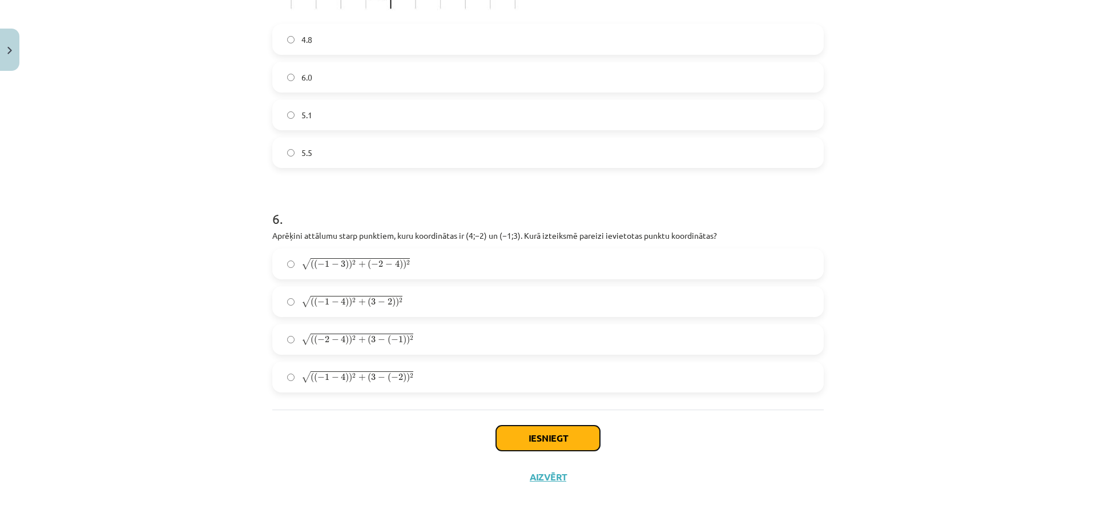
click at [549, 439] on button "Iesniegt" at bounding box center [548, 437] width 104 height 25
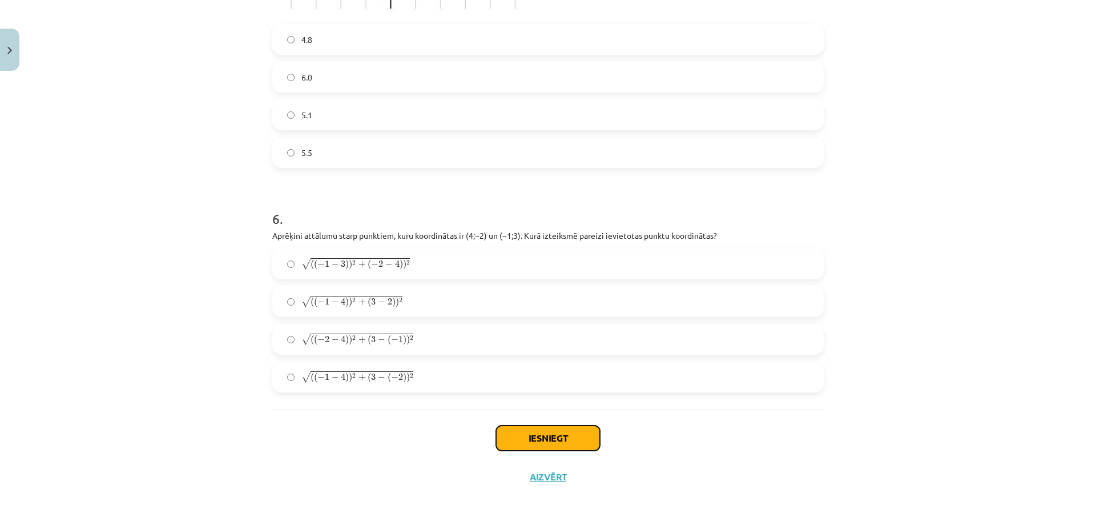
click at [549, 439] on button "Iesniegt" at bounding box center [548, 437] width 104 height 25
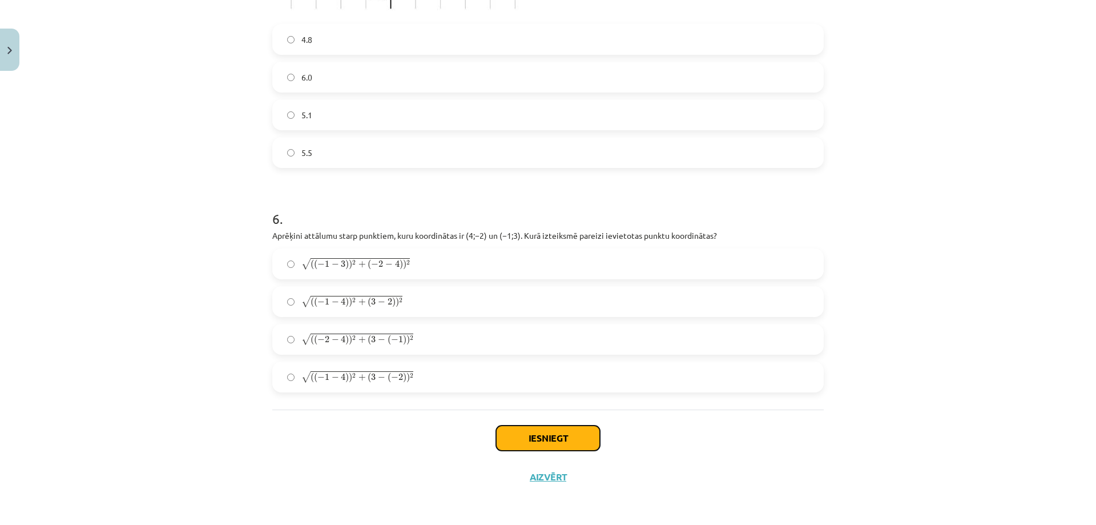
click at [549, 439] on button "Iesniegt" at bounding box center [548, 437] width 104 height 25
click at [550, 431] on button "Iesniegt" at bounding box center [548, 437] width 104 height 25
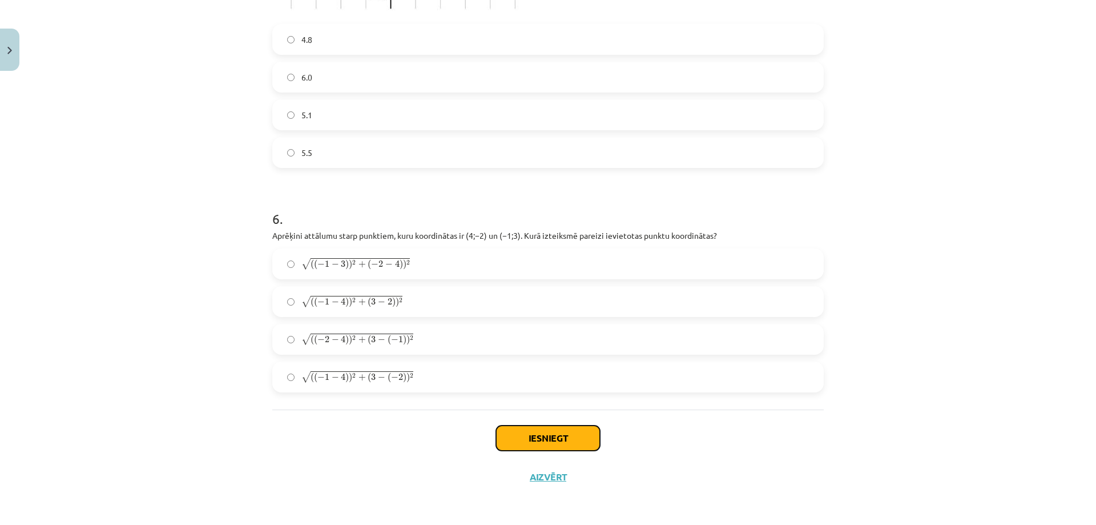
click at [550, 431] on button "Iesniegt" at bounding box center [548, 437] width 104 height 25
click at [500, 447] on button "Iesniegt" at bounding box center [548, 437] width 104 height 25
click at [496, 449] on button "Iesniegt" at bounding box center [548, 437] width 104 height 25
click at [515, 442] on button "Iesniegt" at bounding box center [548, 437] width 104 height 25
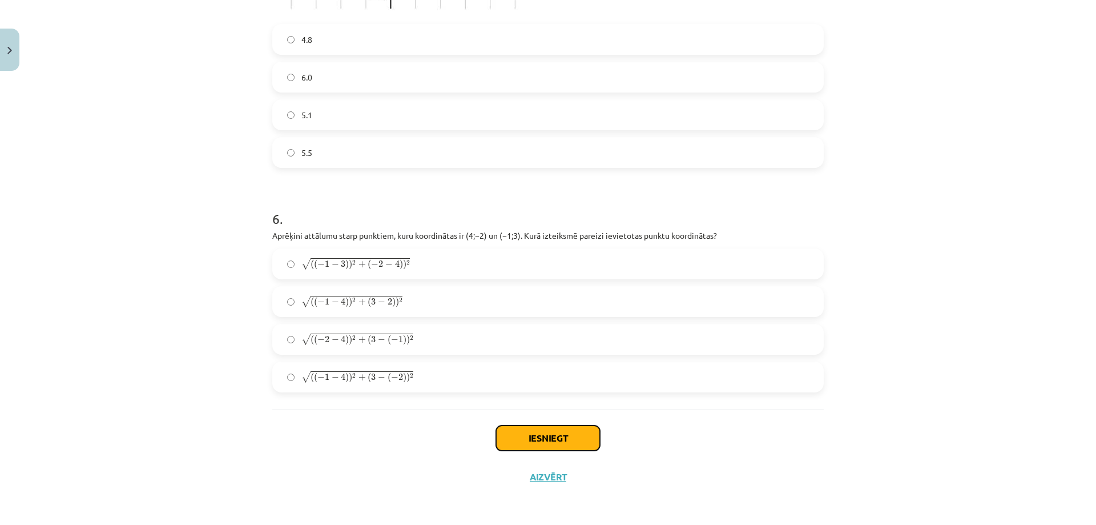
click at [515, 436] on button "Iesniegt" at bounding box center [548, 437] width 104 height 25
click at [561, 432] on button "Iesniegt" at bounding box center [548, 437] width 104 height 25
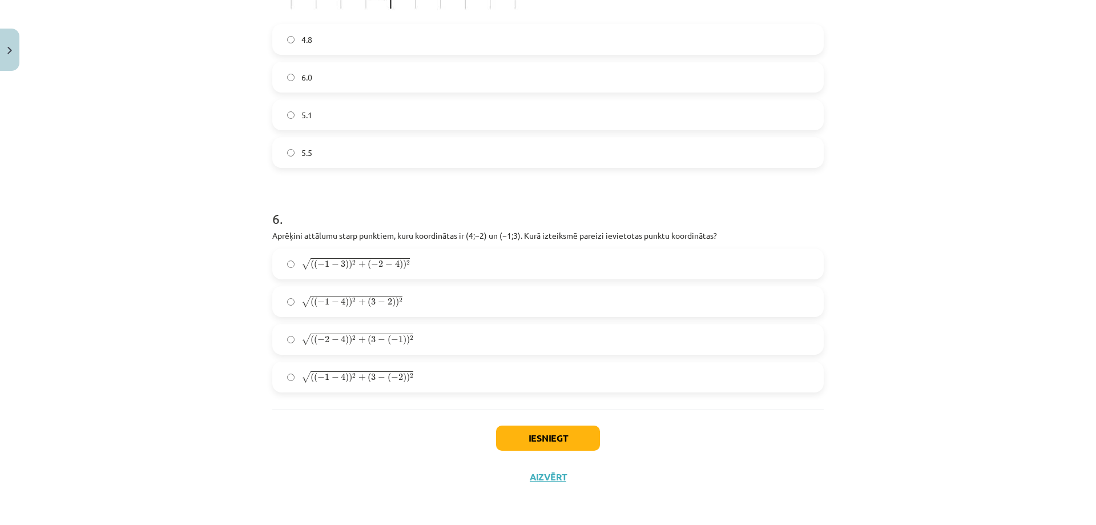
click at [560, 467] on div "Iesniegt Aizvērt" at bounding box center [547, 449] width 551 height 80
click at [557, 470] on div "Iesniegt Aizvērt" at bounding box center [547, 449] width 551 height 80
click at [552, 474] on button "Aizvērt" at bounding box center [547, 476] width 43 height 11
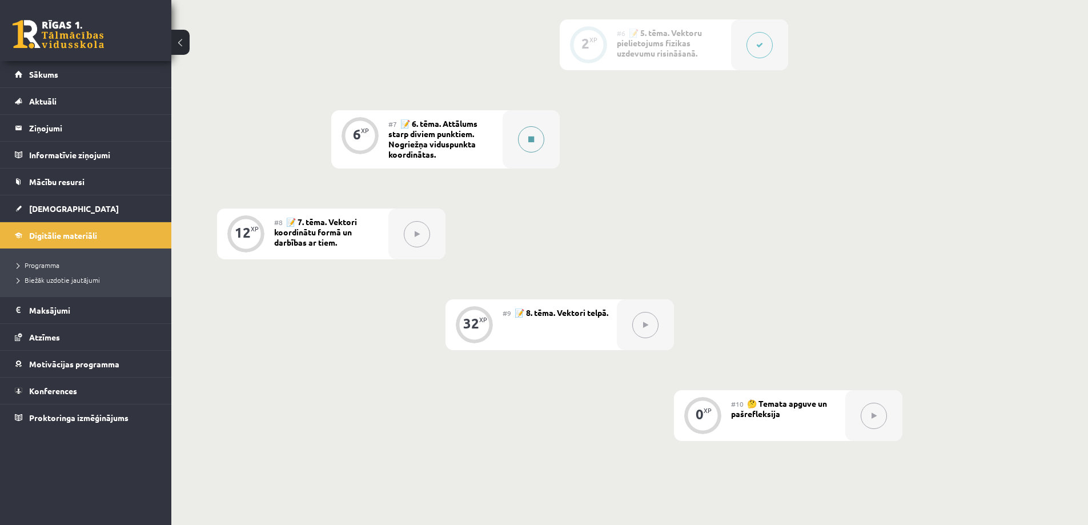
click at [517, 138] on div at bounding box center [530, 139] width 57 height 58
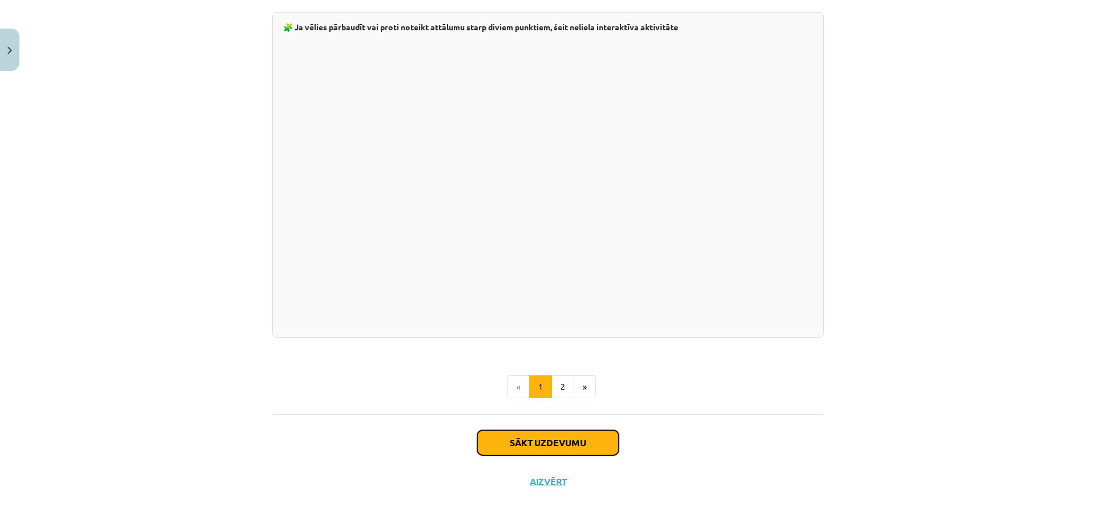
click at [565, 435] on button "Sākt uzdevumu" at bounding box center [548, 442] width 142 height 25
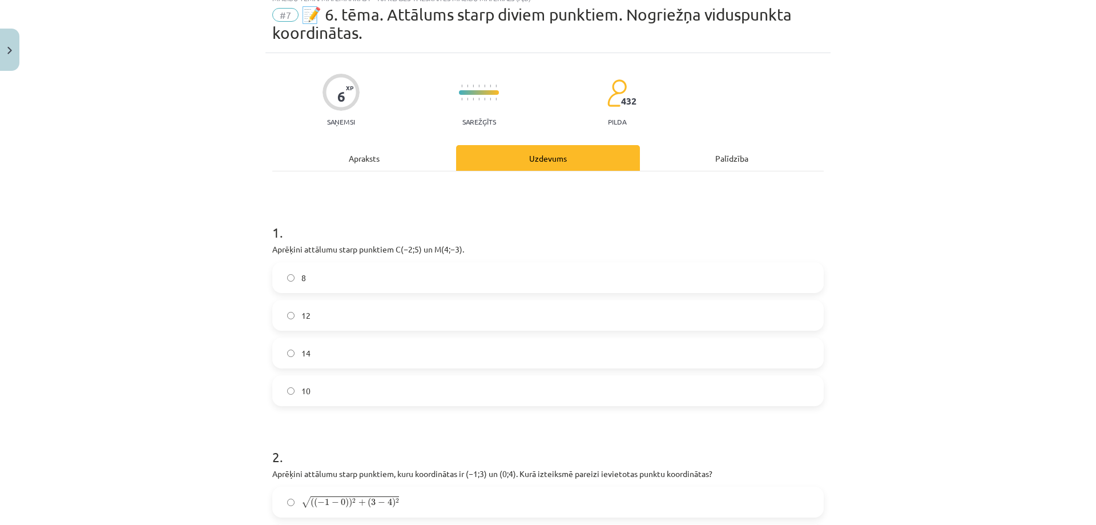
scroll to position [29, 0]
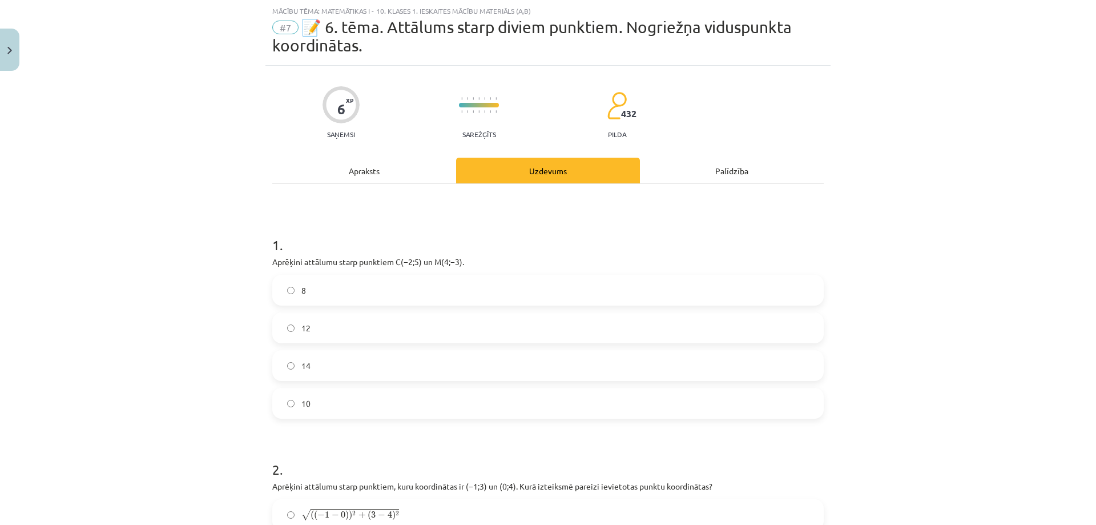
click at [305, 282] on label "8" at bounding box center [547, 290] width 549 height 29
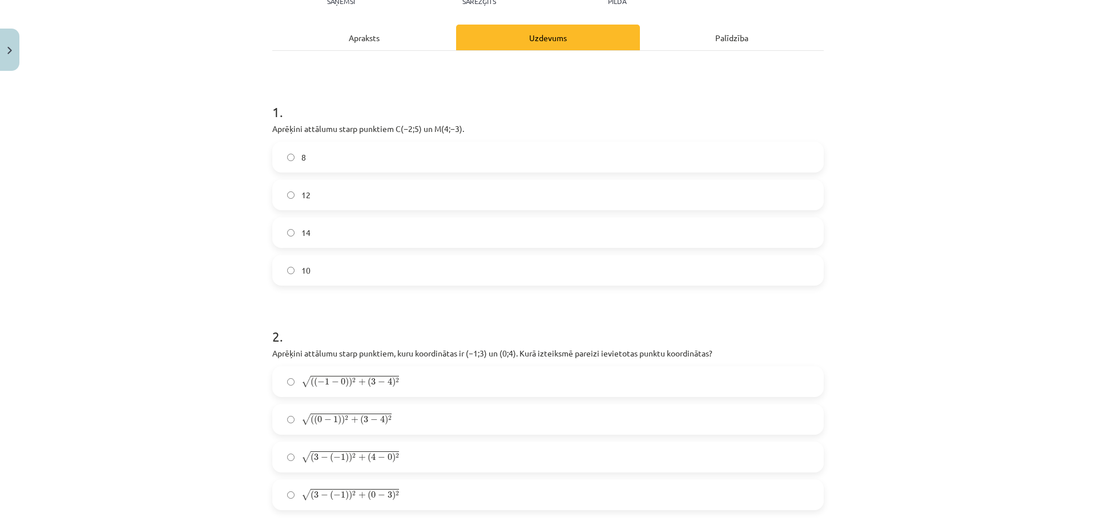
scroll to position [200, 0]
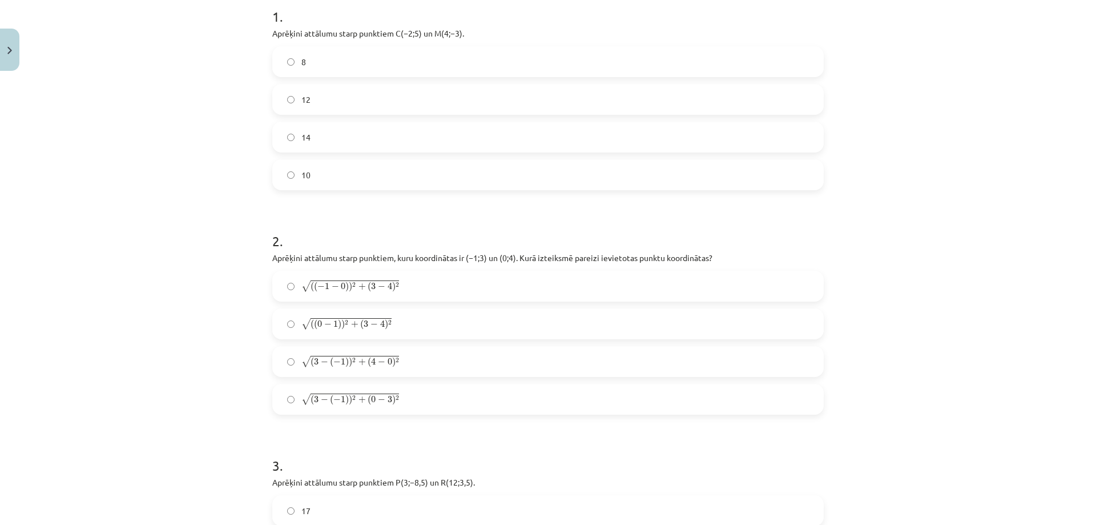
click at [314, 324] on span "(" at bounding box center [315, 324] width 3 height 10
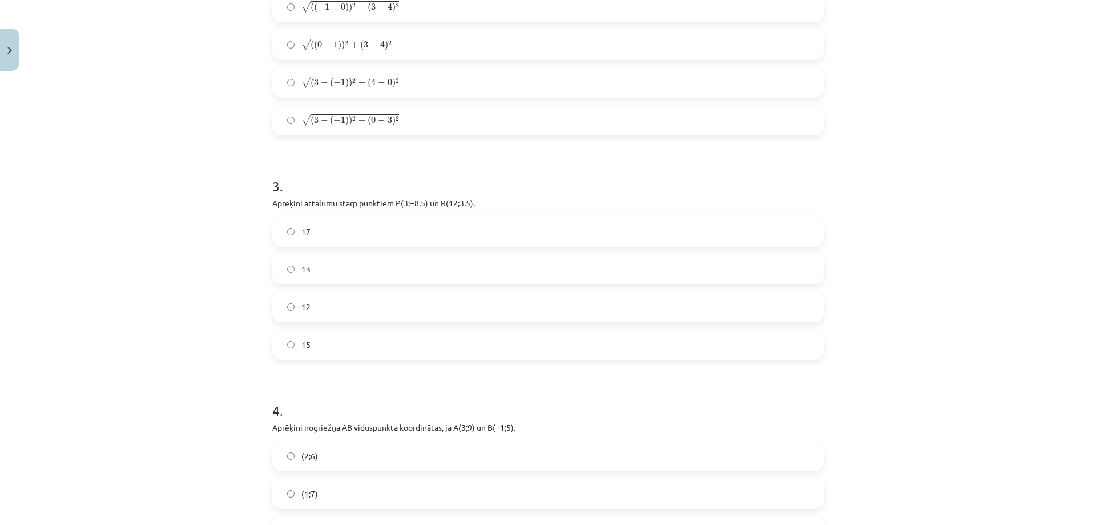
scroll to position [542, 0]
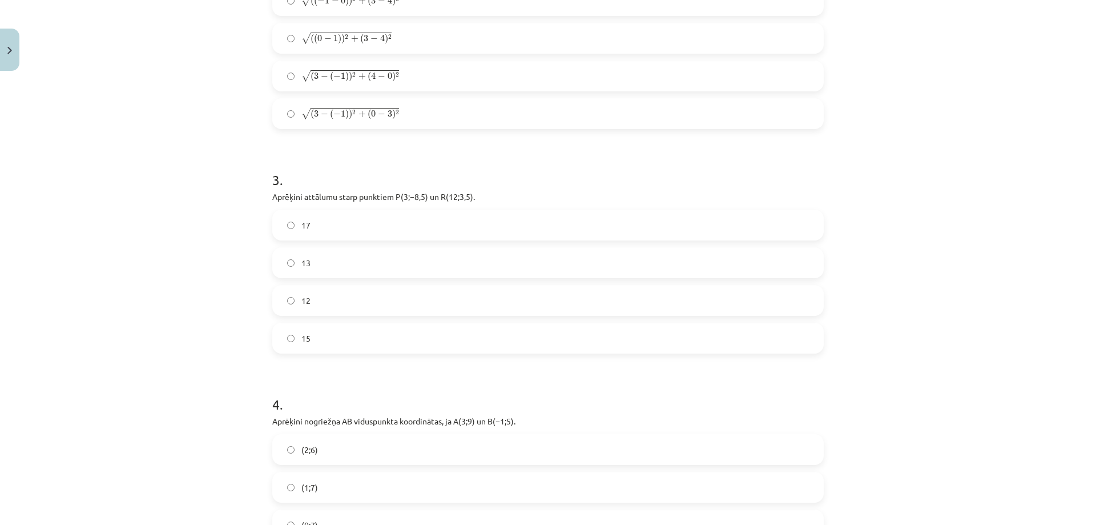
click at [301, 338] on span "15" at bounding box center [305, 338] width 9 height 12
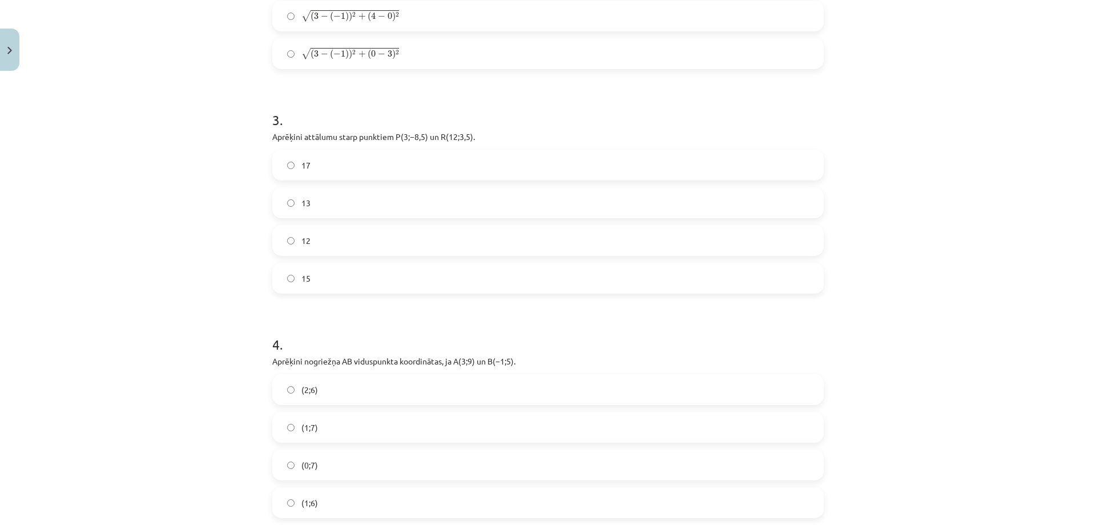
scroll to position [657, 0]
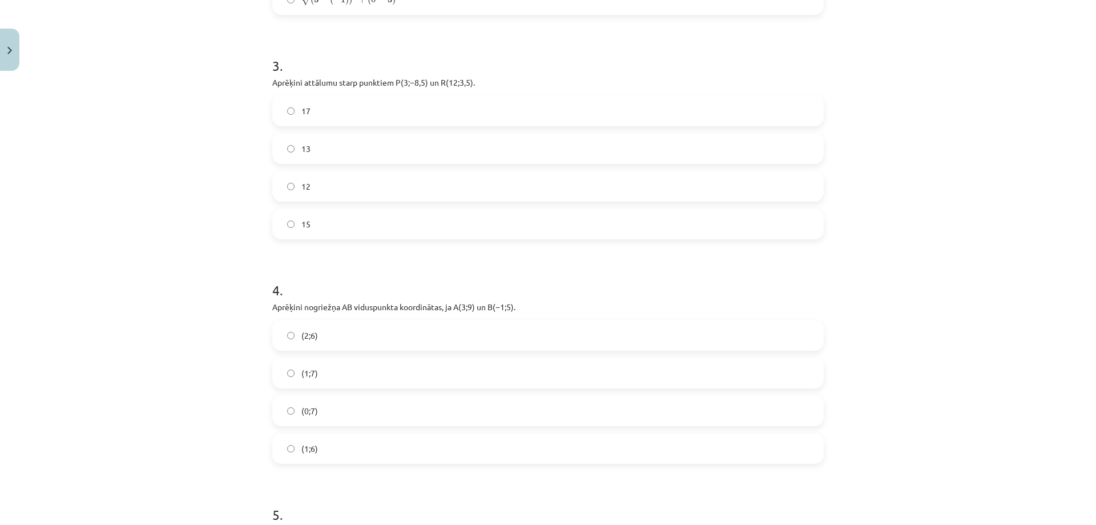
click at [344, 366] on label "(1;7)" at bounding box center [547, 373] width 549 height 29
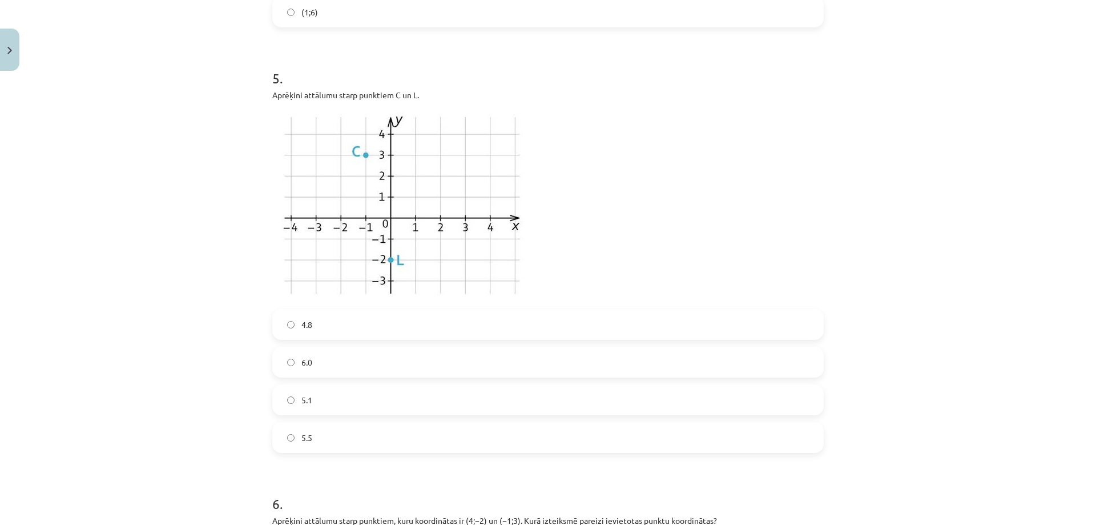
scroll to position [1113, 0]
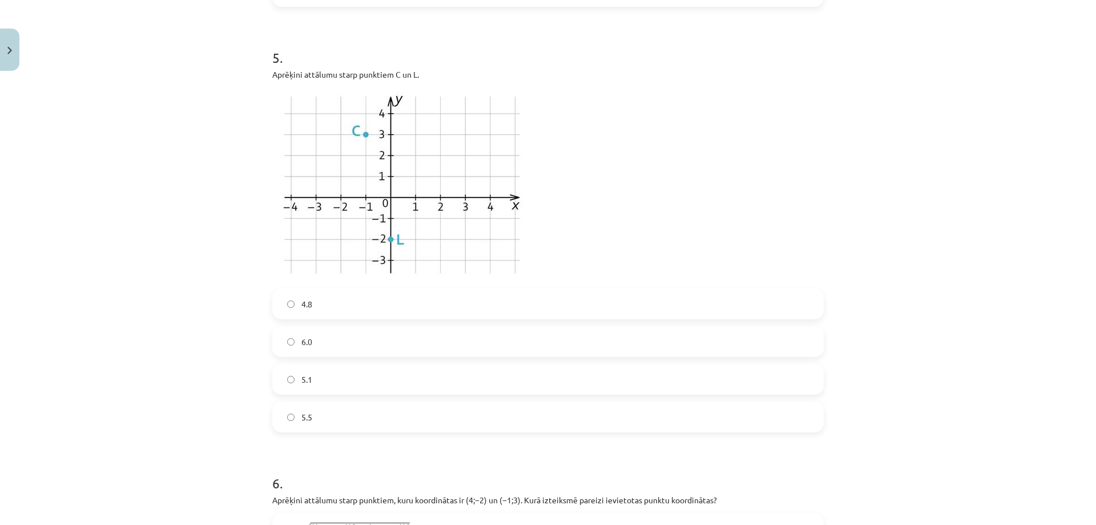
click at [294, 371] on label "5.1" at bounding box center [547, 379] width 549 height 29
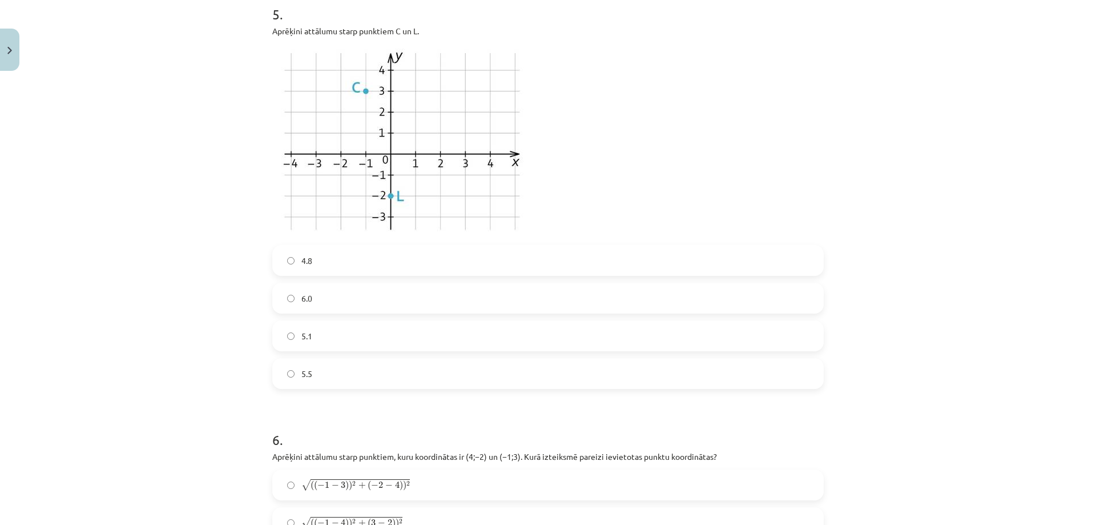
scroll to position [1284, 0]
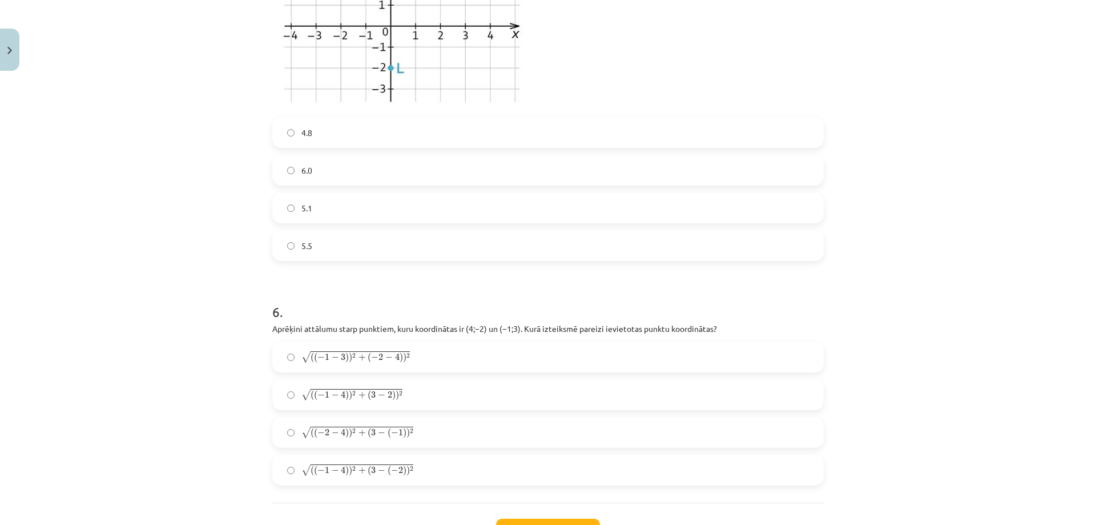
click at [332, 468] on span "−" at bounding box center [335, 470] width 7 height 7
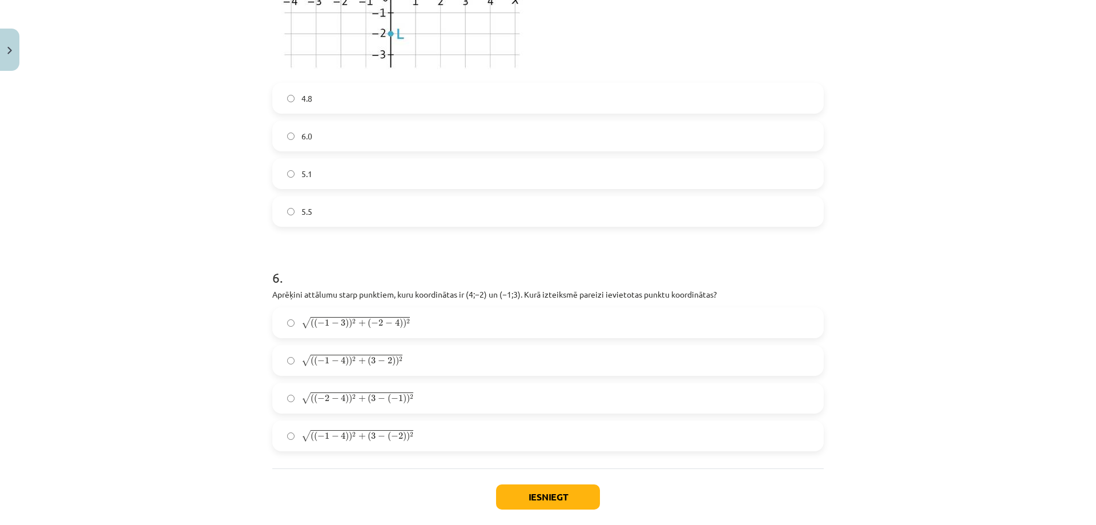
scroll to position [1378, 0]
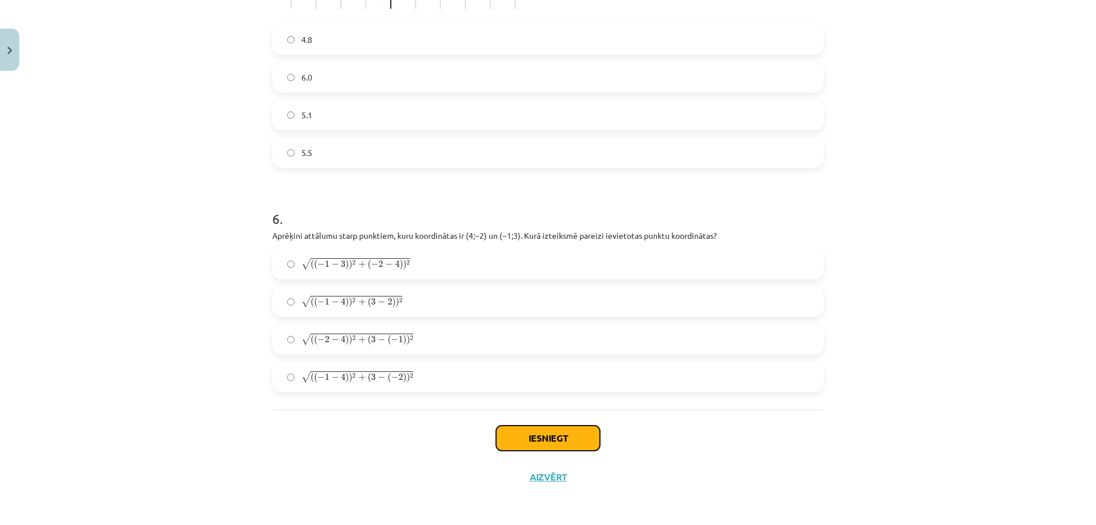
click at [527, 438] on button "Iesniegt" at bounding box center [548, 437] width 104 height 25
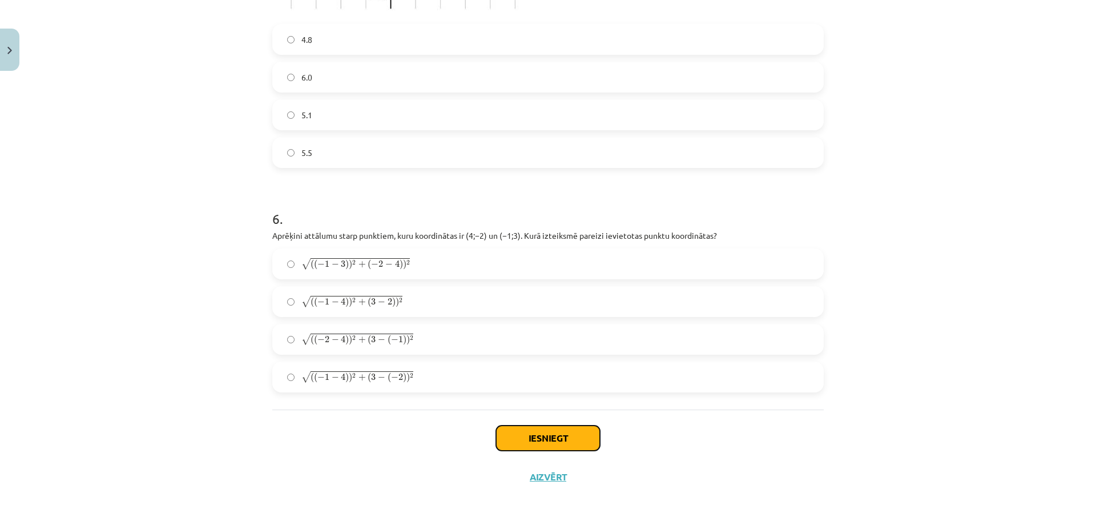
click at [527, 438] on button "Iesniegt" at bounding box center [548, 437] width 104 height 25
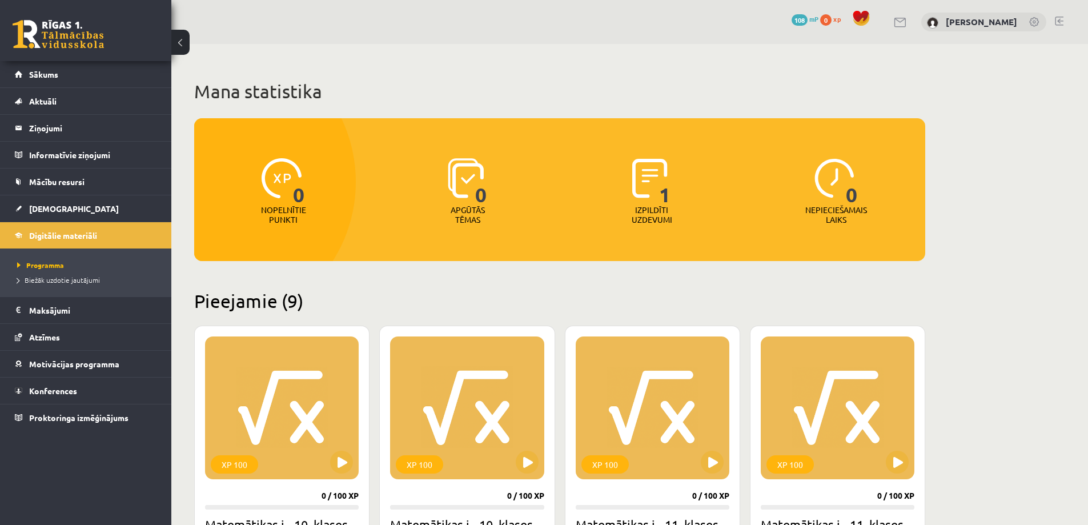
scroll to position [628, 0]
